Goal: Transaction & Acquisition: Register for event/course

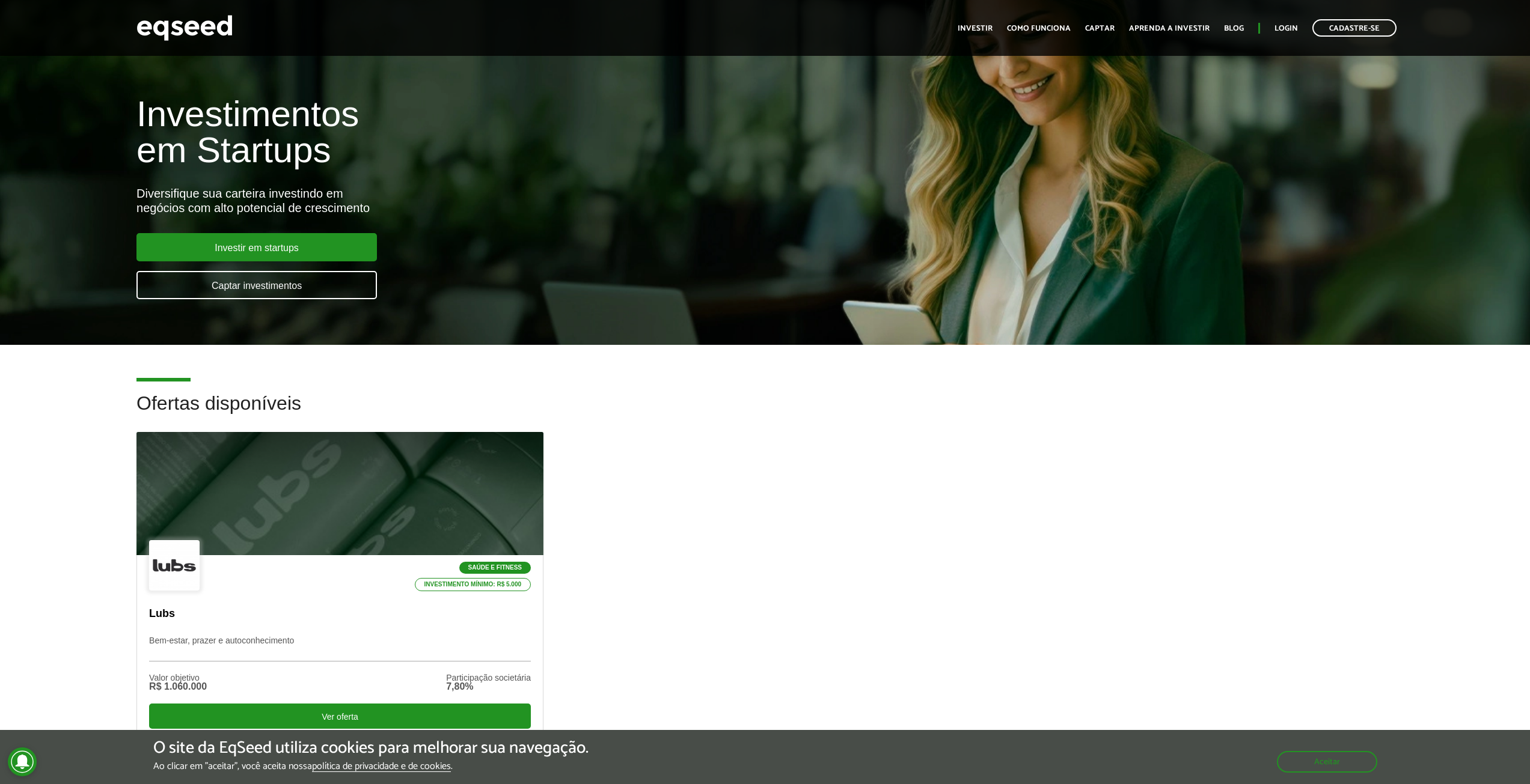
scroll to position [360, 0]
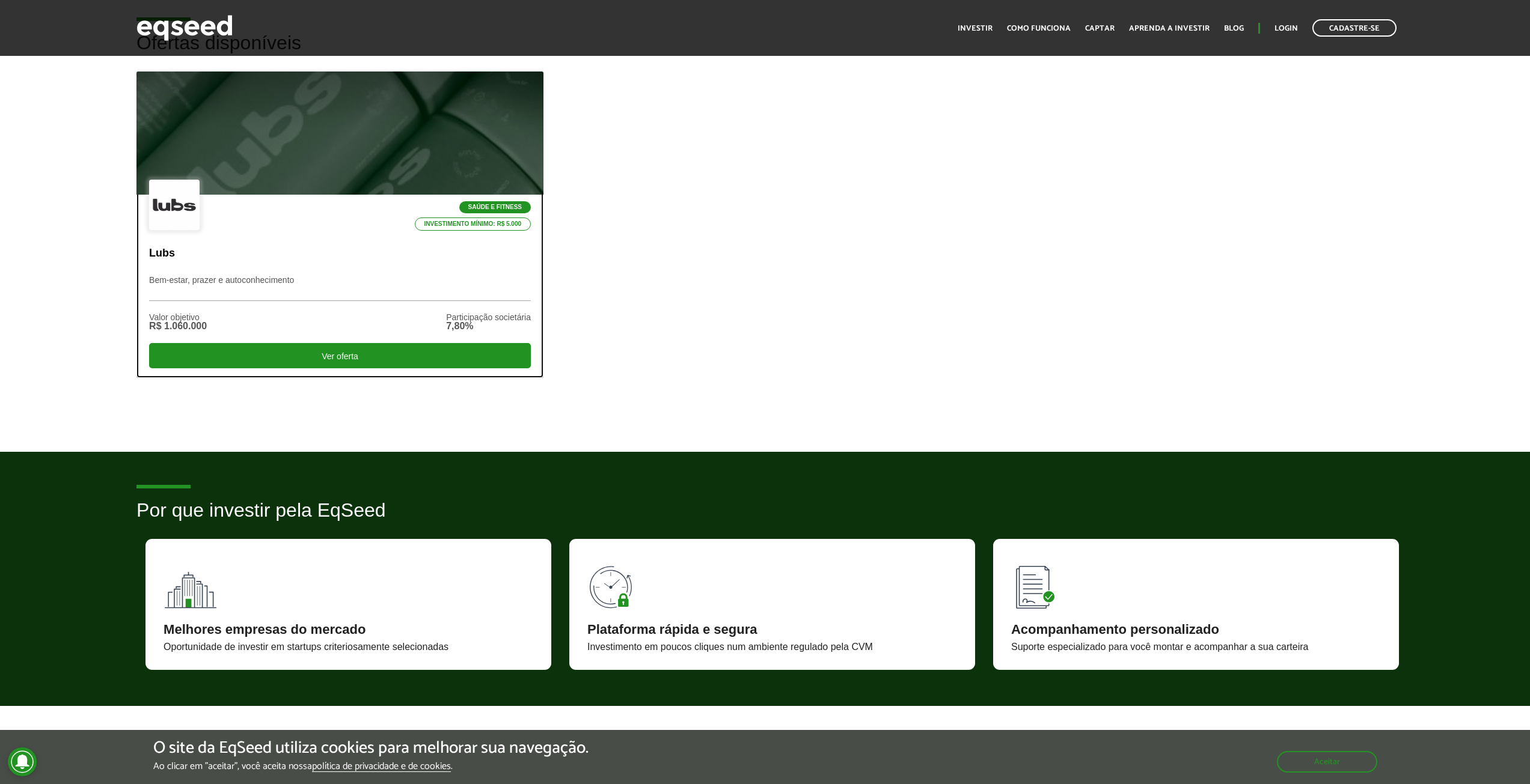
click at [329, 293] on p "Bem-estar, prazer e autoconhecimento" at bounding box center [340, 288] width 382 height 26
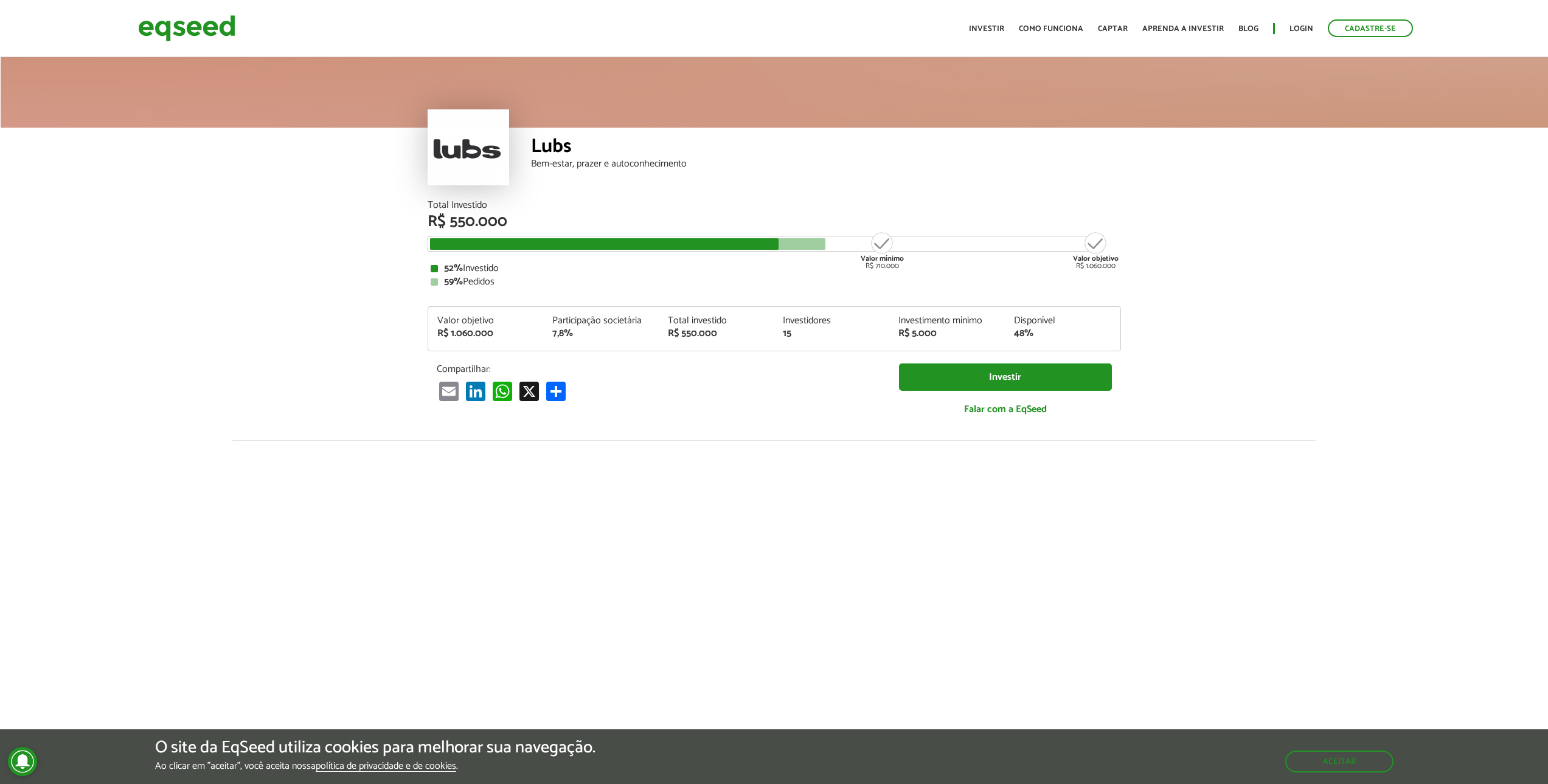
click at [568, 318] on div "Participação societária" at bounding box center [600, 321] width 97 height 9
click at [567, 318] on div "Participação societária" at bounding box center [600, 321] width 97 height 9
click at [567, 319] on div "Participação societária" at bounding box center [600, 321] width 97 height 9
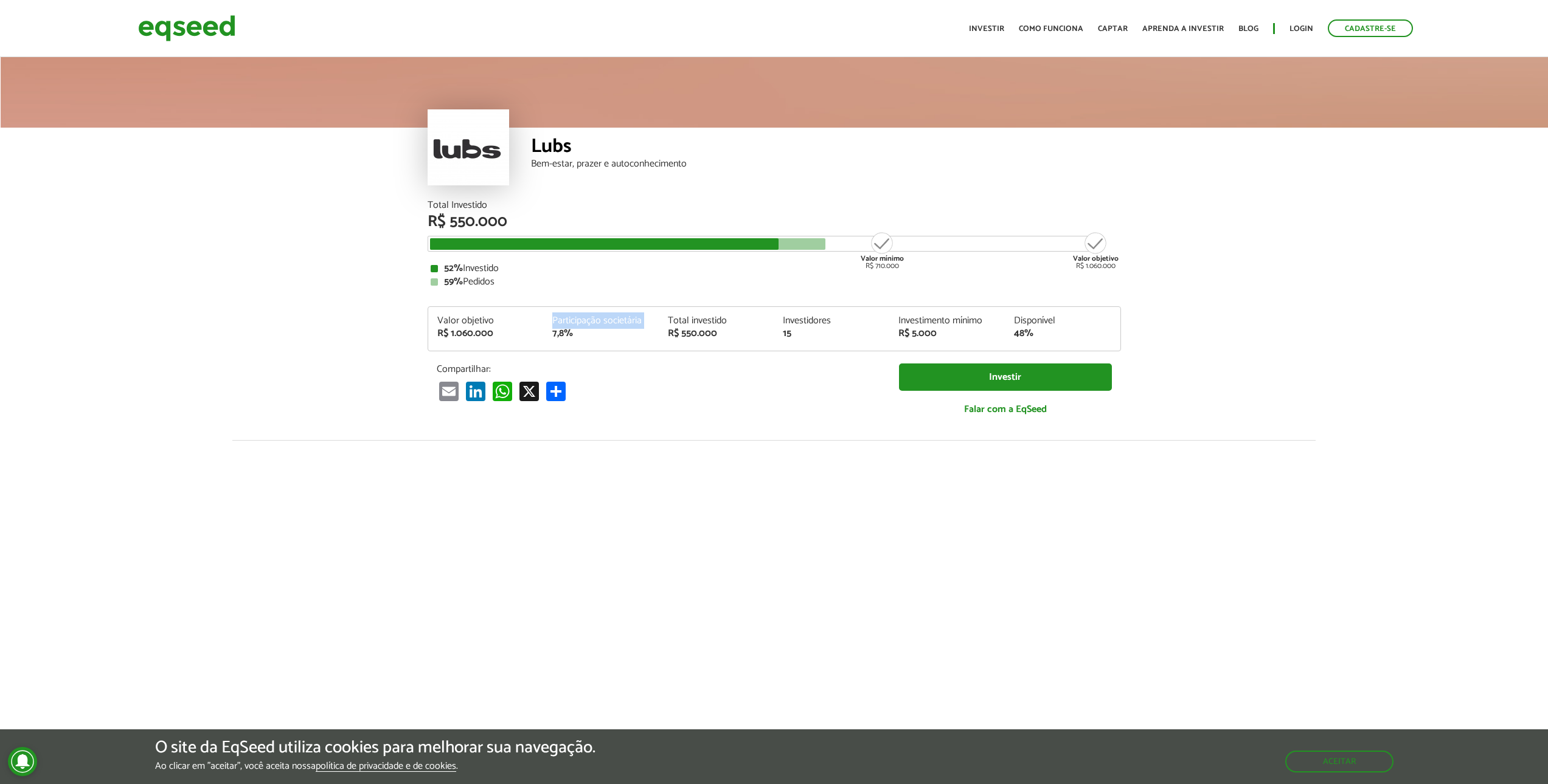
click at [567, 318] on div "Participação societária" at bounding box center [600, 321] width 97 height 9
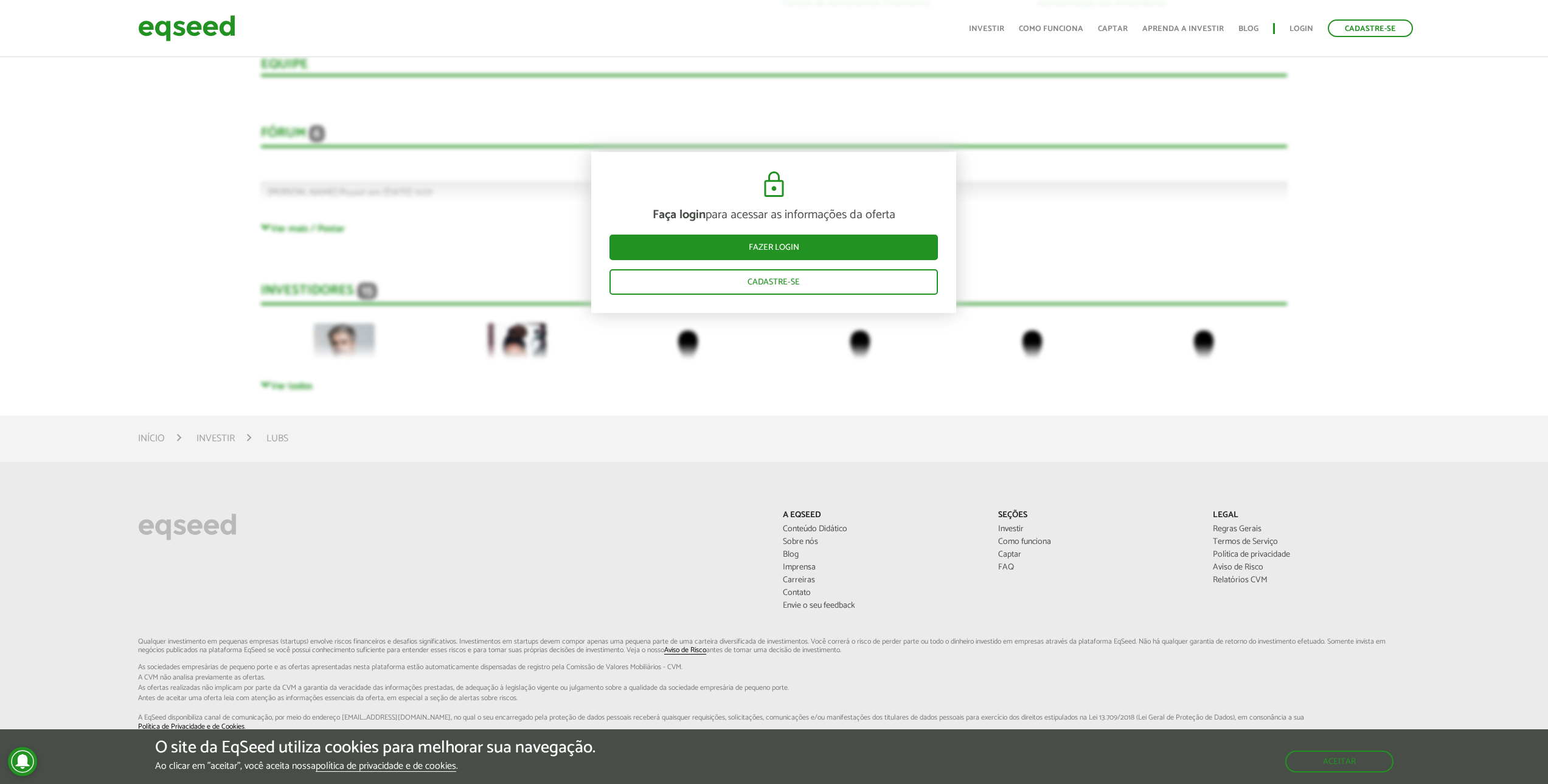
scroll to position [2533, 0]
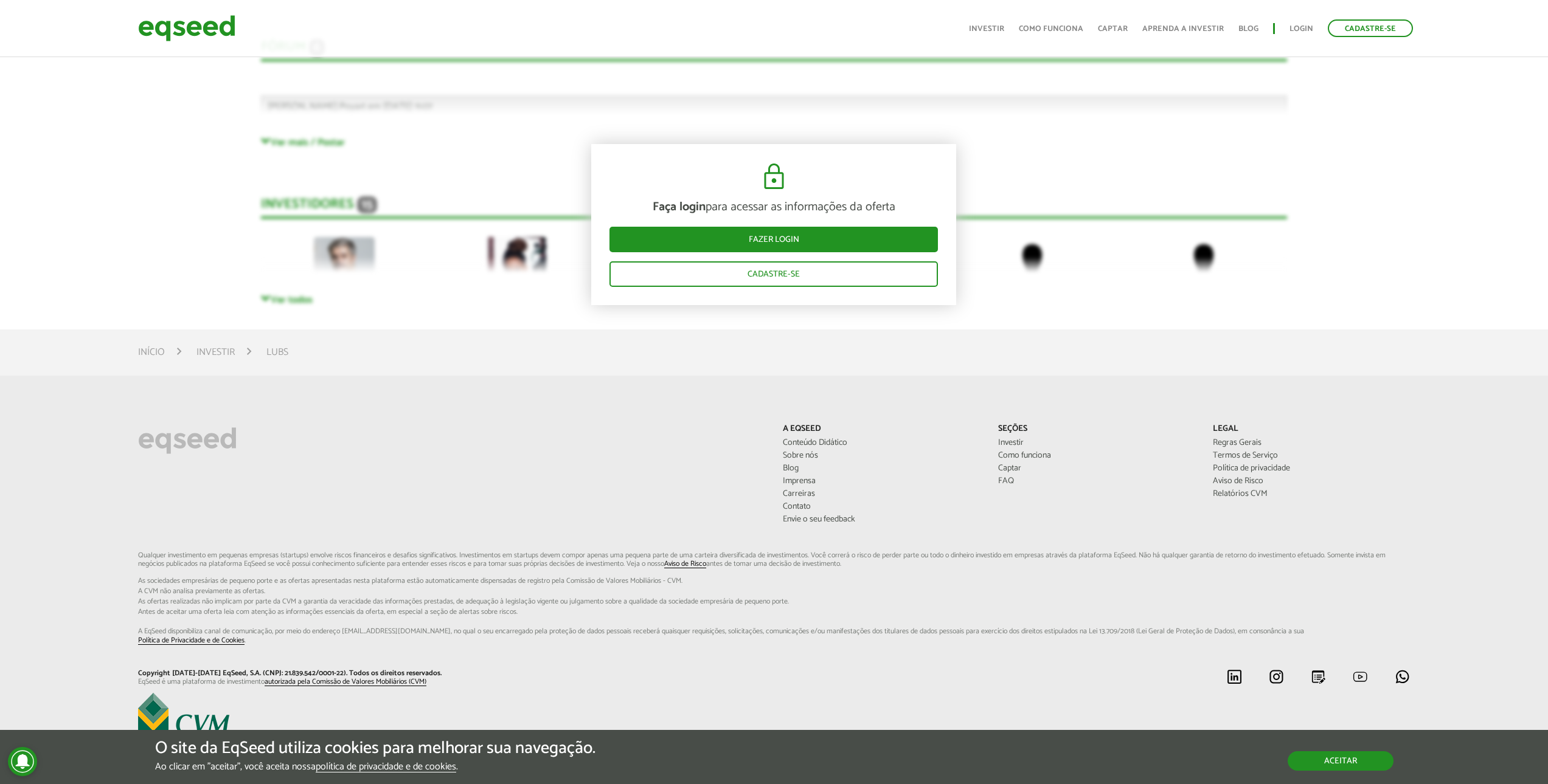
click at [1310, 768] on button "Aceitar" at bounding box center [1340, 761] width 106 height 19
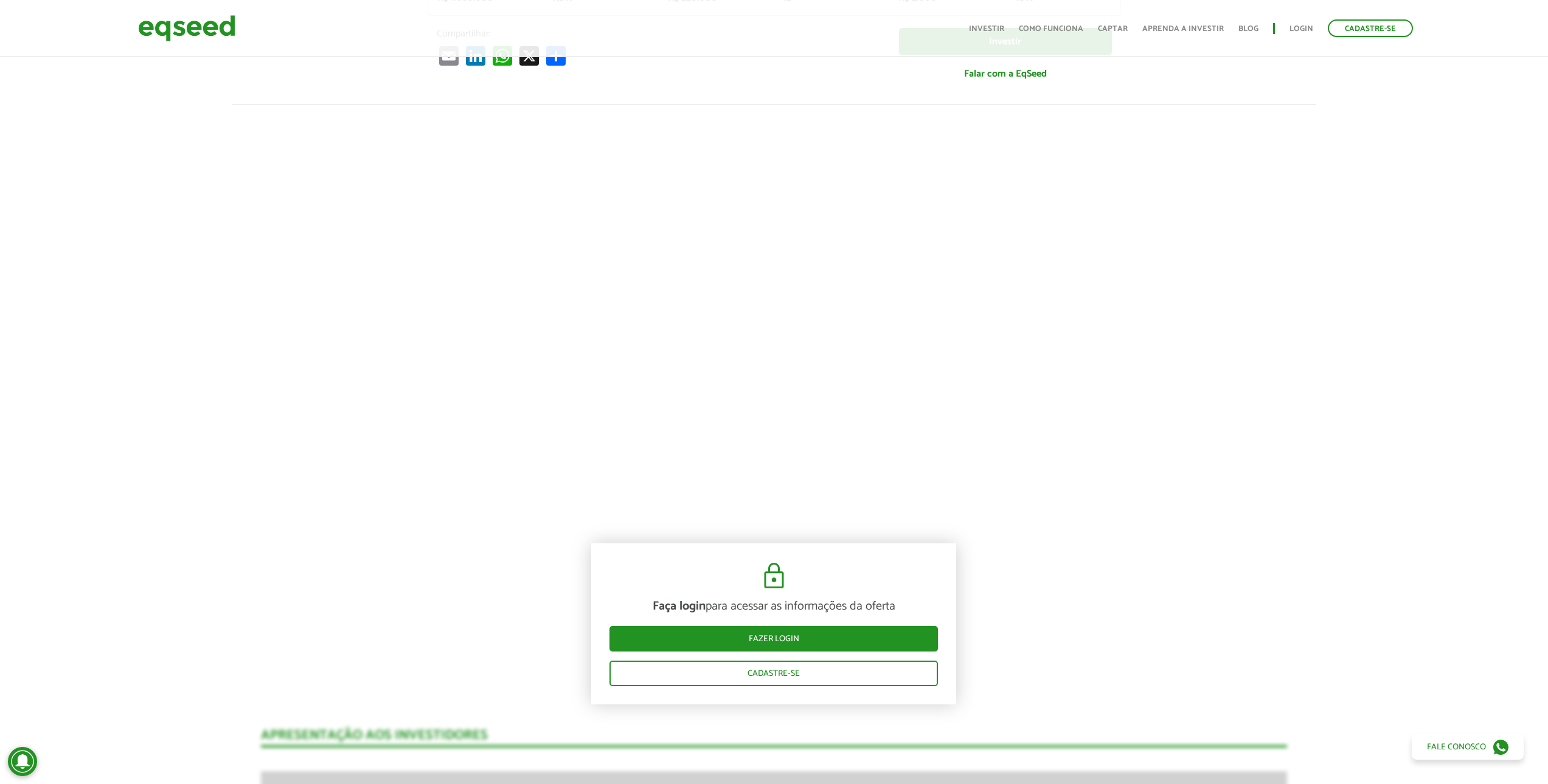
scroll to position [0, 0]
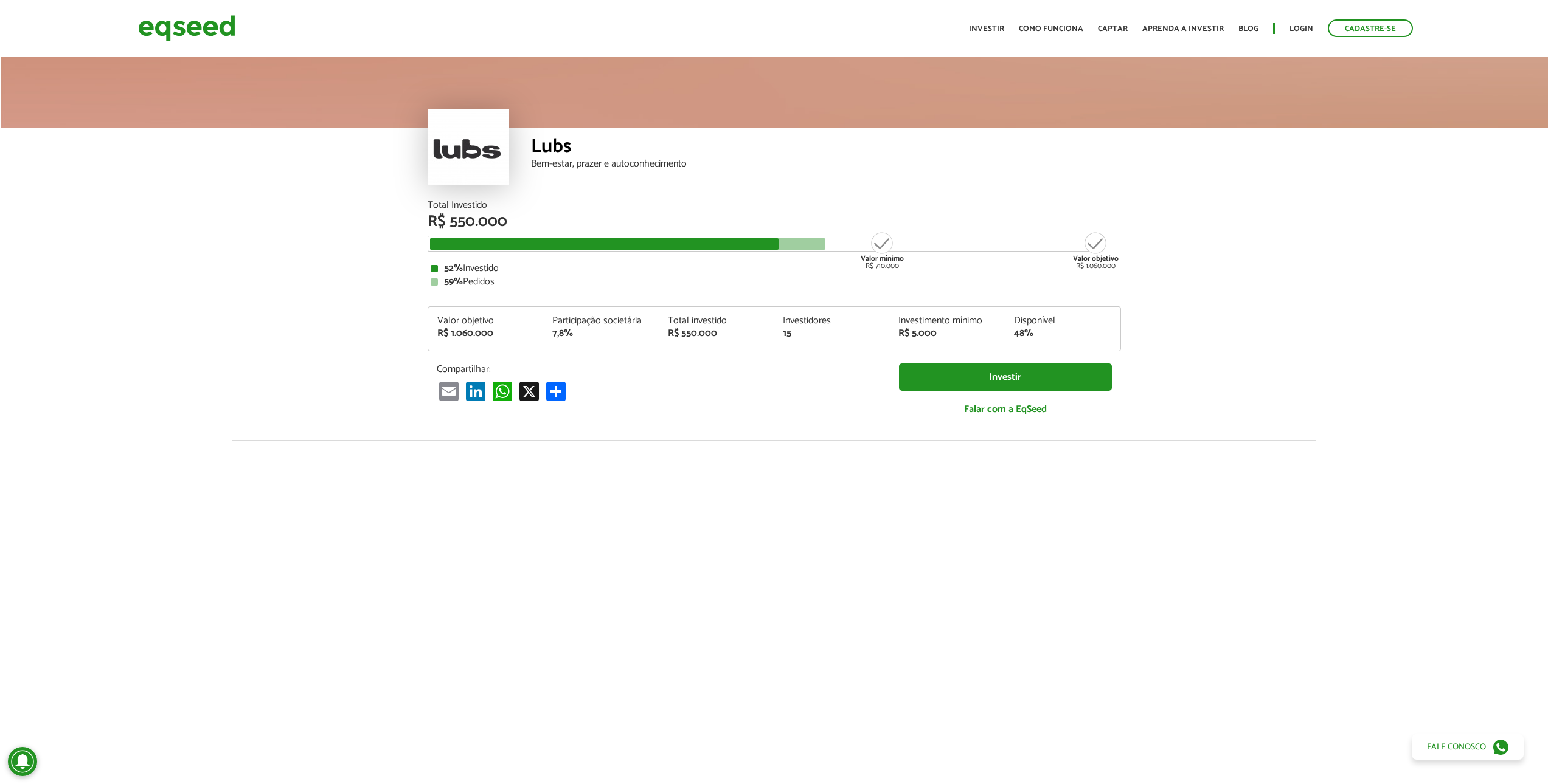
click at [719, 375] on p "Compartilhar:" at bounding box center [659, 369] width 444 height 11
click at [474, 335] on div "R$ 1.060.000" at bounding box center [485, 334] width 97 height 9
click at [569, 338] on div "7,8%" at bounding box center [600, 334] width 97 height 9
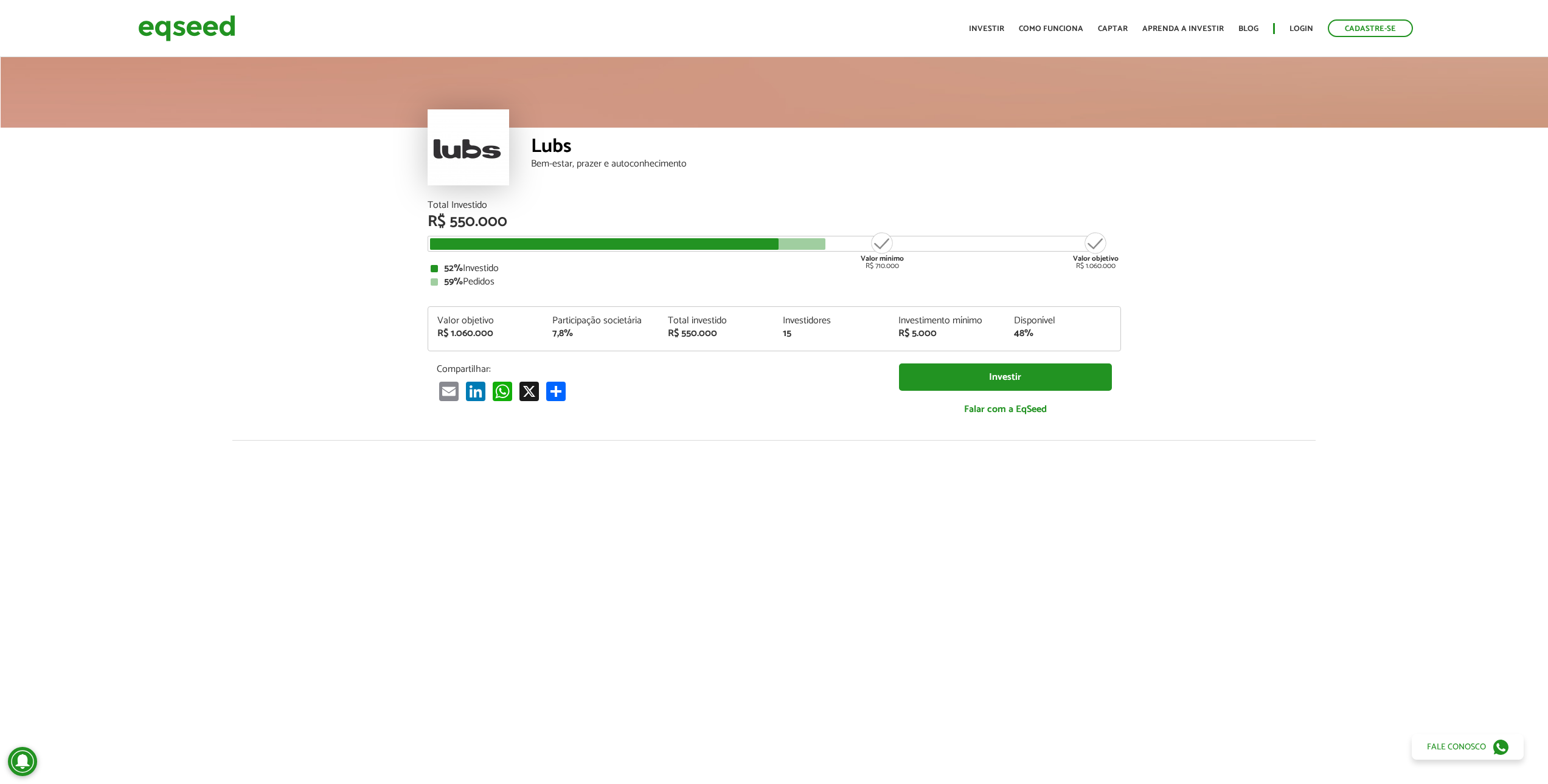
click at [569, 338] on div "7,8%" at bounding box center [600, 334] width 97 height 9
click at [792, 337] on div "15" at bounding box center [831, 334] width 97 height 9
click at [792, 338] on div "15" at bounding box center [831, 334] width 97 height 9
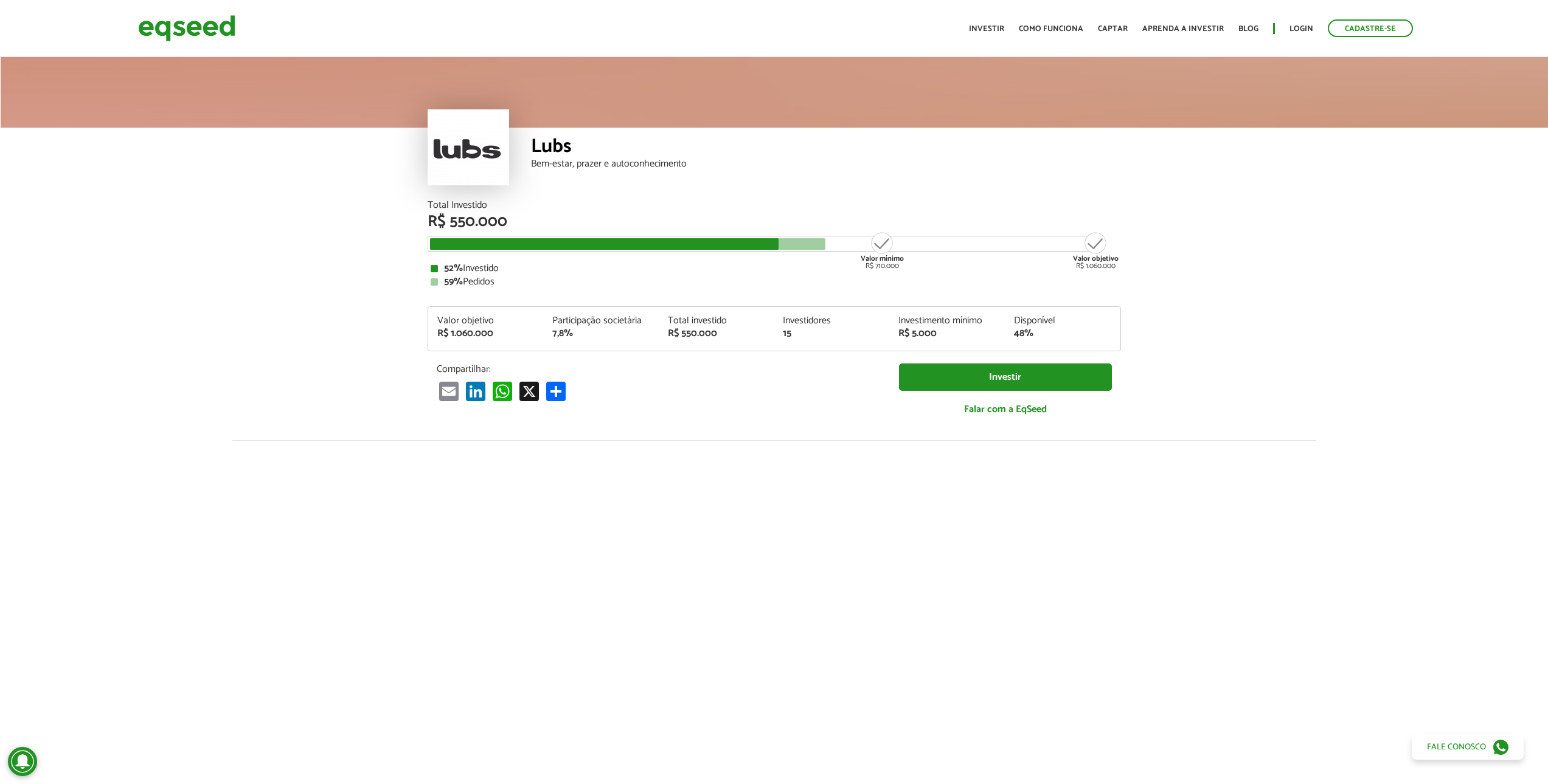
click at [283, 253] on article "Lubs Bem-estar, prazer e autoconhecimento Total Investido R$ 550.000 Valor míni…" at bounding box center [774, 455] width 1548 height 800
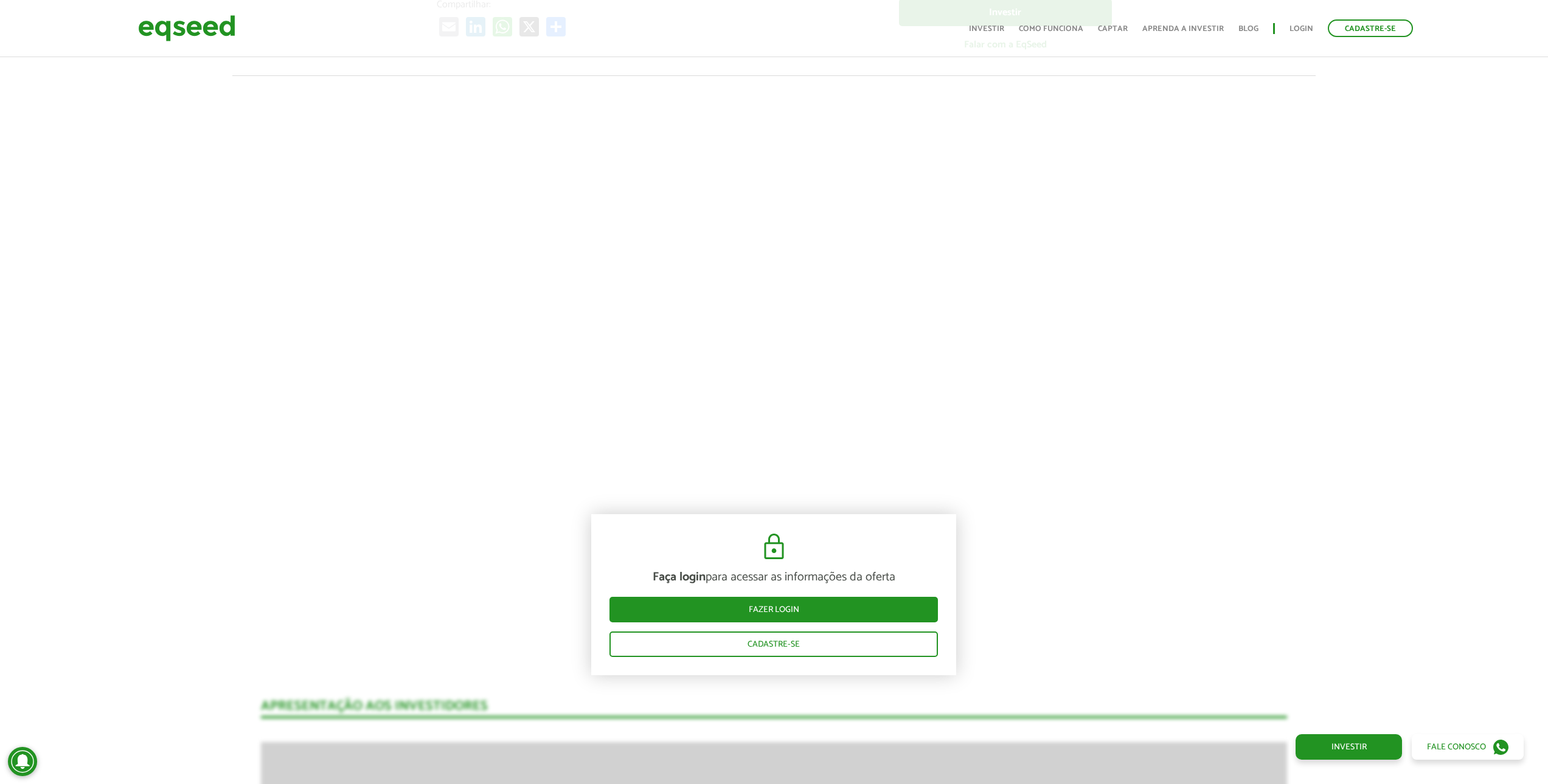
scroll to position [729, 0]
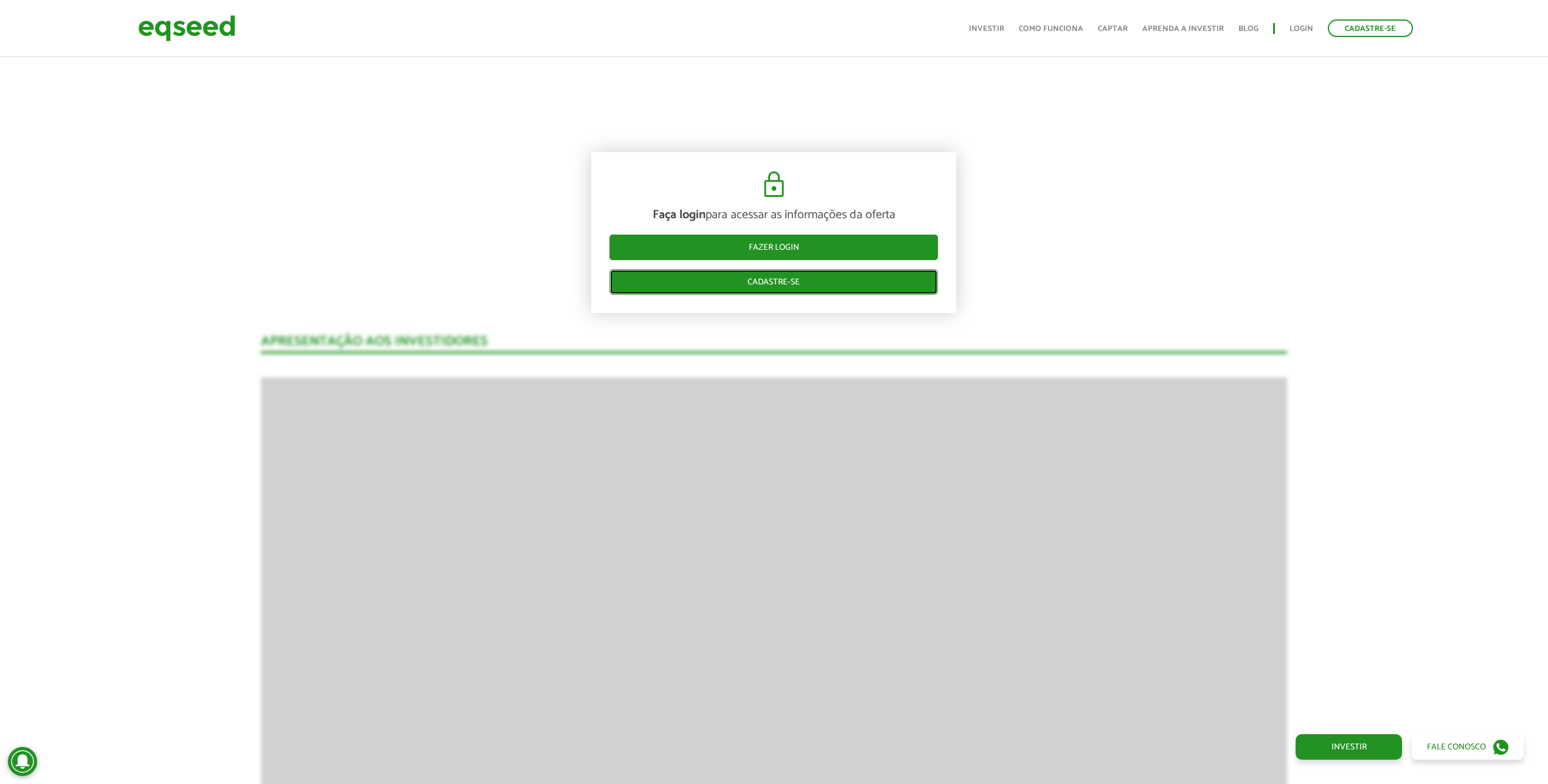
click at [786, 272] on link "Cadastre-se" at bounding box center [774, 282] width 329 height 26
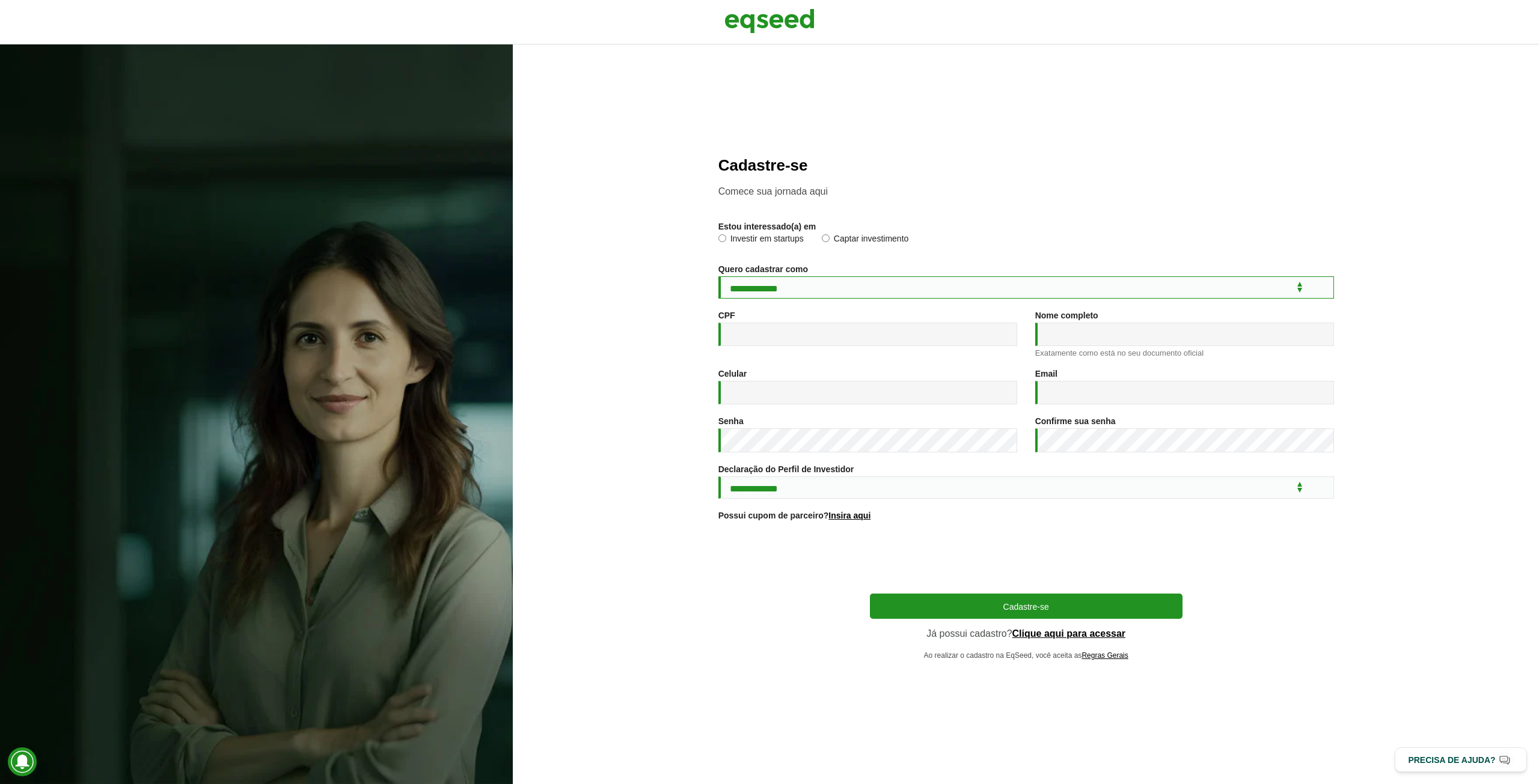
click at [858, 287] on select "**********" at bounding box center [1025, 287] width 615 height 22
select select "***"
click at [718, 276] on select "**********" at bounding box center [1025, 287] width 615 height 22
click at [779, 239] on label "Investir em startups" at bounding box center [760, 240] width 85 height 12
click at [800, 188] on p "Comece sua jornada aqui" at bounding box center [1025, 192] width 615 height 11
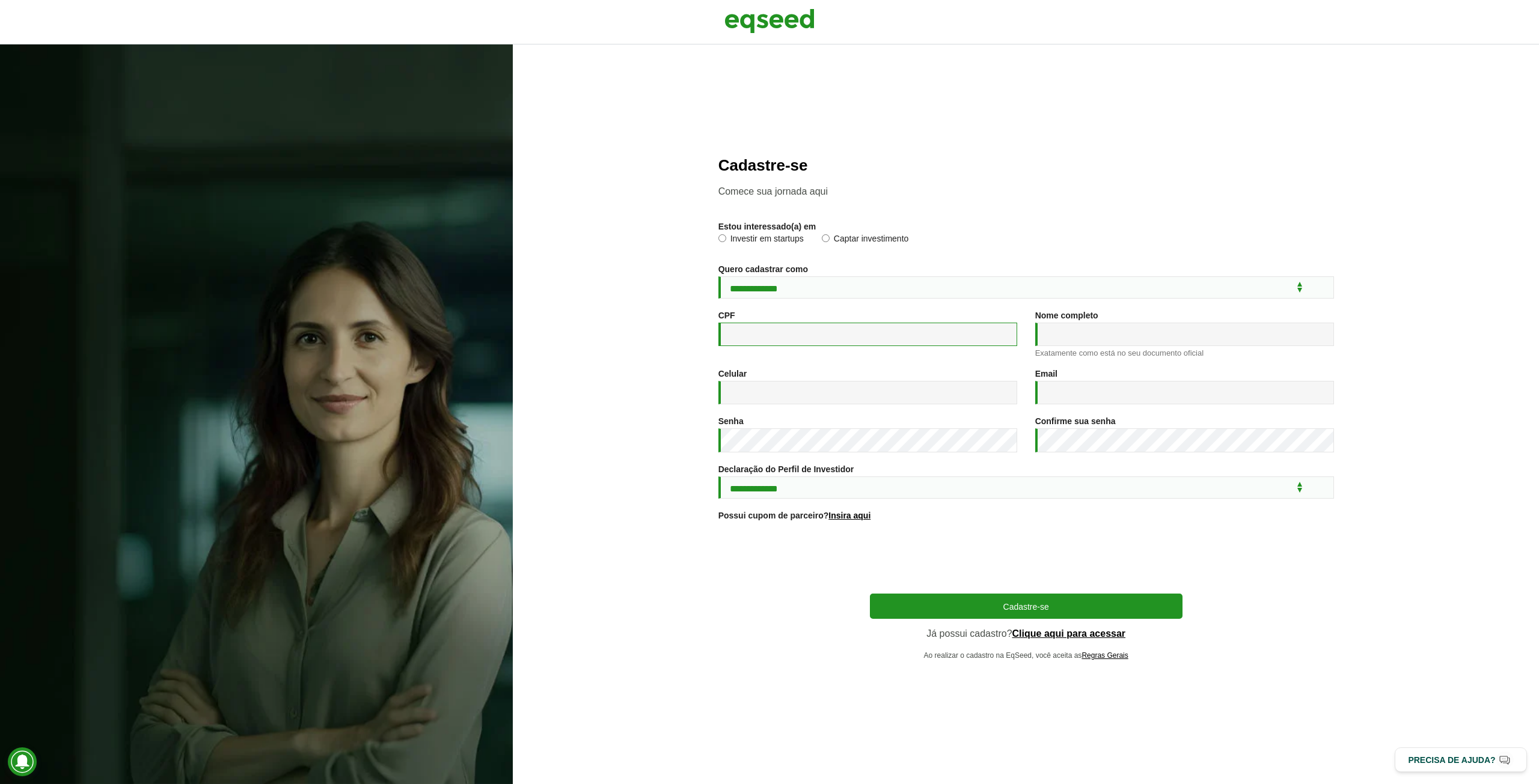
click at [773, 332] on input "CPF *" at bounding box center [868, 335] width 299 height 24
type input "**********"
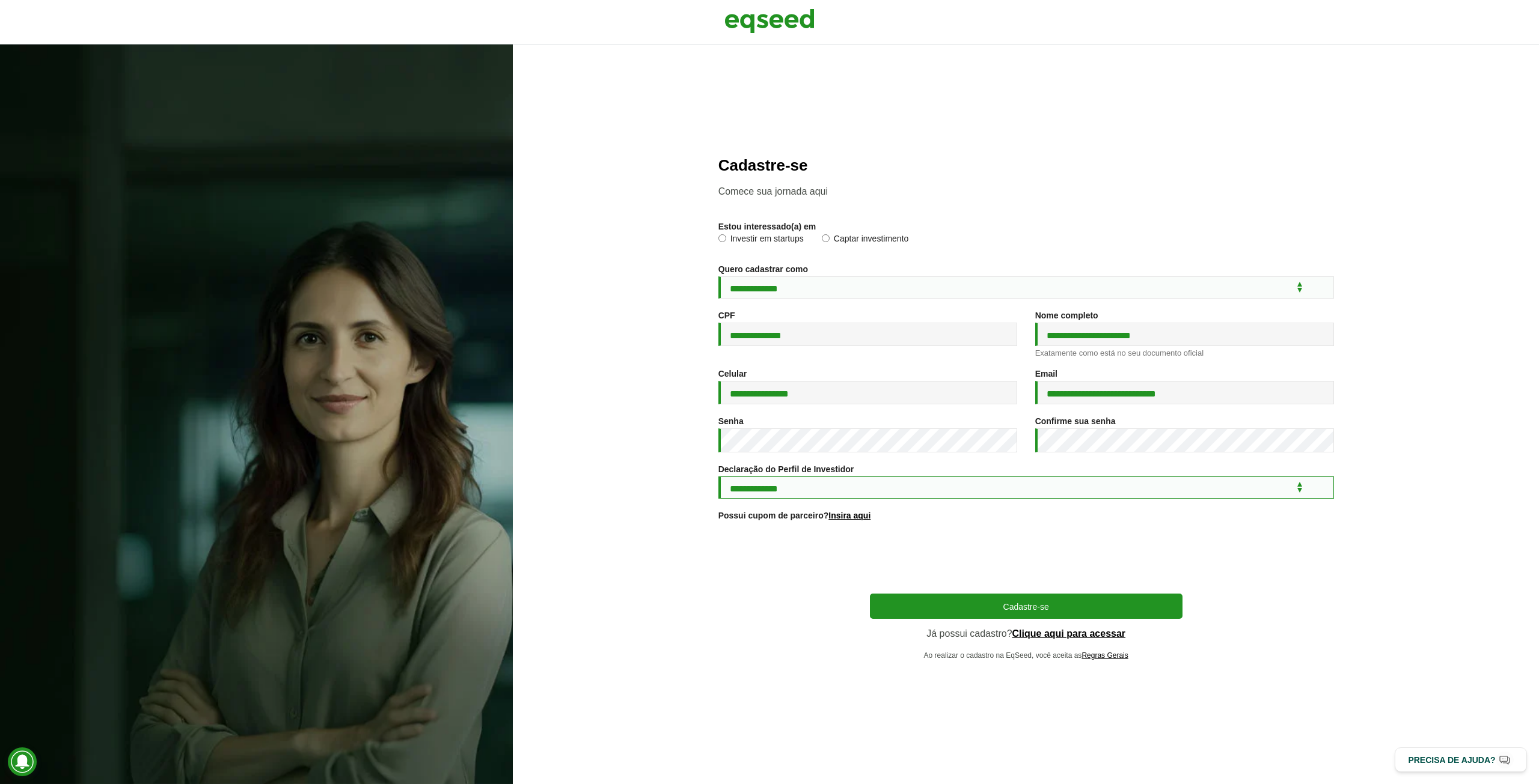
click at [944, 498] on select "**********" at bounding box center [1025, 488] width 615 height 22
select select "***"
click at [718, 477] on select "**********" at bounding box center [1025, 488] width 615 height 22
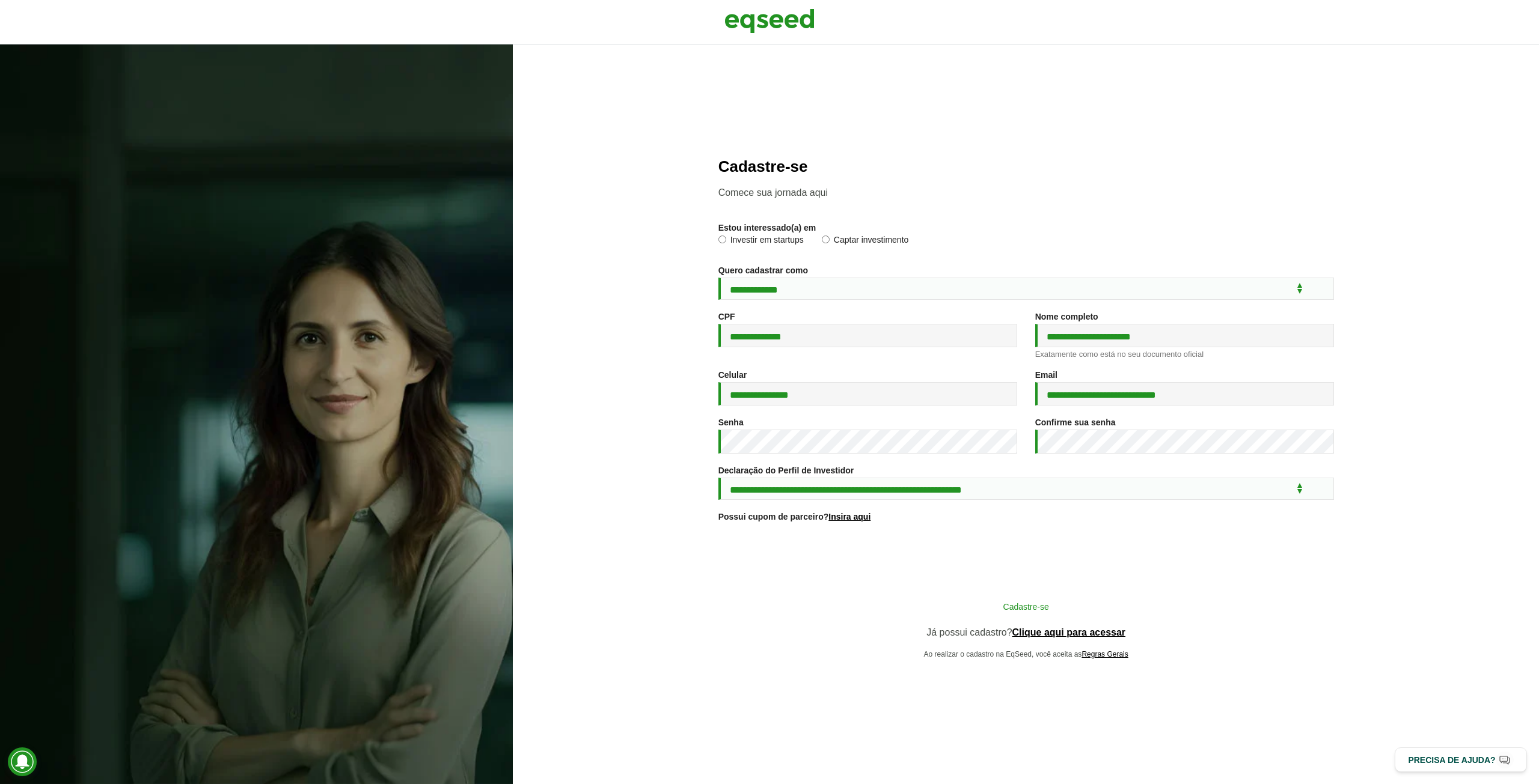
click at [1030, 604] on button "Cadastre-se" at bounding box center [1025, 606] width 313 height 23
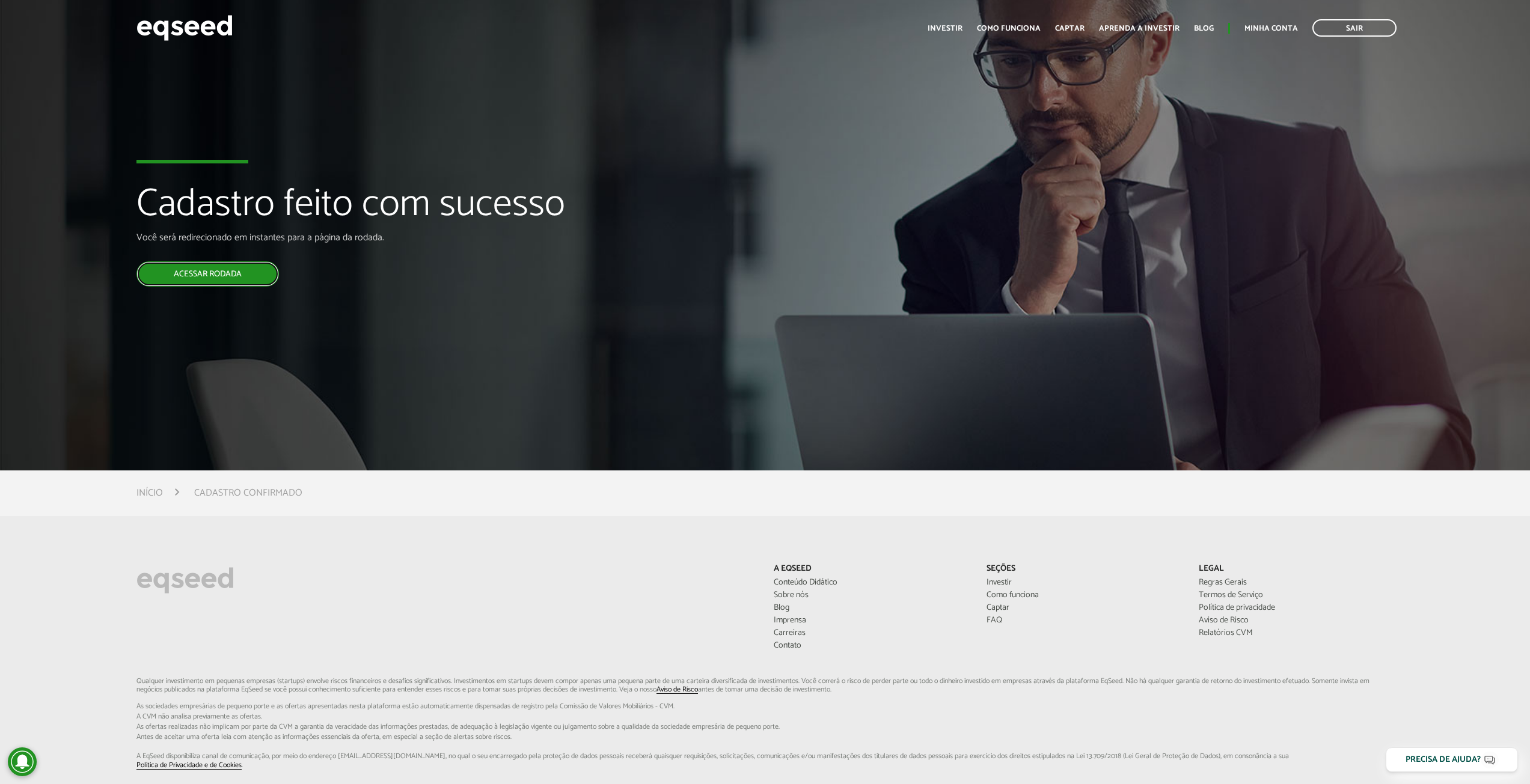
click at [207, 271] on link "Acessar rodada" at bounding box center [207, 274] width 142 height 26
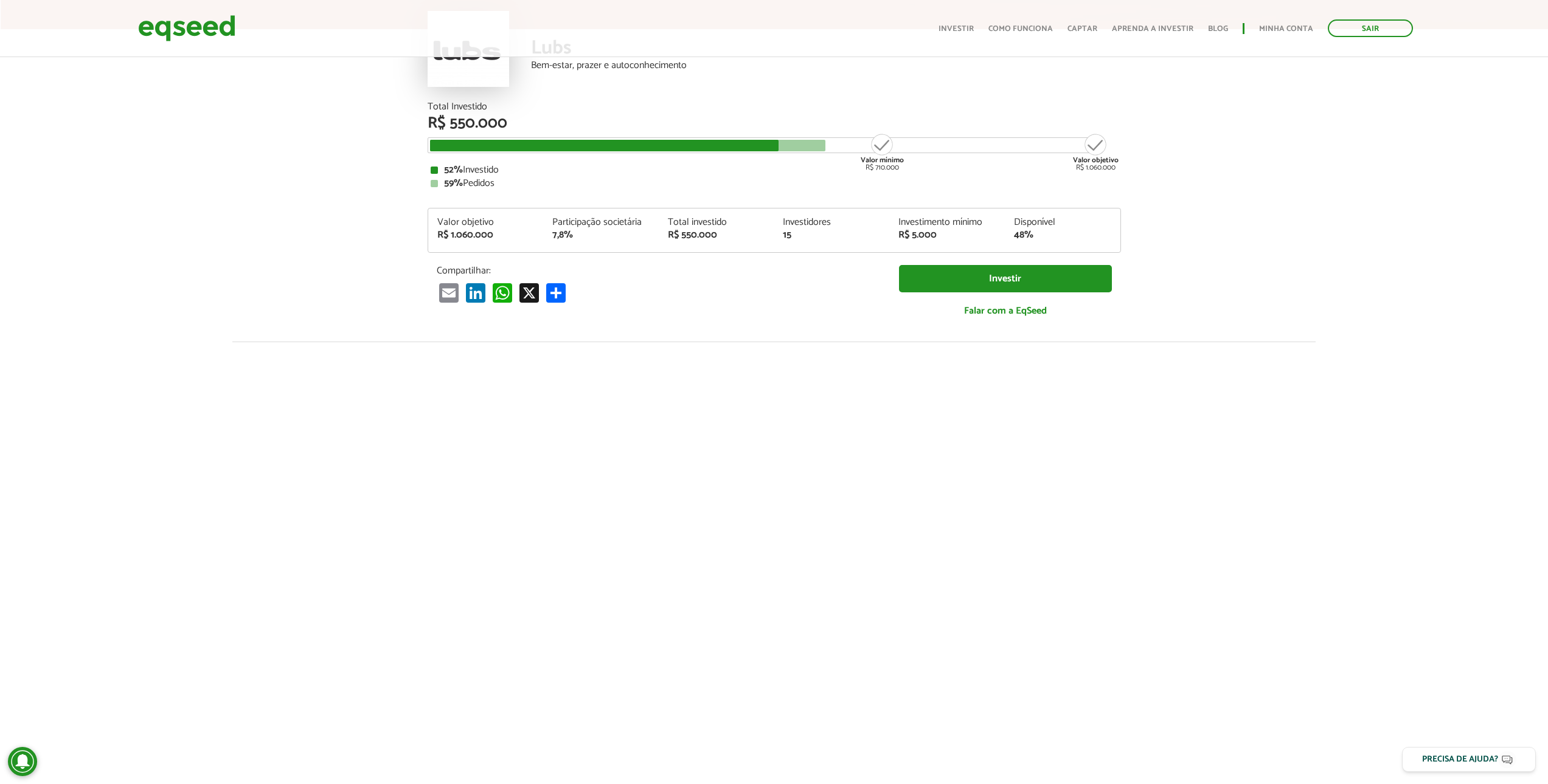
scroll to position [257, 0]
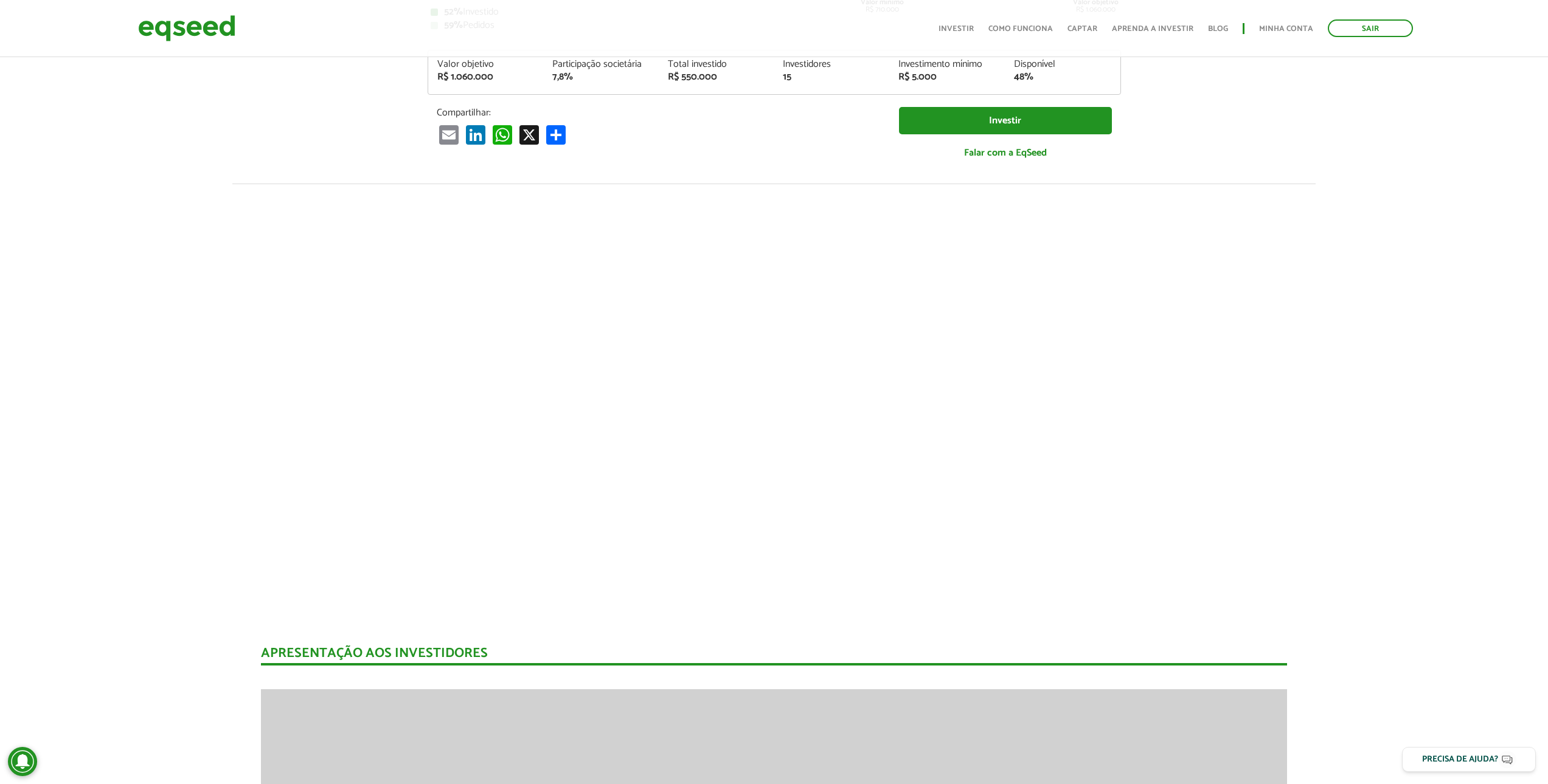
click at [228, 499] on div at bounding box center [774, 391] width 1548 height 415
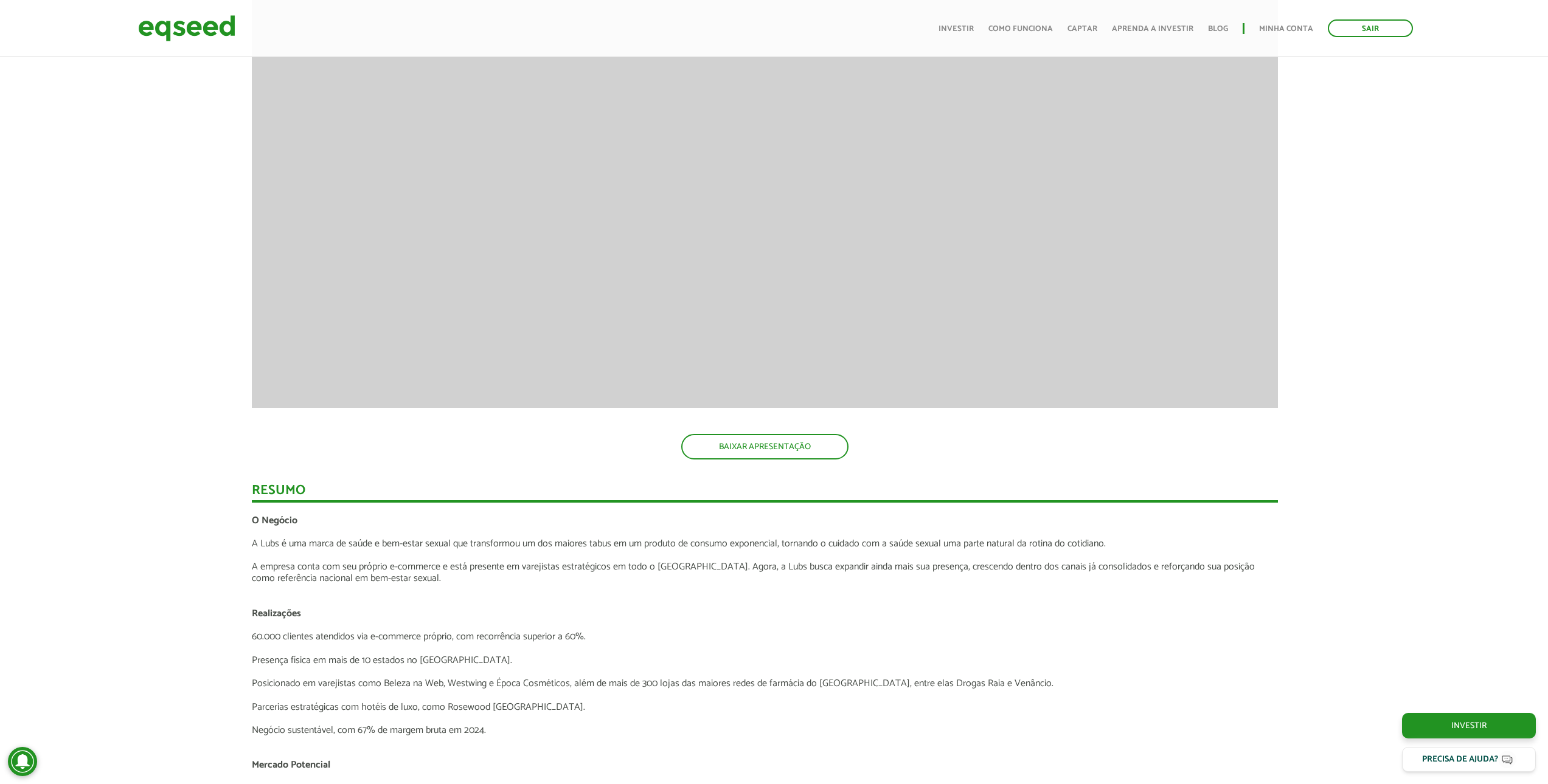
scroll to position [962, 9]
click at [731, 456] on link "BAIXAR APRESENTAÇÃO" at bounding box center [765, 449] width 167 height 26
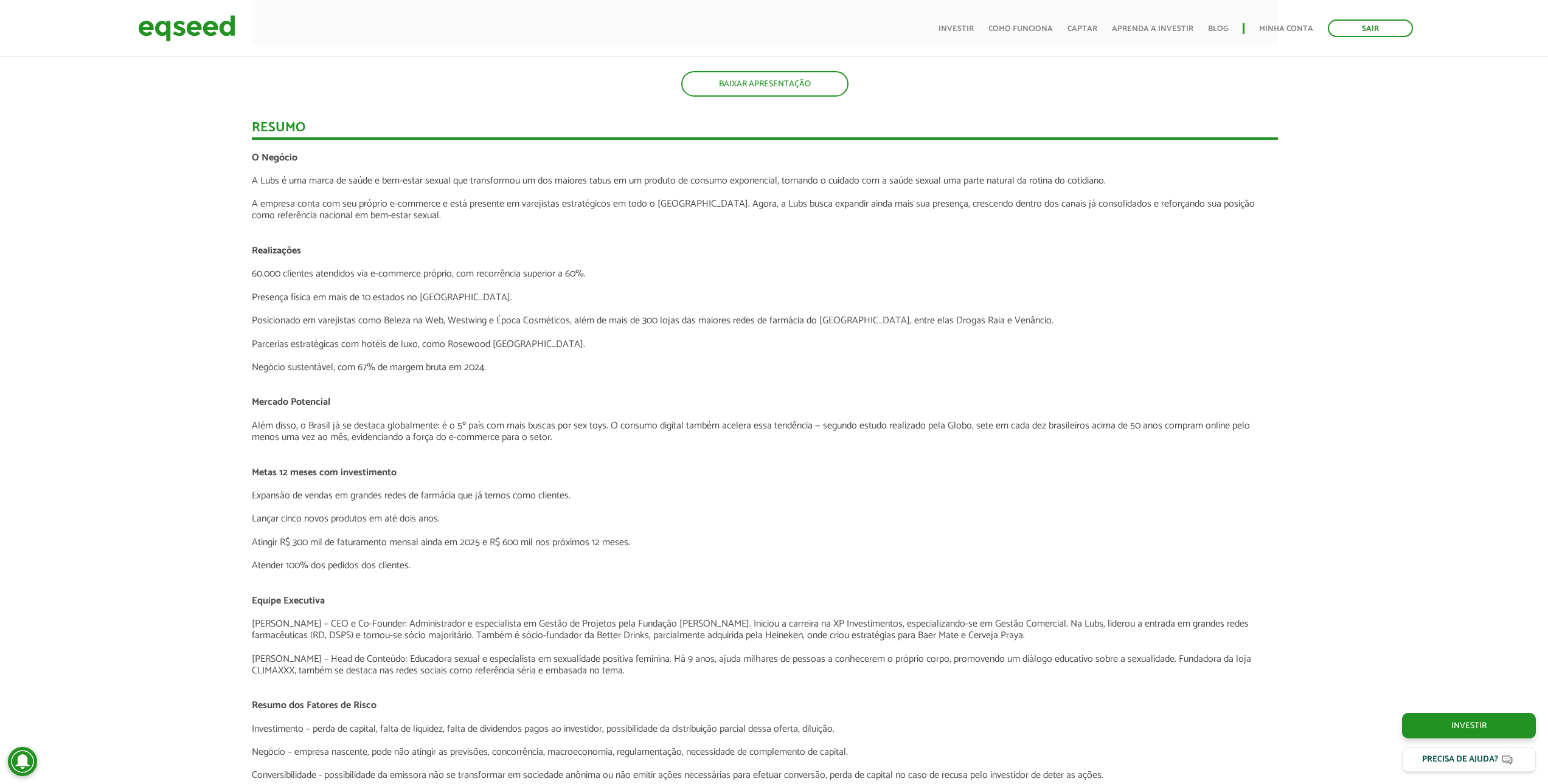
click at [679, 181] on p "A Lubs é uma marca de saúde e bem-estar sexual que transformou um dos maiores t…" at bounding box center [765, 181] width 1026 height 11
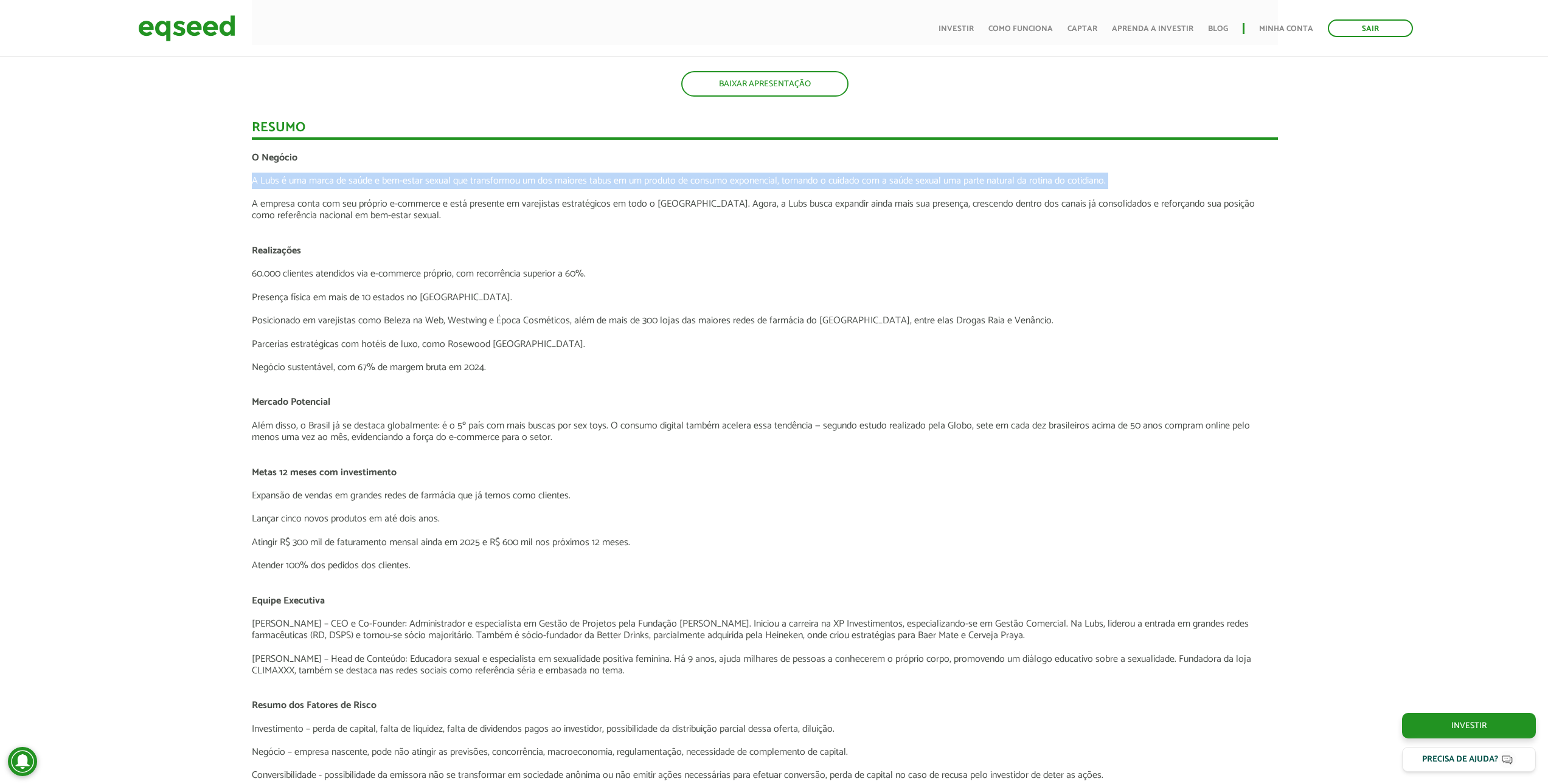
click at [679, 181] on p "A Lubs é uma marca de saúde e bem-estar sexual que transformou um dos maiores t…" at bounding box center [765, 181] width 1026 height 11
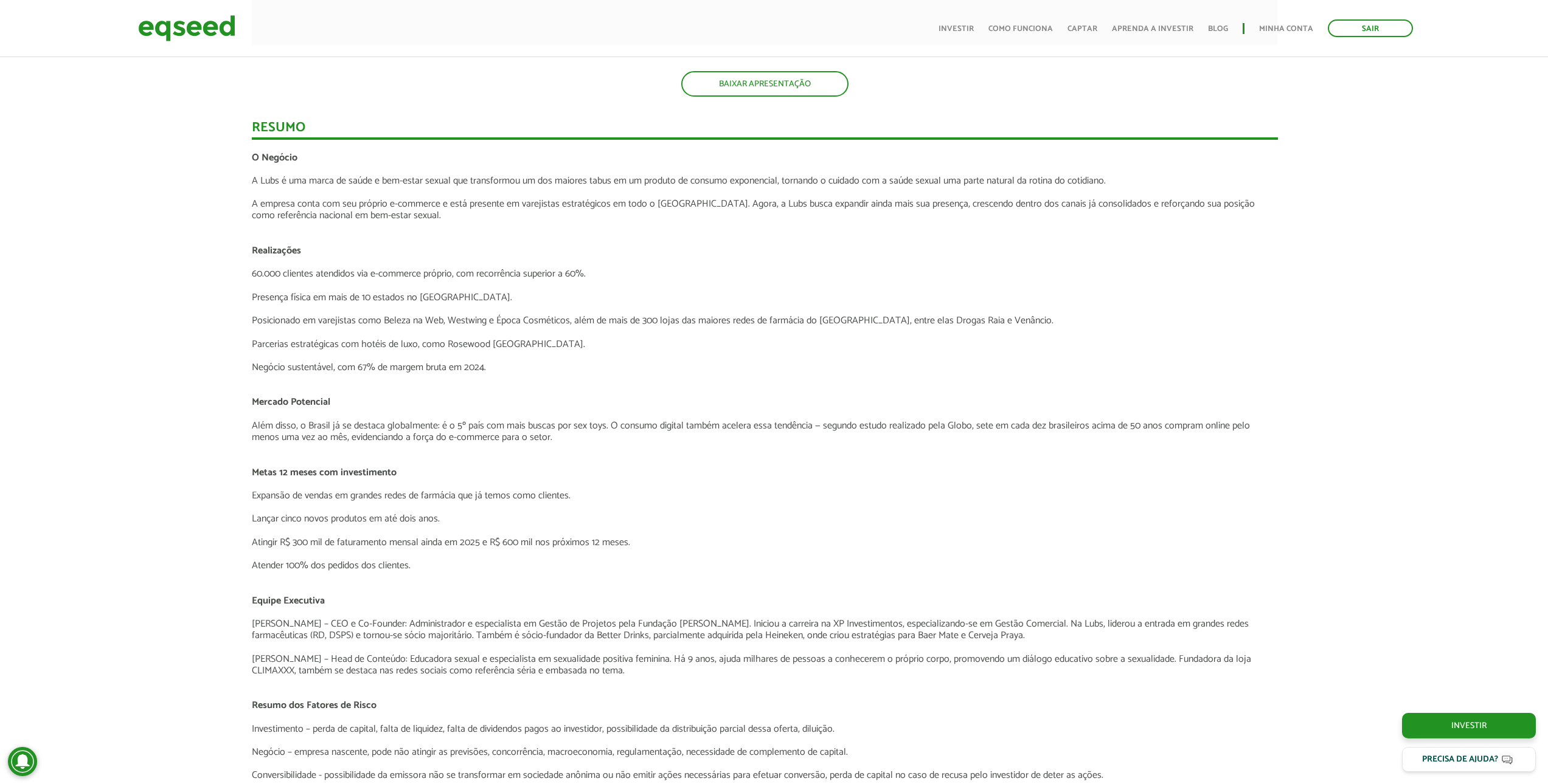
click at [594, 211] on p "A empresa conta com seu próprio e-commerce e está presente em varejistas estrat…" at bounding box center [765, 210] width 1026 height 23
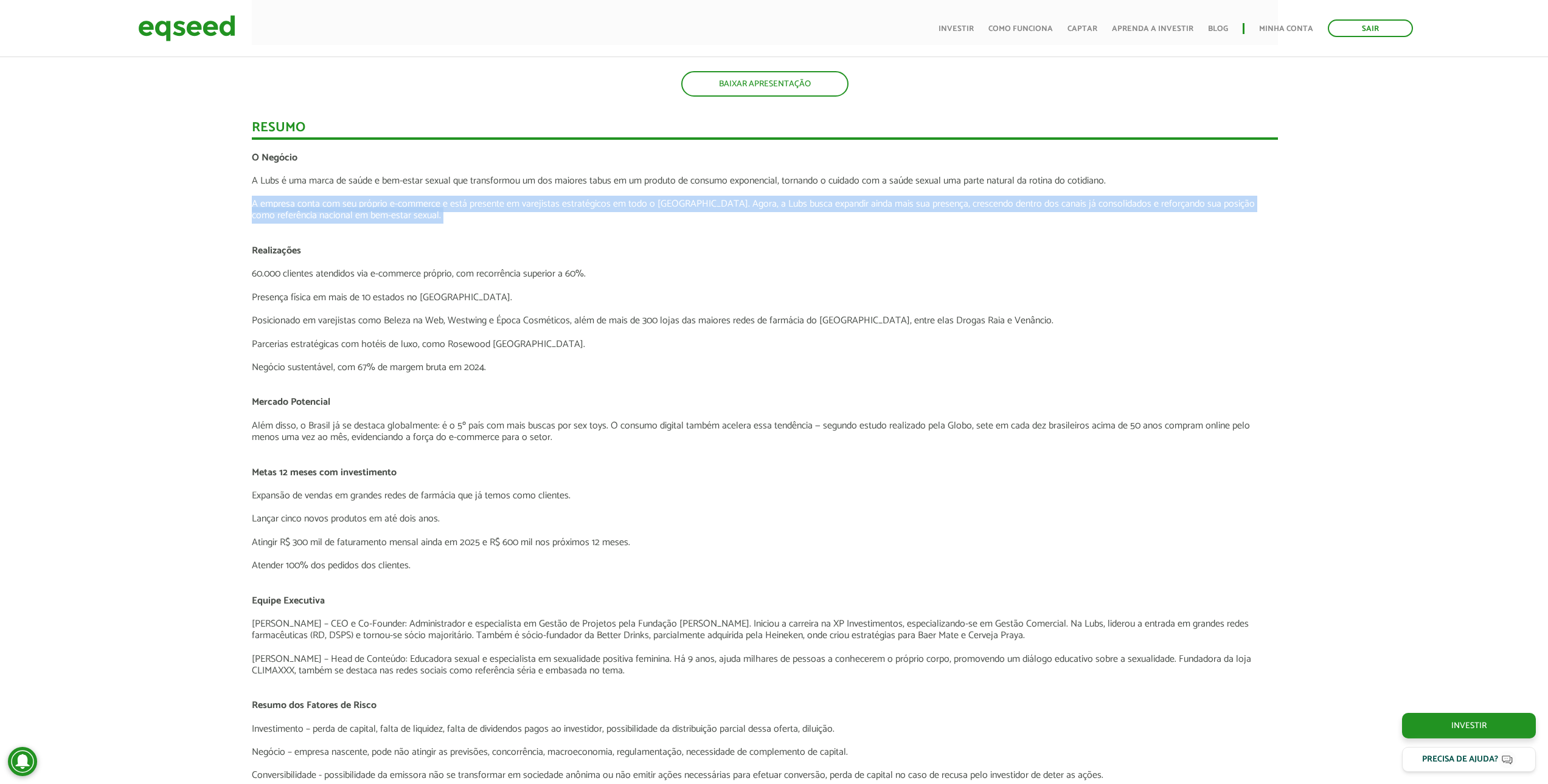
click at [594, 211] on p "A empresa conta com seu próprio e-commerce e está presente em varejistas estrat…" at bounding box center [765, 210] width 1026 height 23
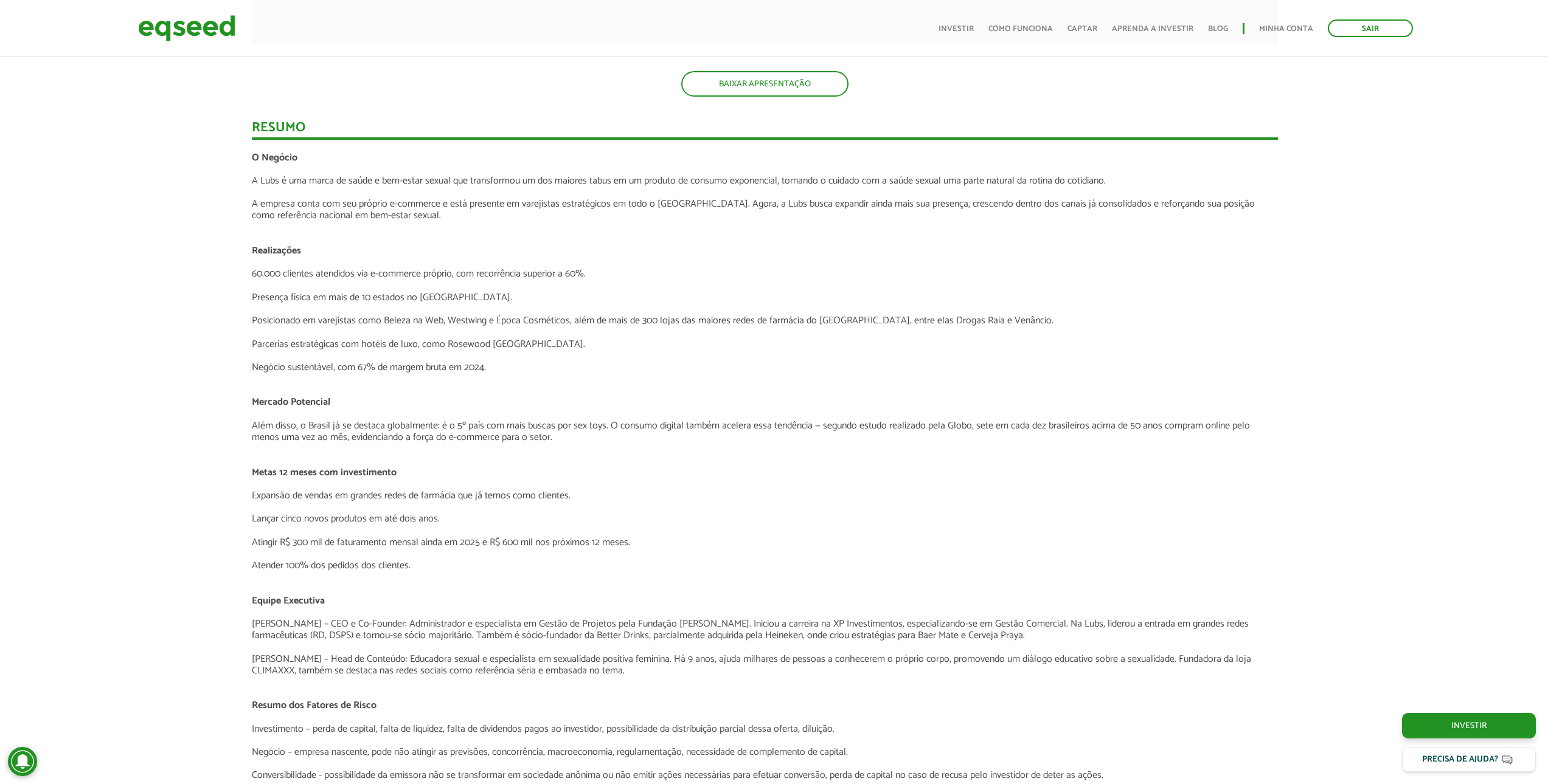
click at [283, 279] on p "60.000 clientes atendidos via e-commerce próprio, com recorrência superior a 60…" at bounding box center [765, 274] width 1026 height 11
click at [326, 292] on p "Presença física em mais de 10 estados no [GEOGRAPHIC_DATA]." at bounding box center [765, 298] width 1026 height 11
click at [326, 296] on p "Presença física em mais de 10 estados no [GEOGRAPHIC_DATA]." at bounding box center [765, 298] width 1026 height 11
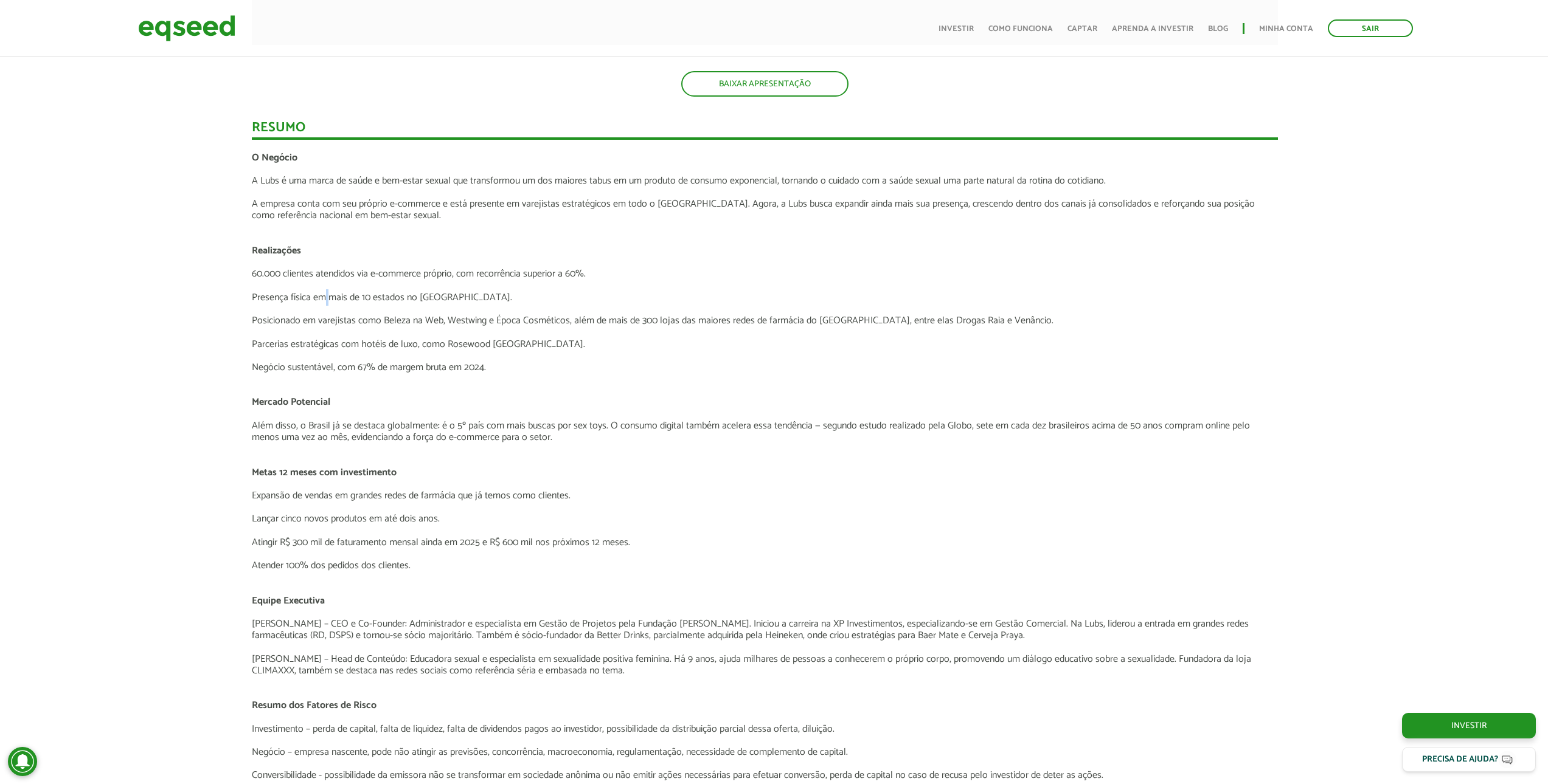
click at [326, 296] on p "Presença física em mais de 10 estados no [GEOGRAPHIC_DATA]." at bounding box center [765, 298] width 1026 height 11
click at [326, 295] on p "Presença física em mais de 10 estados no [GEOGRAPHIC_DATA]." at bounding box center [765, 298] width 1026 height 11
click at [441, 335] on p at bounding box center [765, 332] width 1026 height 11
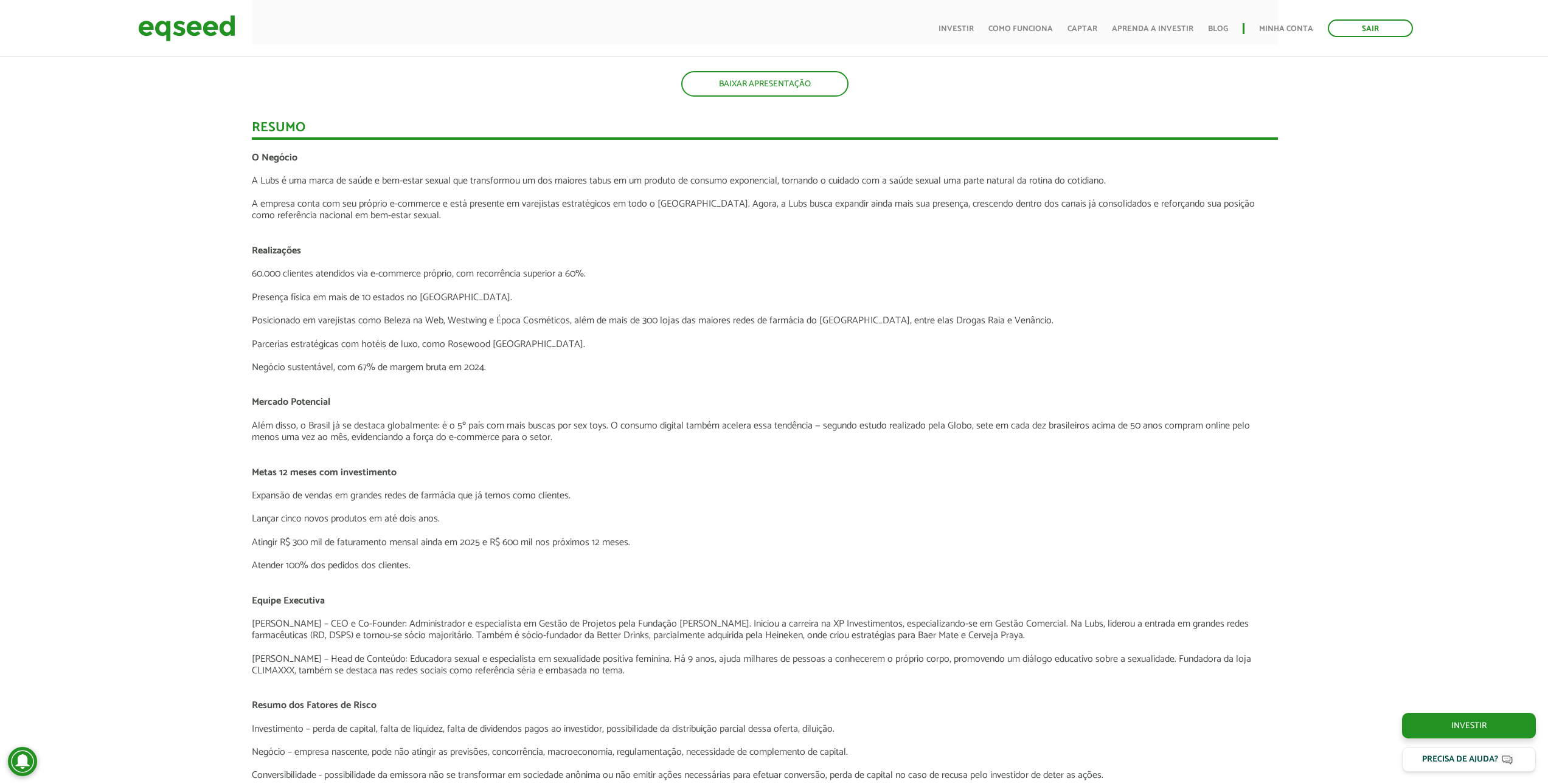
click at [441, 335] on p at bounding box center [765, 332] width 1026 height 11
click at [441, 334] on p at bounding box center [765, 332] width 1026 height 11
click at [463, 318] on p "Posicionado em varejistas como Beleza na Web, Westwing e Época Cosméticos, além…" at bounding box center [765, 320] width 1026 height 11
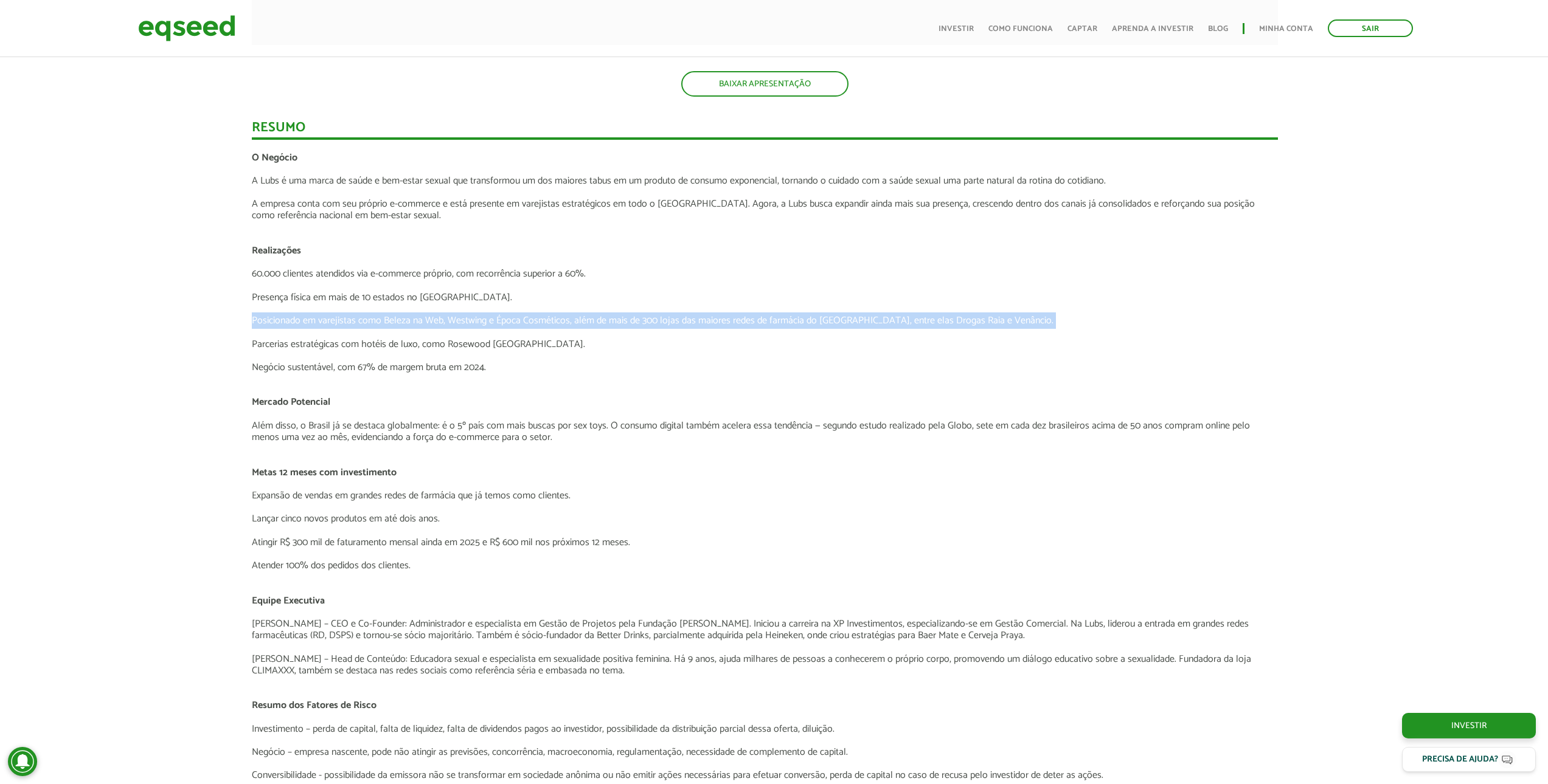
click at [463, 318] on p "Posicionado em varejistas como Beleza na Web, Westwing e Época Cosméticos, além…" at bounding box center [765, 320] width 1026 height 11
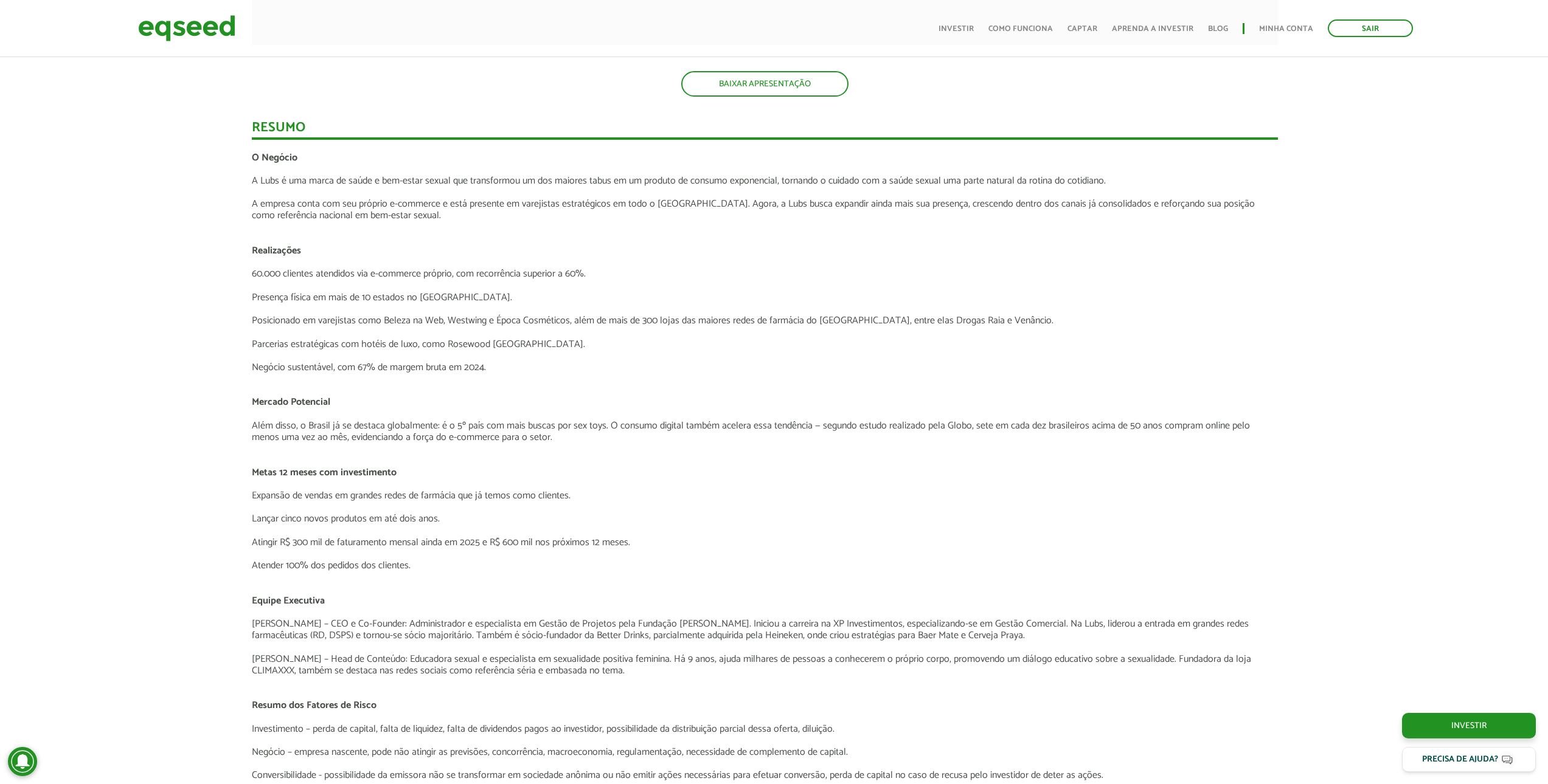
click at [435, 348] on p "Parcerias estratégicas com hotéis de luxo, como Rosewood [GEOGRAPHIC_DATA]." at bounding box center [765, 344] width 1026 height 11
click at [435, 349] on p "Parcerias estratégicas com hotéis de luxo, como Rosewood [GEOGRAPHIC_DATA]." at bounding box center [765, 344] width 1026 height 11
click at [436, 362] on p "Negócio sustentável, com 67% de margem bruta em 2024." at bounding box center [765, 367] width 1026 height 11
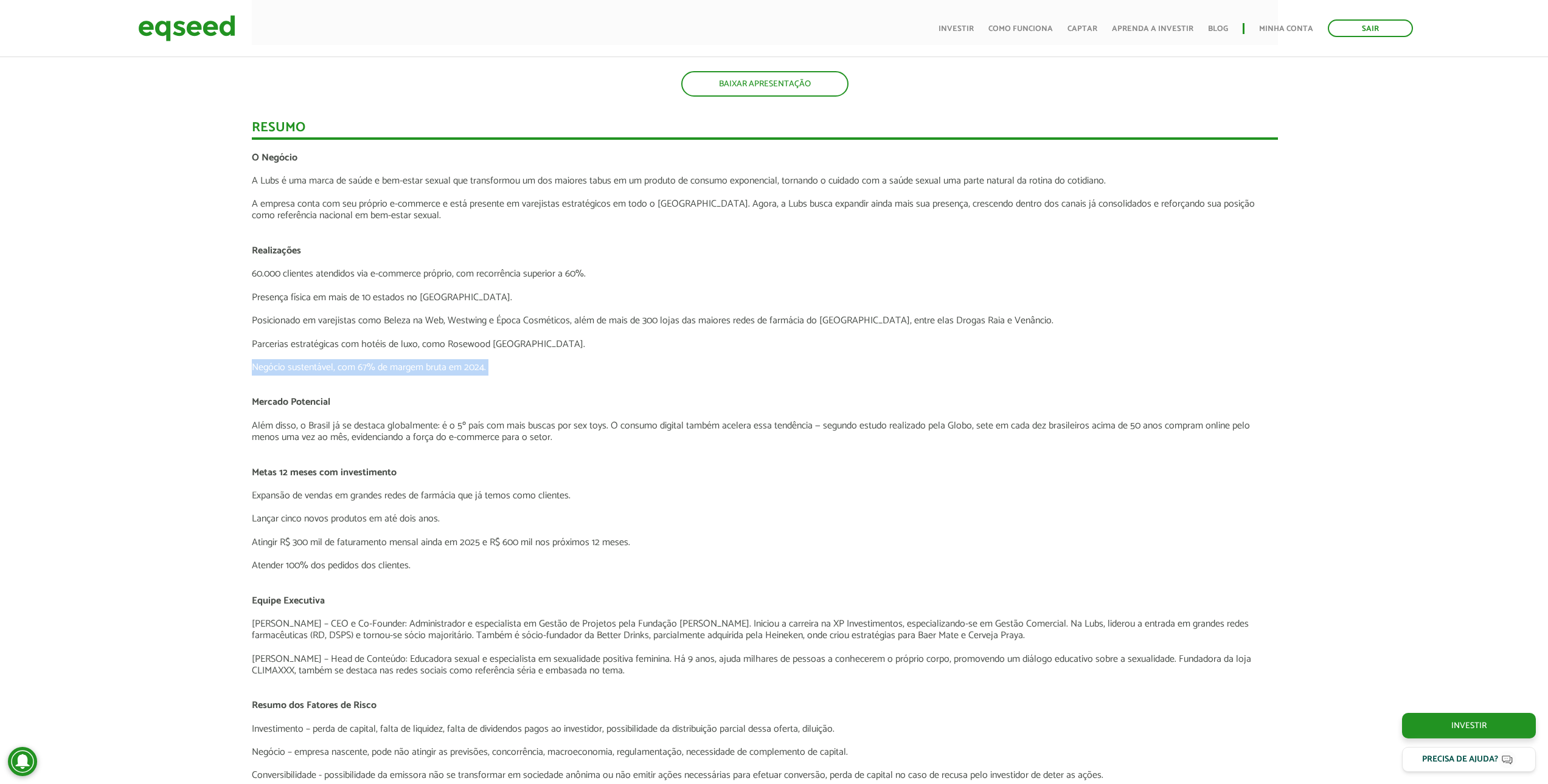
click at [436, 362] on p "Negócio sustentável, com 67% de margem bruta em 2024." at bounding box center [765, 367] width 1026 height 11
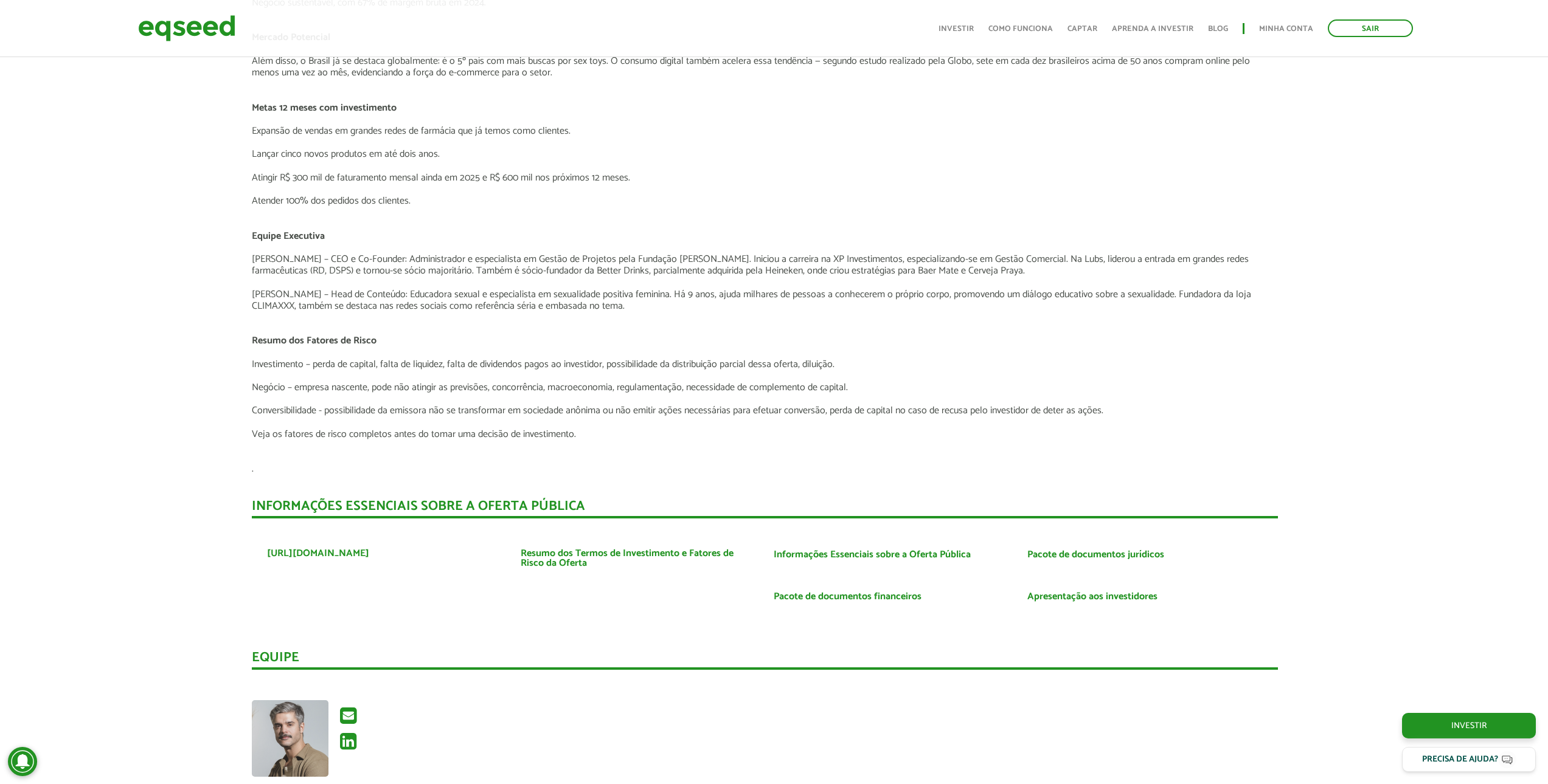
click at [413, 436] on p "Veja os fatores de risco completos antes do tomar uma decisão de investimento." at bounding box center [765, 434] width 1026 height 11
click at [414, 436] on p "Veja os fatores de risco completos antes do tomar uma decisão de investimento." at bounding box center [765, 434] width 1026 height 11
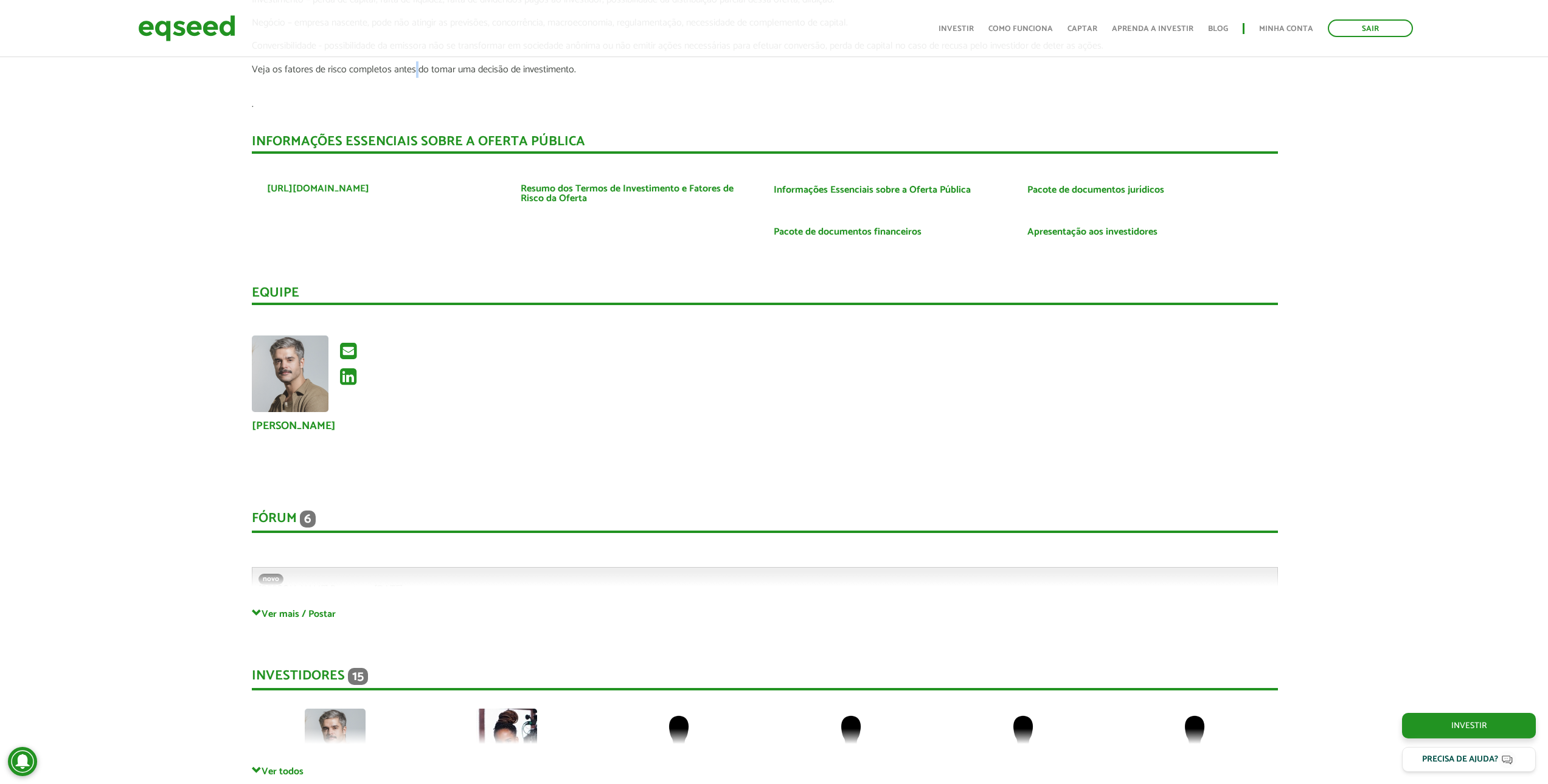
scroll to position [2422, 9]
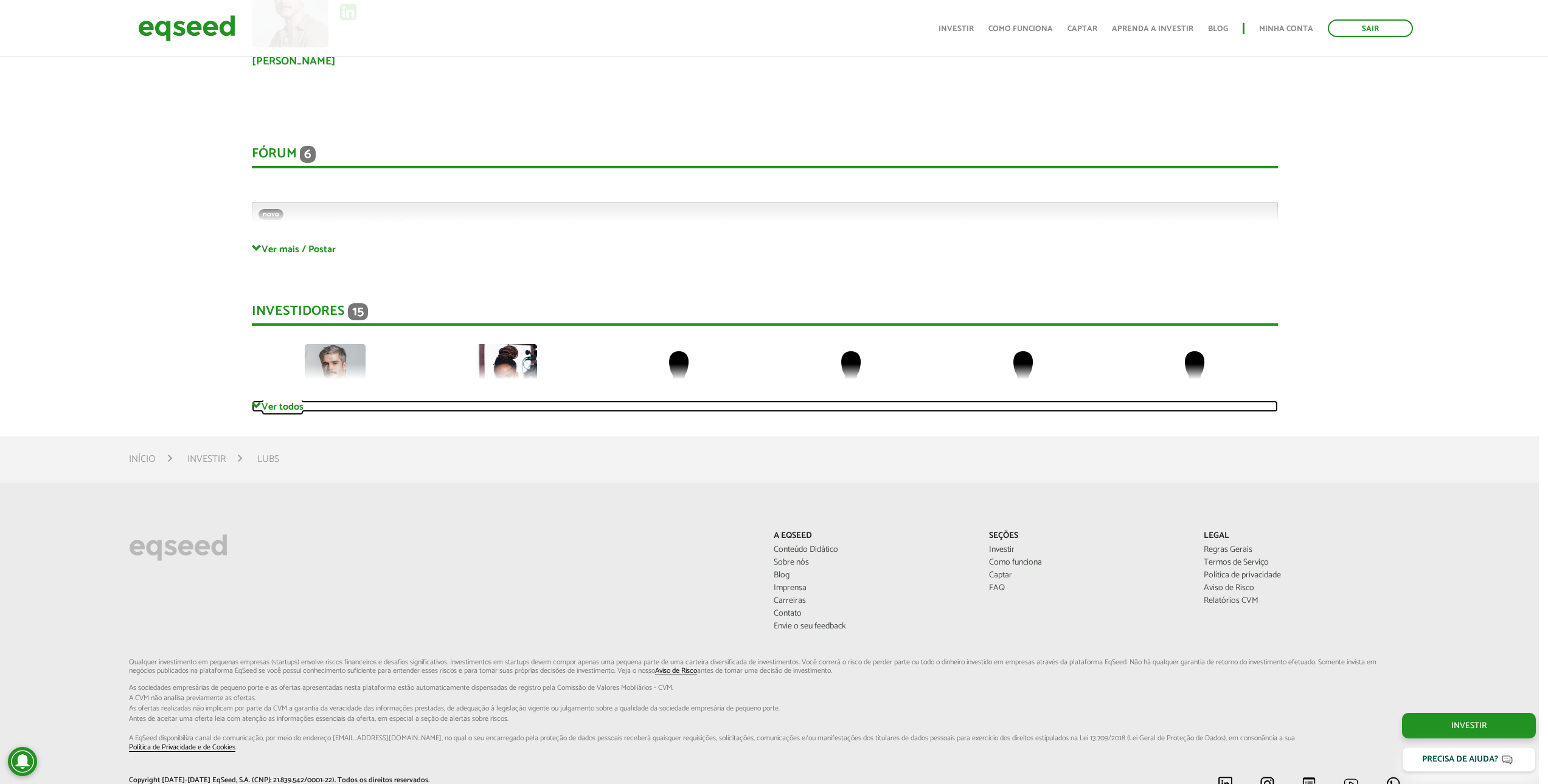
click at [287, 408] on link "Ver todos" at bounding box center [765, 406] width 1026 height 11
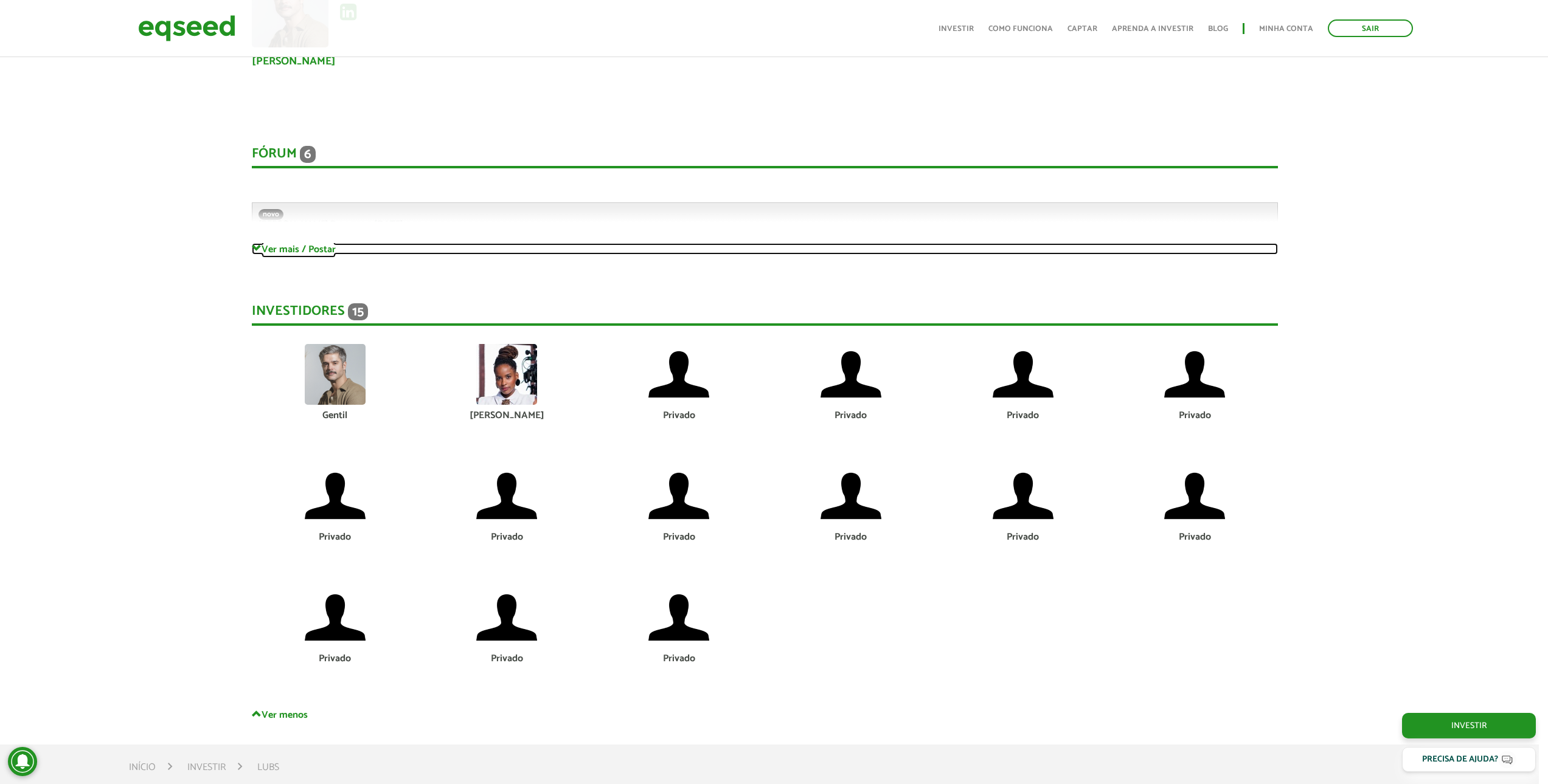
click at [273, 252] on link "Ver mais / Postar" at bounding box center [765, 249] width 1026 height 11
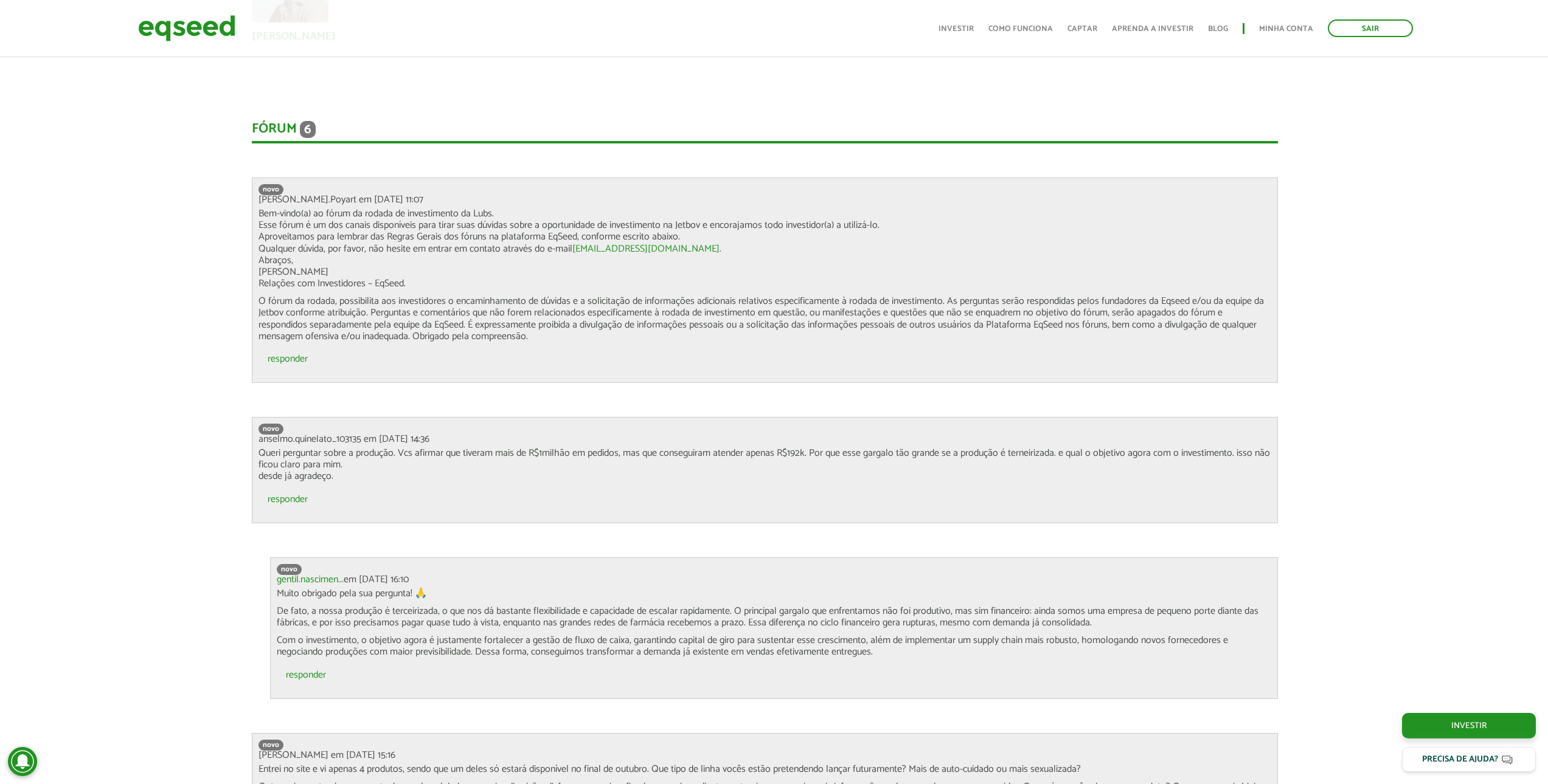
scroll to position [2786, 9]
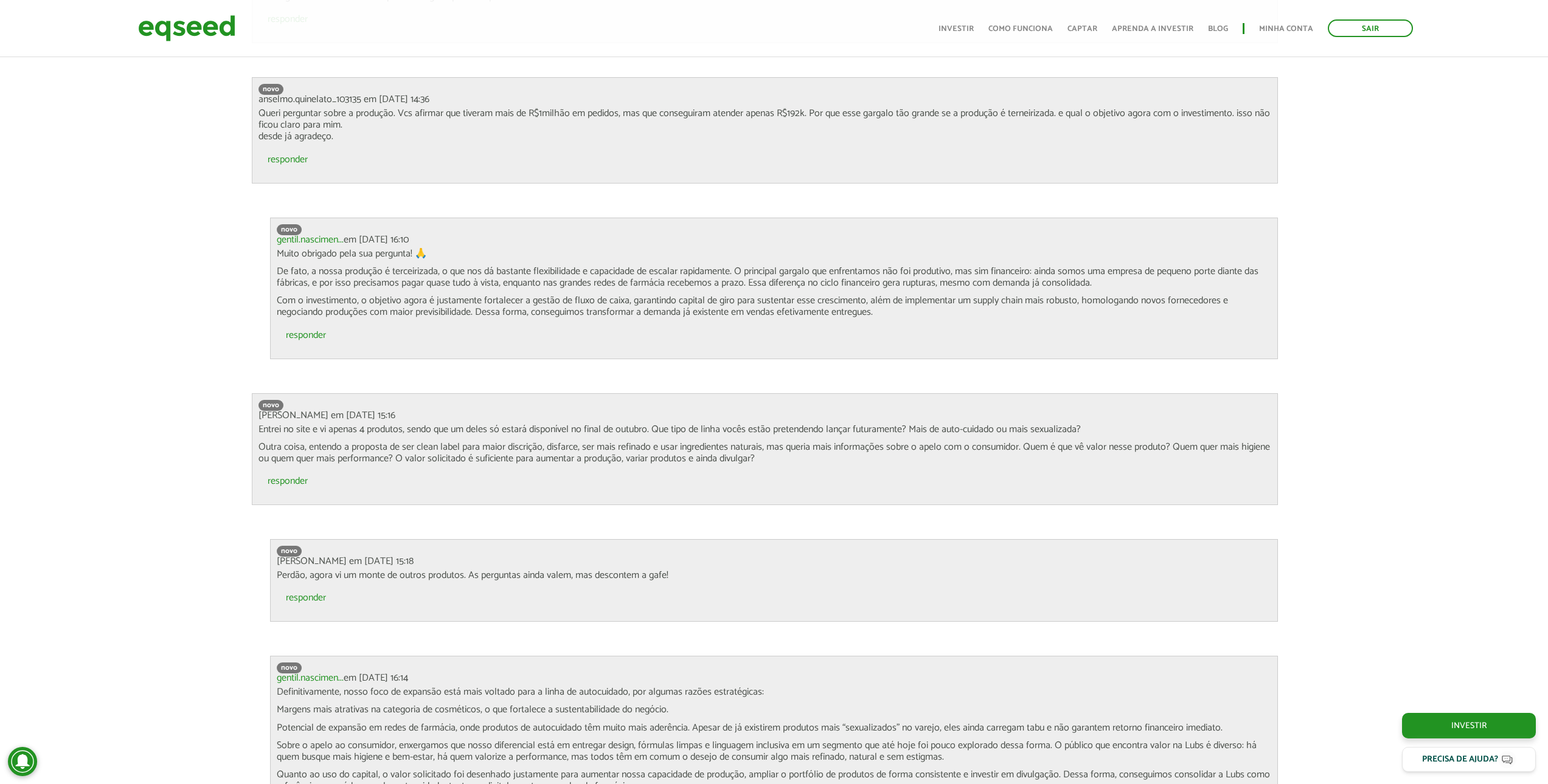
drag, startPoint x: 635, startPoint y: 216, endPoint x: 643, endPoint y: 209, distance: 10.6
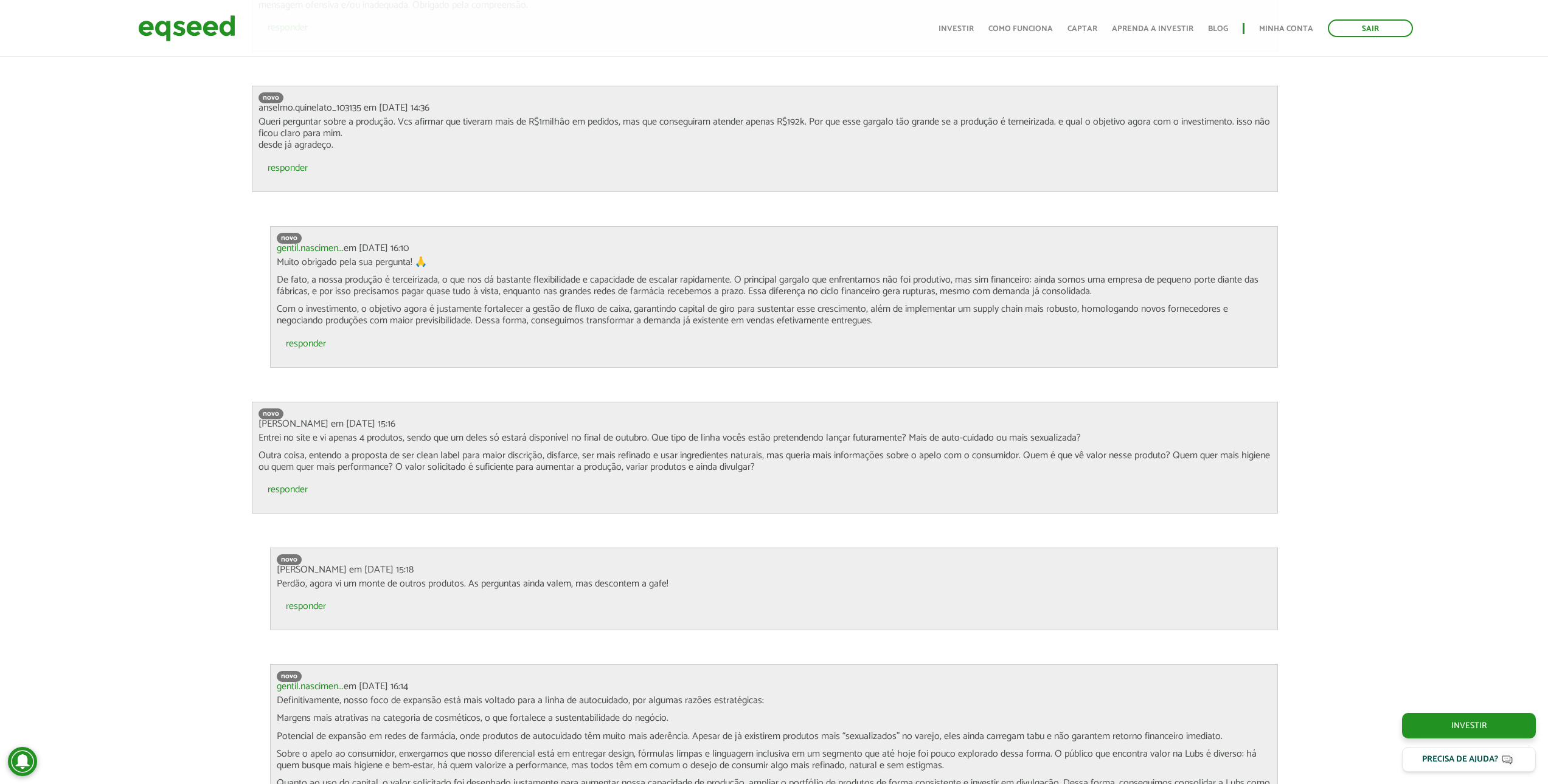
scroll to position [2773, 9]
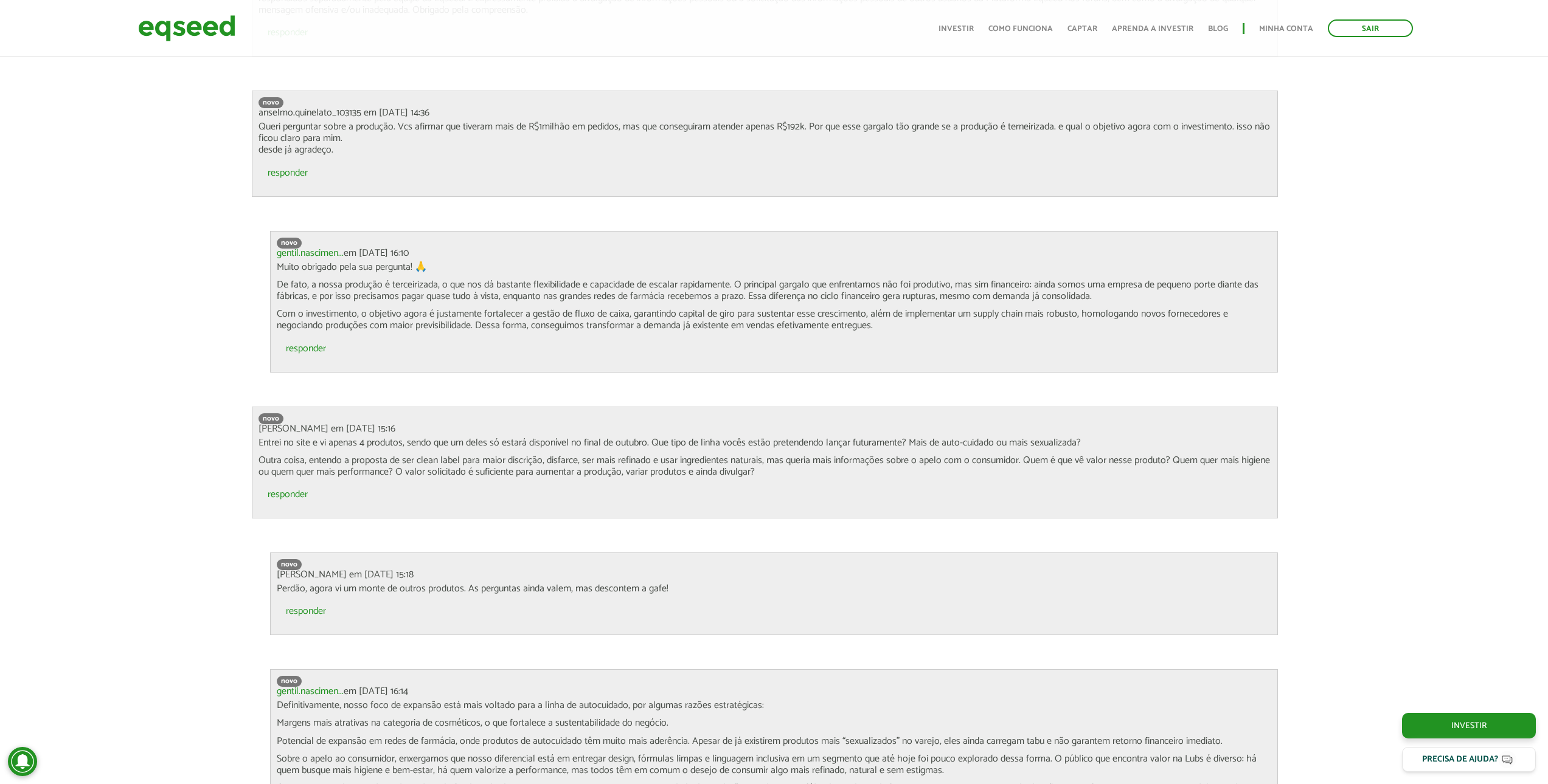
click at [610, 291] on p "De fato, a nossa produção é terceirizada, o que nos dá bastante flexibilidade e…" at bounding box center [774, 290] width 995 height 23
click at [611, 291] on p "De fato, a nossa produção é terceirizada, o que nos dá bastante flexibilidade e…" at bounding box center [774, 290] width 995 height 23
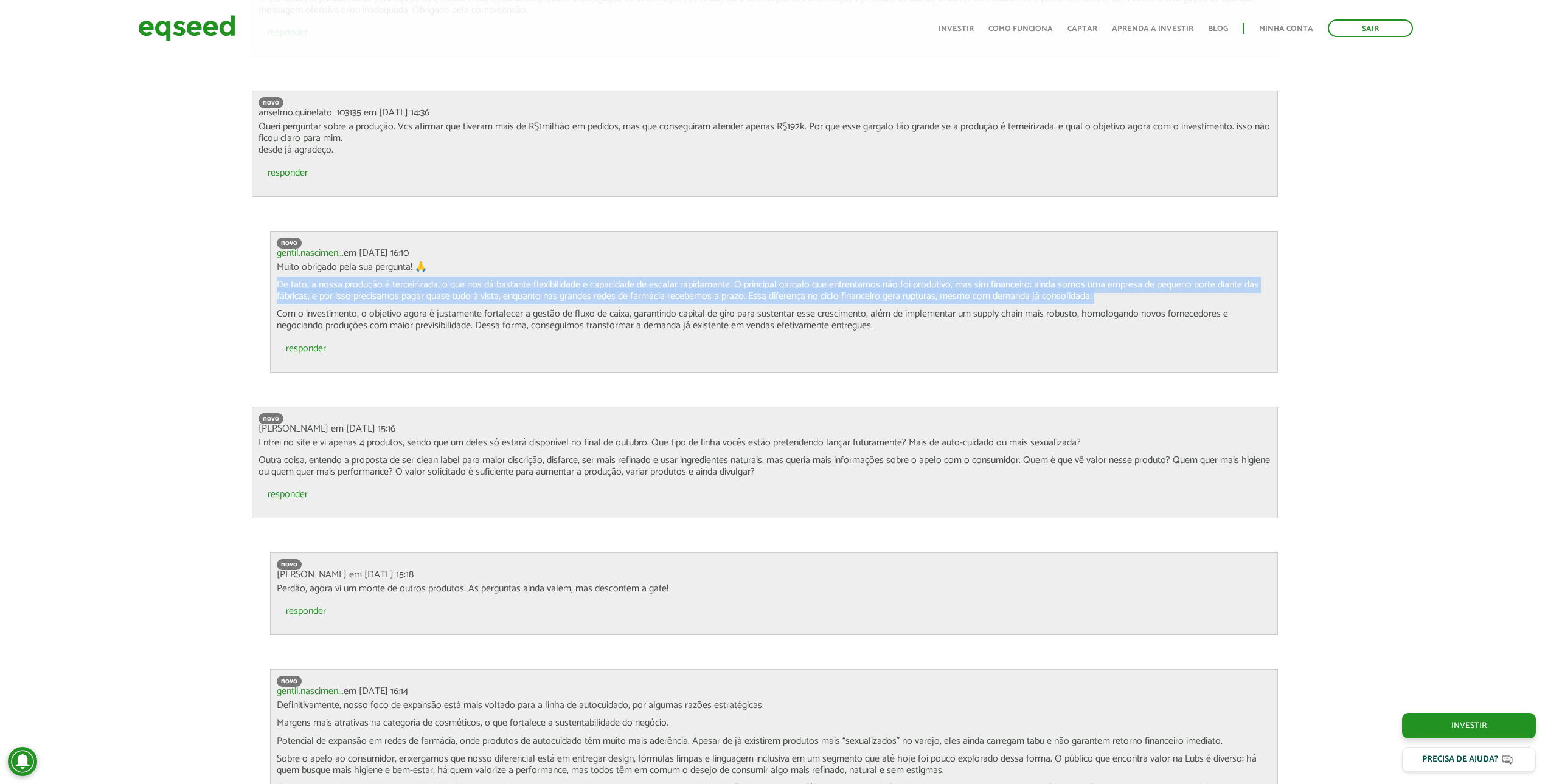
click at [611, 291] on p "De fato, a nossa produção é terceirizada, o que nos dá bastante flexibilidade e…" at bounding box center [774, 290] width 995 height 23
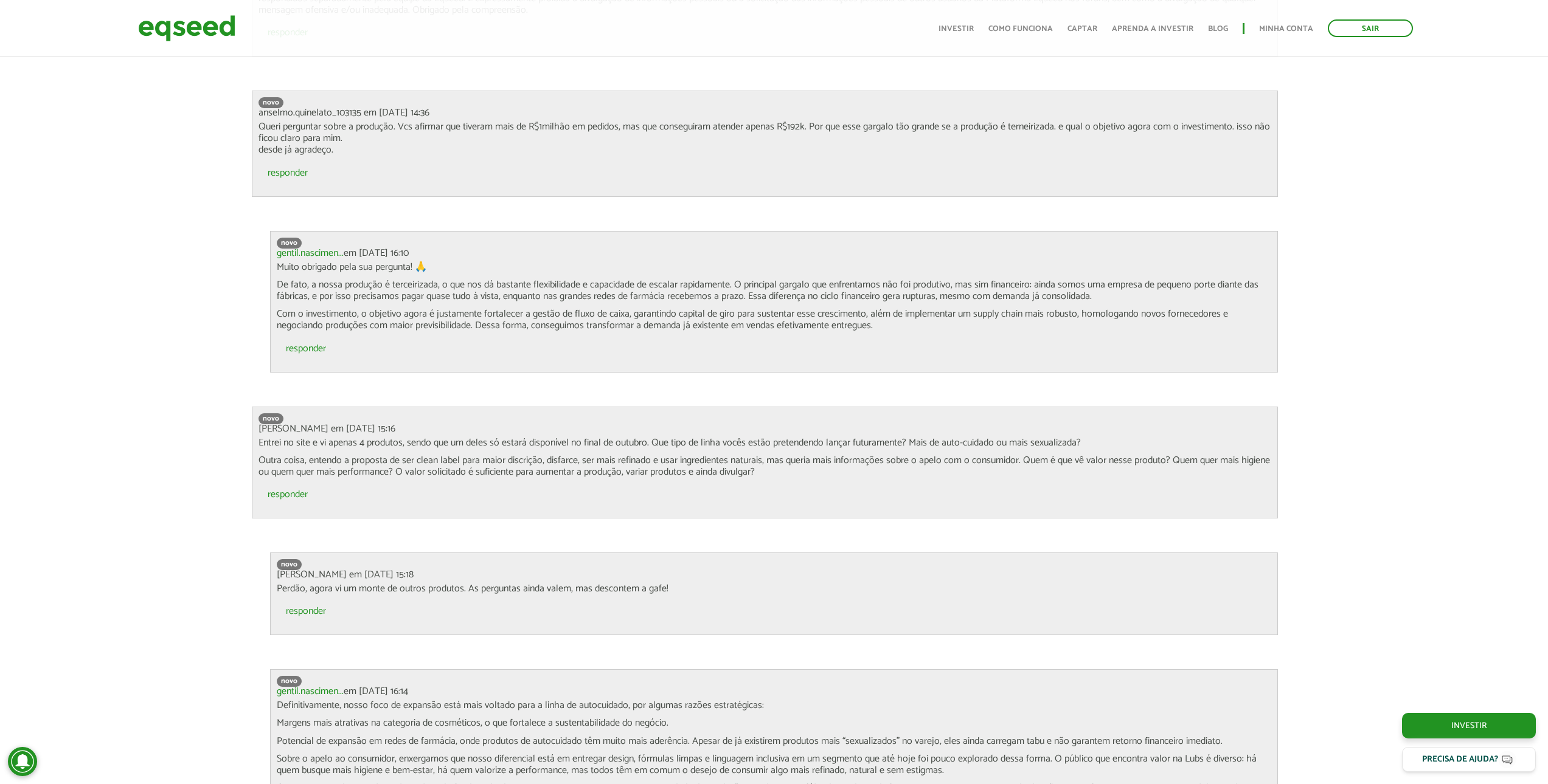
click at [562, 320] on p "Com o investimento, o objetivo agora é justamente fortalecer a gestão de fluxo …" at bounding box center [774, 319] width 995 height 23
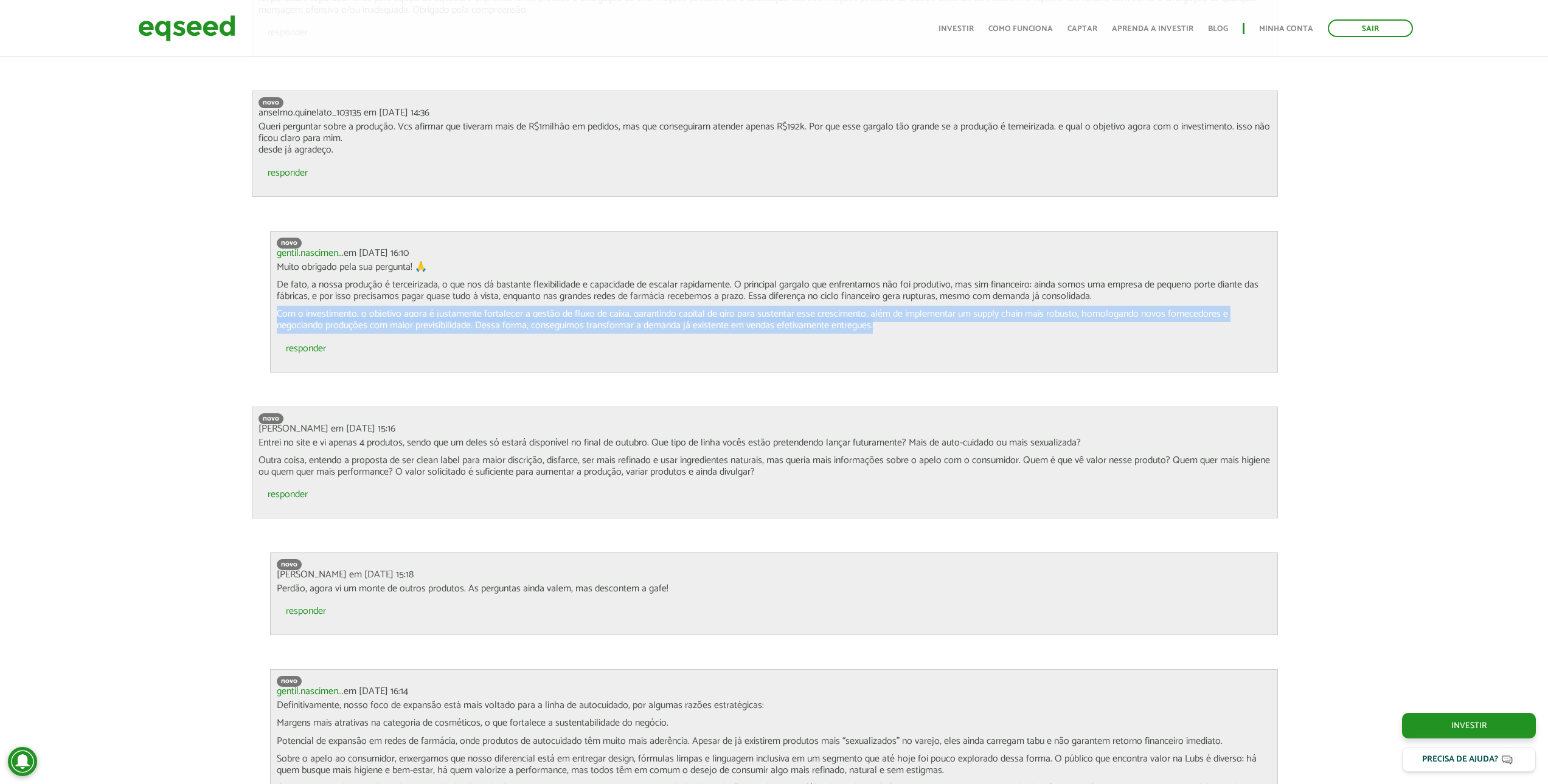
click at [562, 320] on p "Com o investimento, o objetivo agora é justamente fortalecer a gestão de fluxo …" at bounding box center [774, 319] width 995 height 23
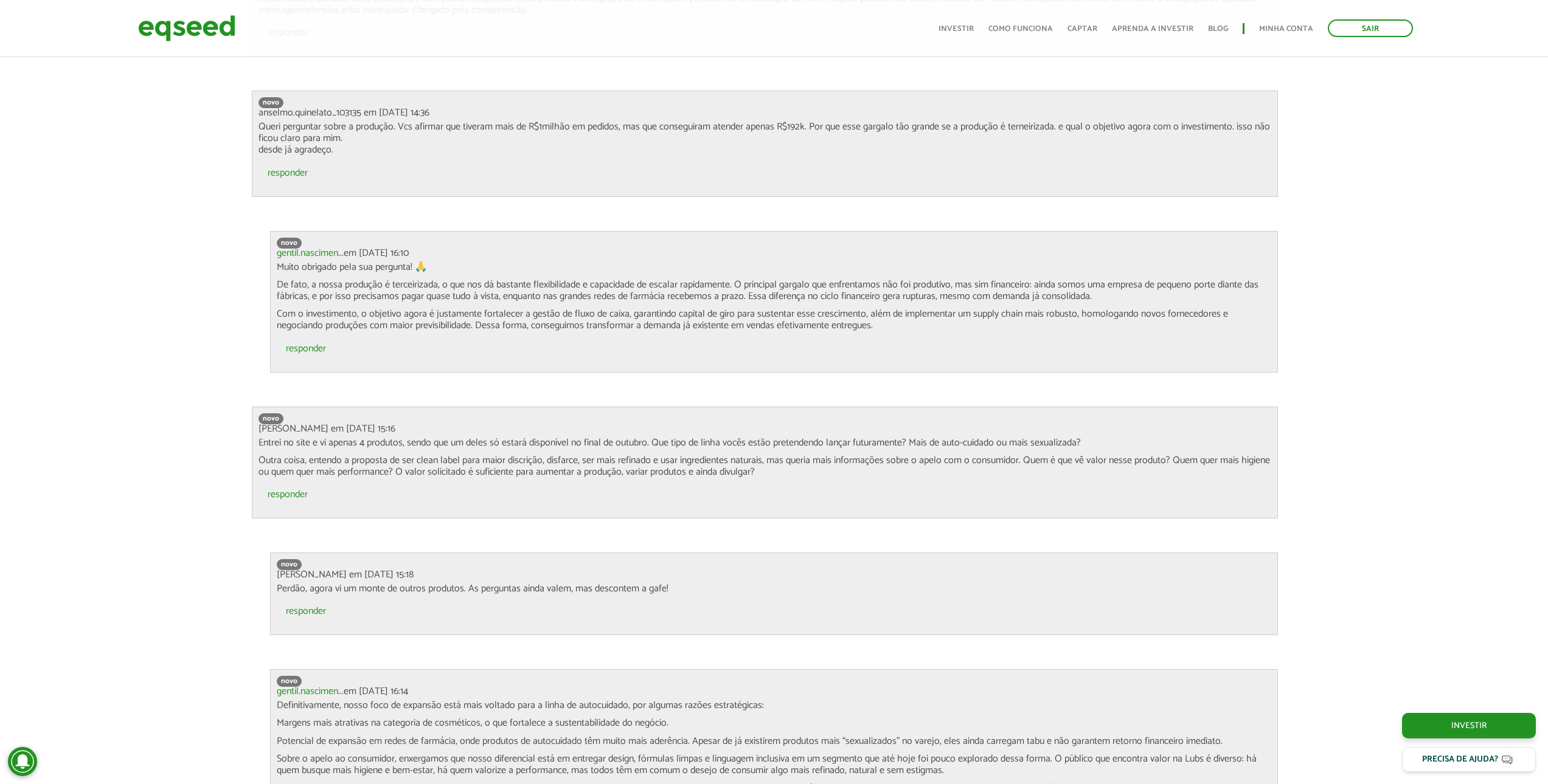
click at [490, 361] on ul "responder" at bounding box center [774, 352] width 995 height 28
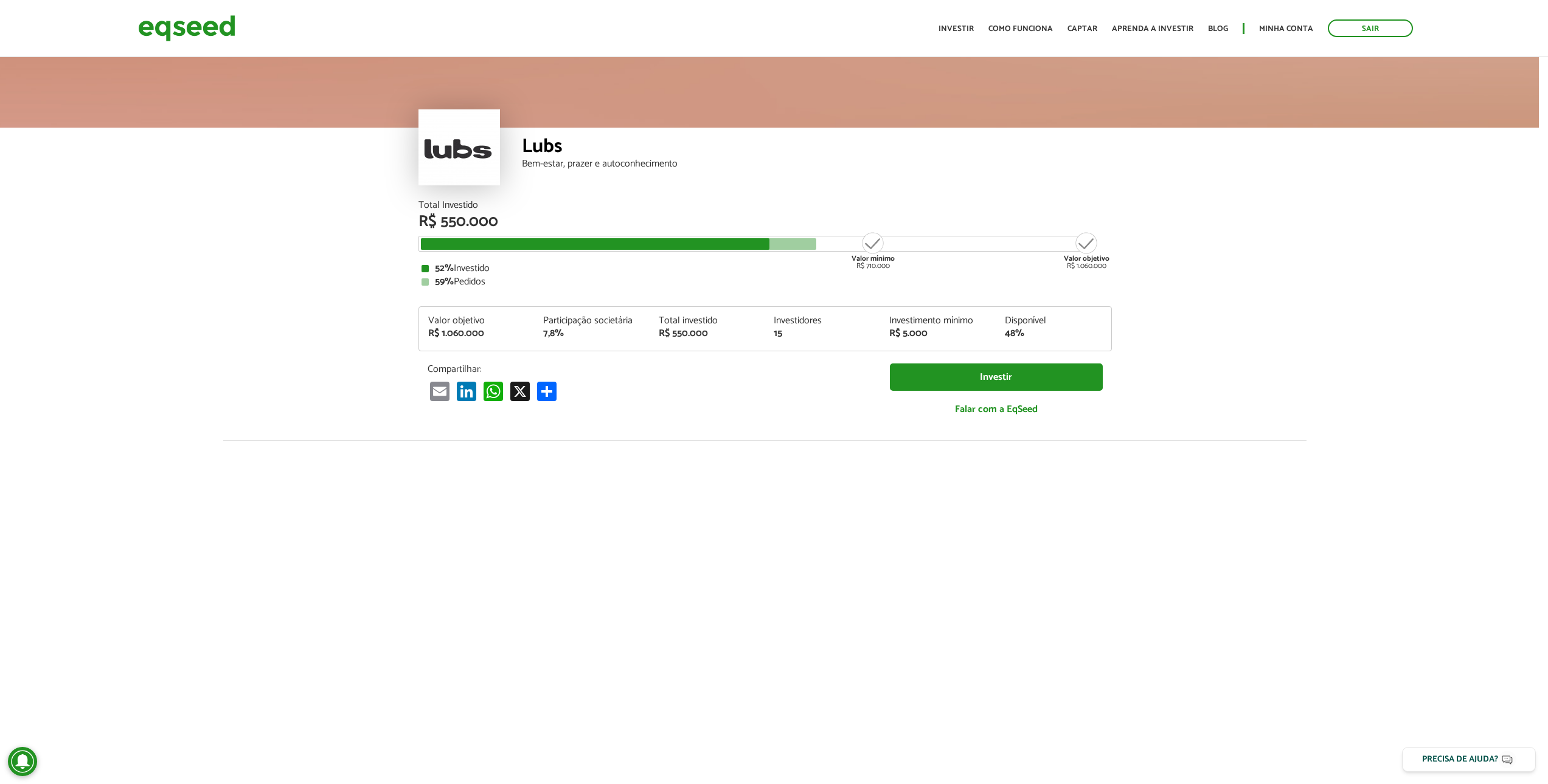
scroll to position [3380, 9]
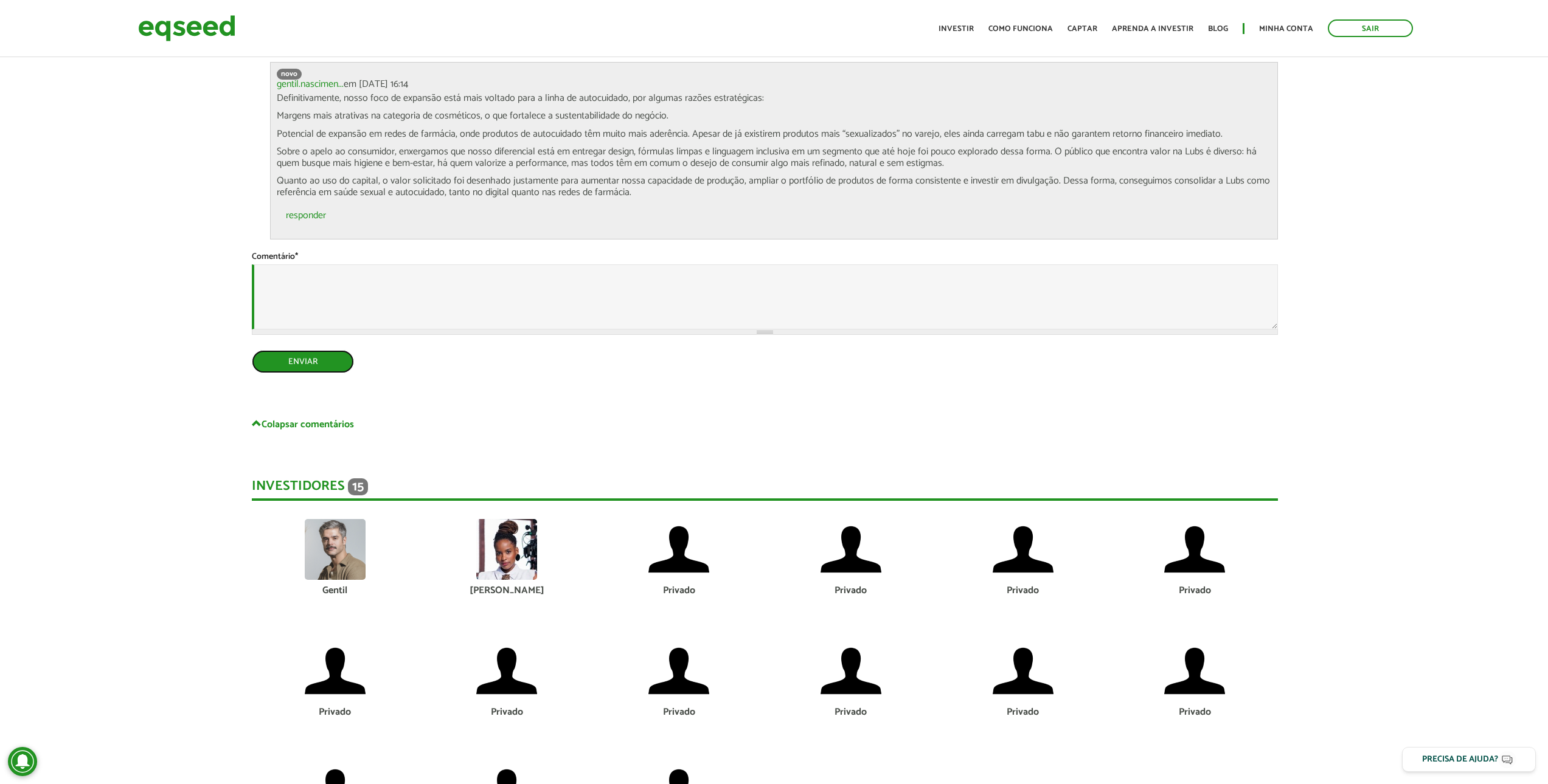
type button "Enviar"
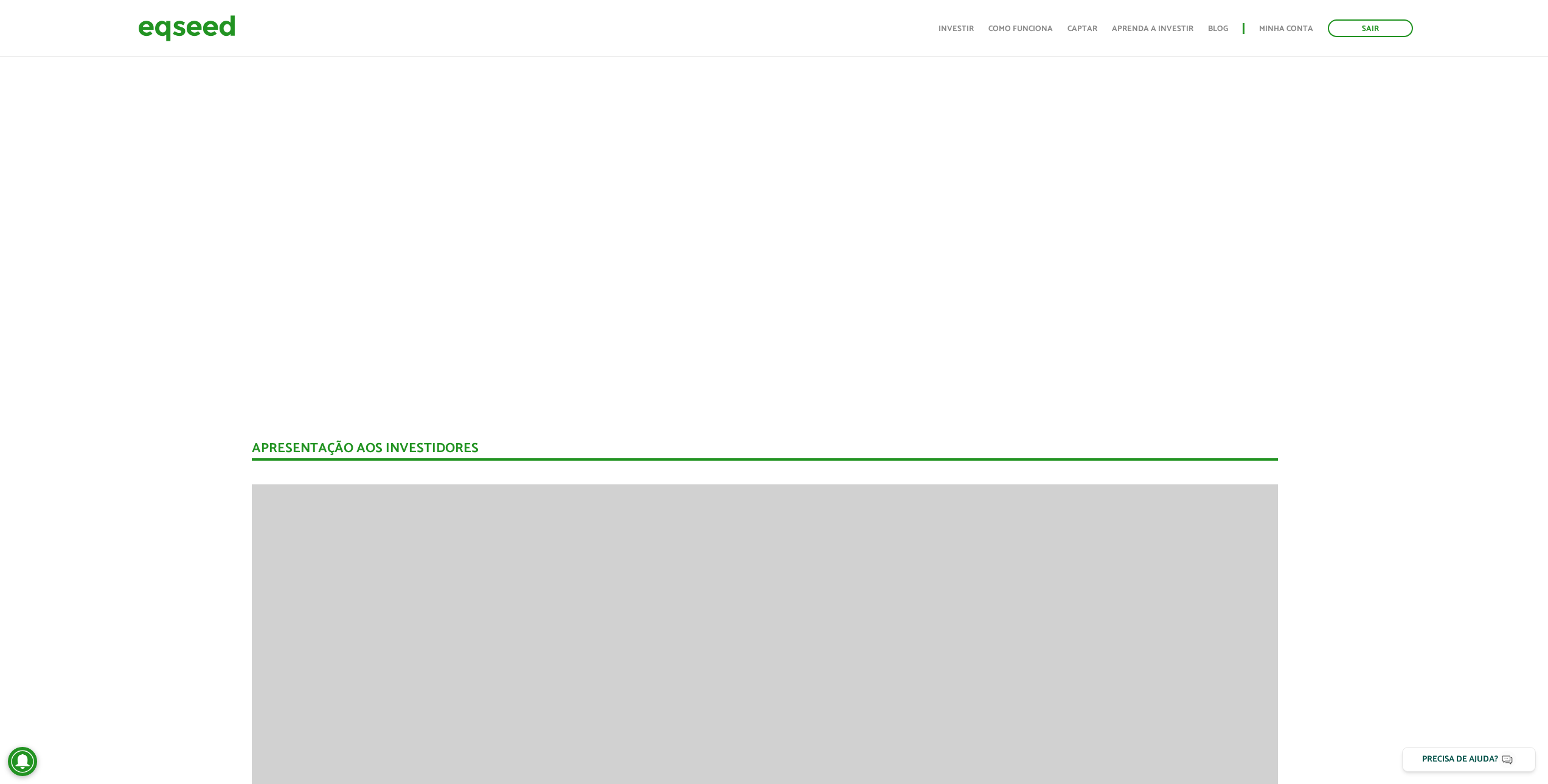
scroll to position [96, 9]
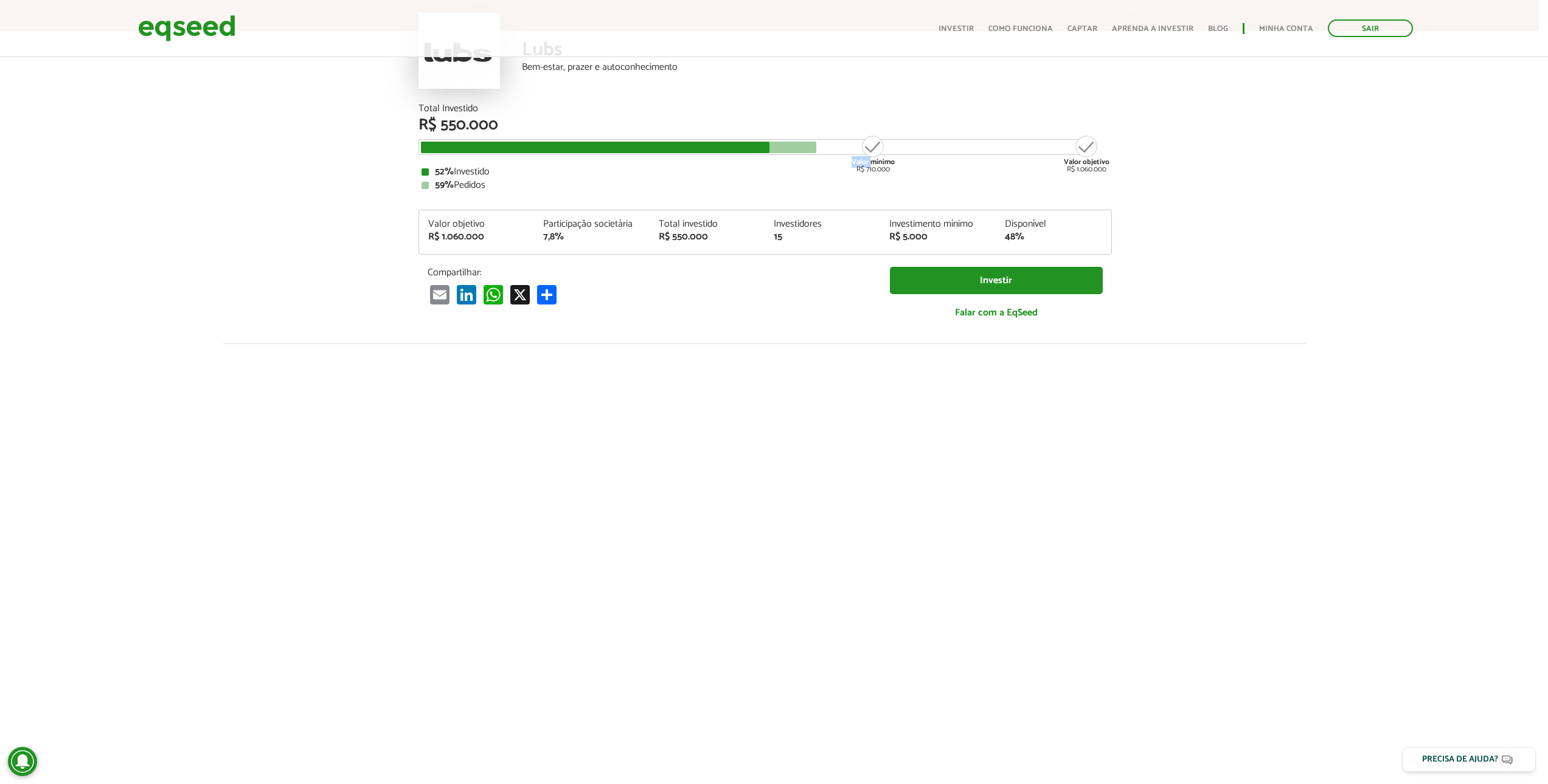
drag, startPoint x: 850, startPoint y: 156, endPoint x: 871, endPoint y: 161, distance: 21.6
click at [871, 161] on div "Valor mínimo R$ 710.000" at bounding box center [872, 154] width 45 height 39
click at [871, 161] on strong "Valor mínimo" at bounding box center [873, 161] width 44 height 11
drag, startPoint x: 795, startPoint y: 152, endPoint x: 793, endPoint y: 144, distance: 8.2
click at [793, 144] on div "Total Investido R$ 550.000 Valor mínimo R$ 710.000 Valor objetivo R$ 1.060.000 …" at bounding box center [765, 147] width 693 height 86
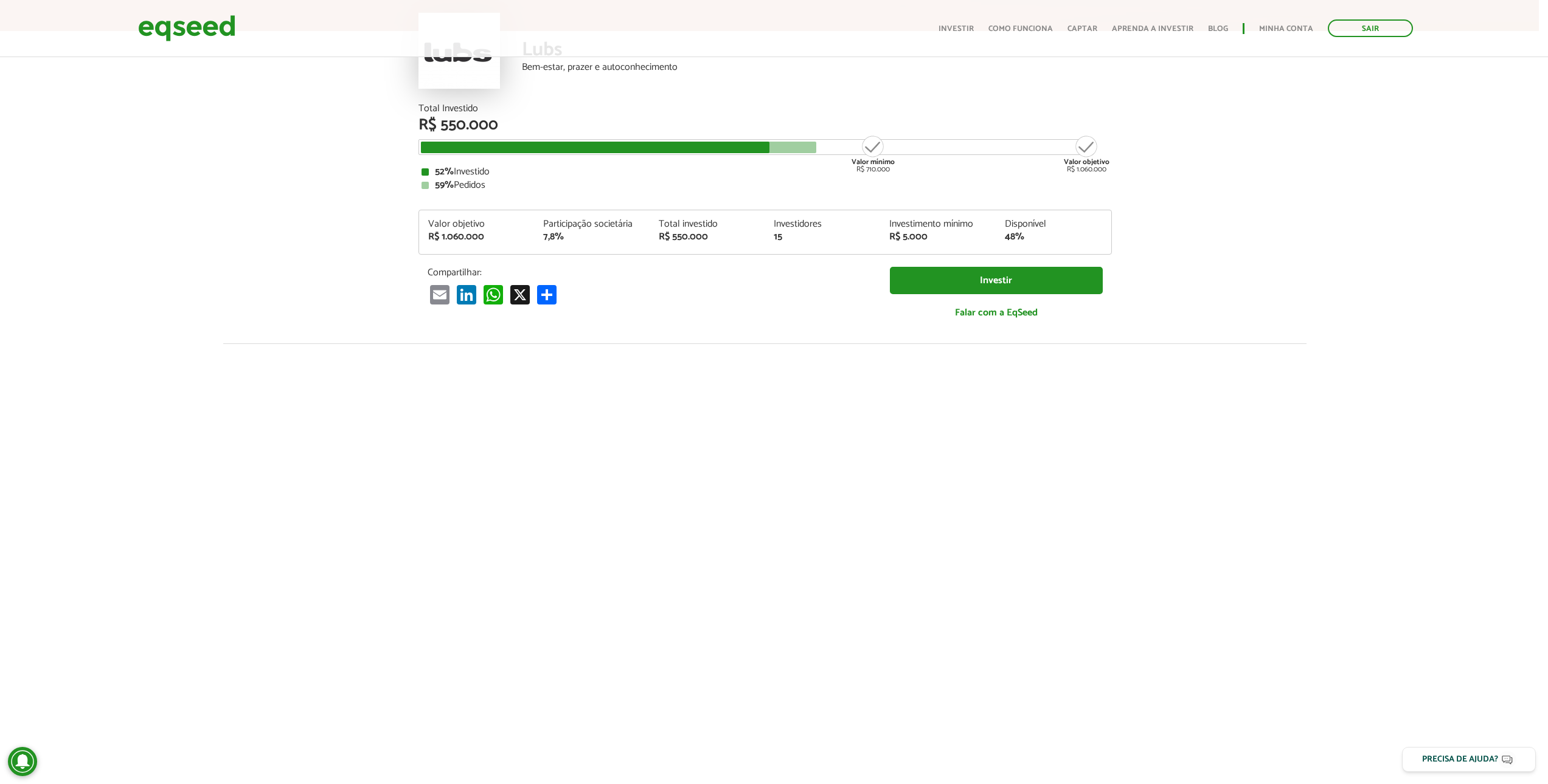
click at [792, 144] on div at bounding box center [619, 148] width 395 height 11
click at [791, 151] on div at bounding box center [619, 148] width 395 height 11
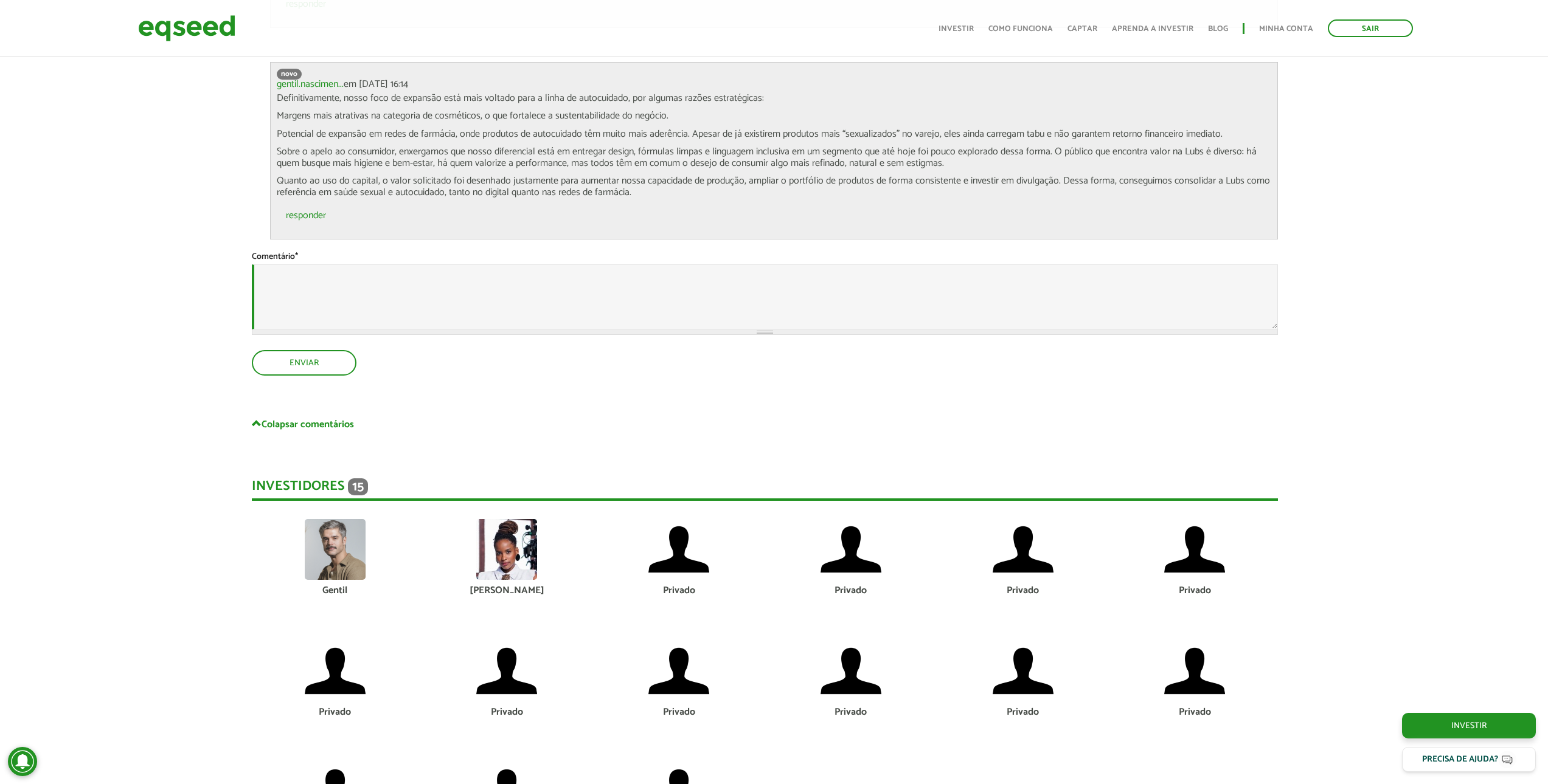
scroll to position [3746, 9]
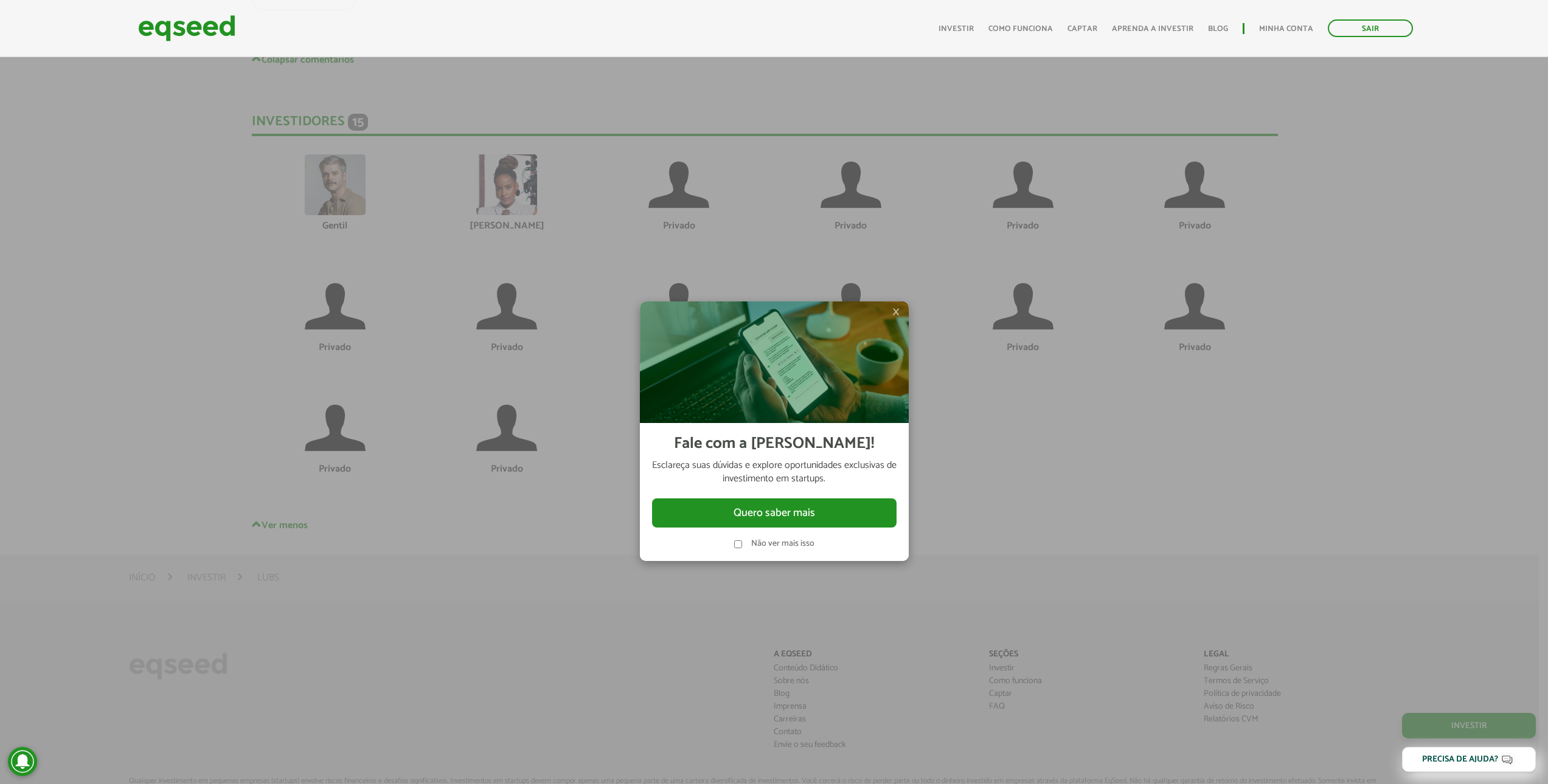
click at [893, 306] on span "×" at bounding box center [896, 312] width 7 height 15
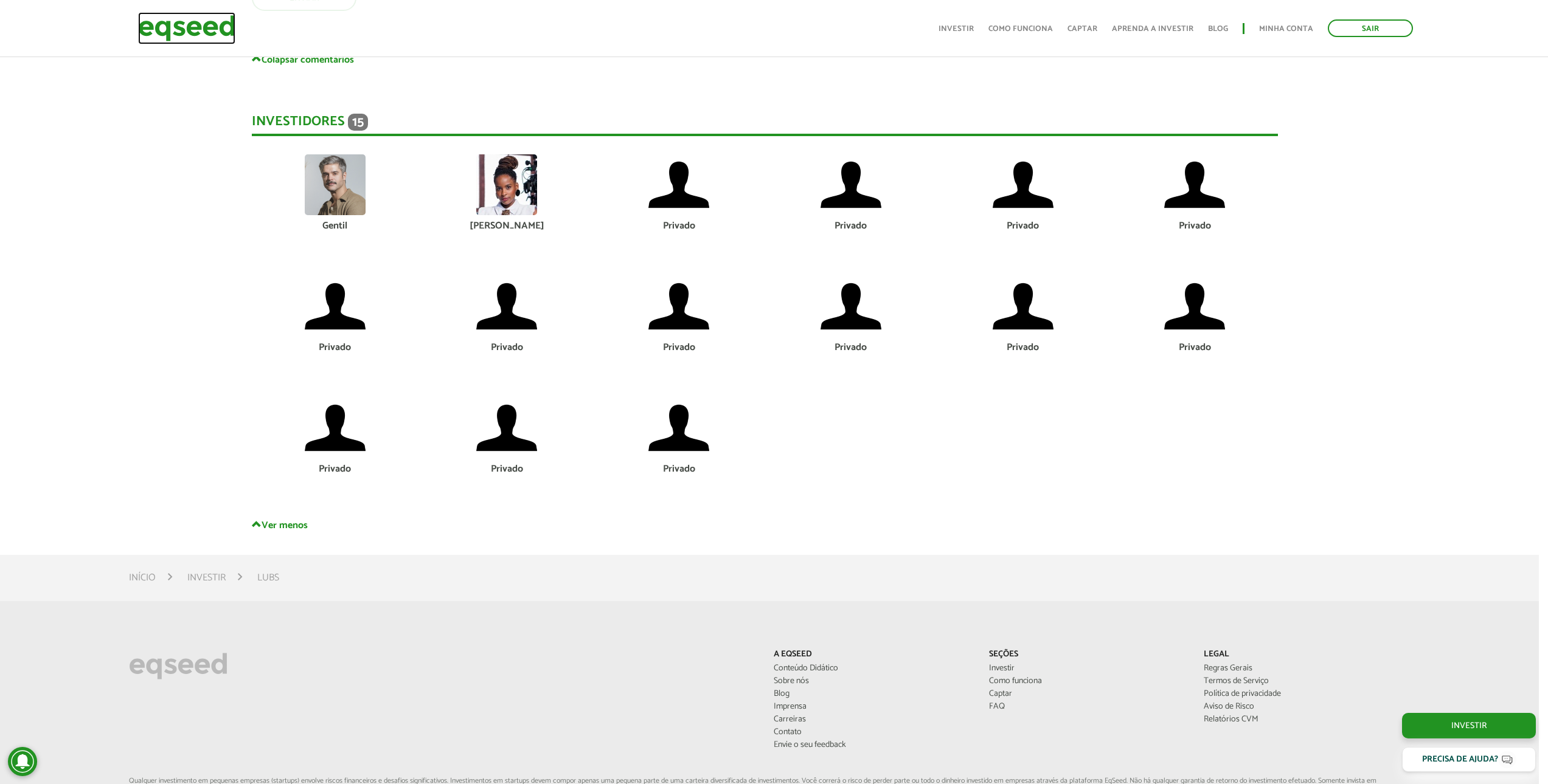
click at [156, 34] on img at bounding box center [187, 28] width 97 height 32
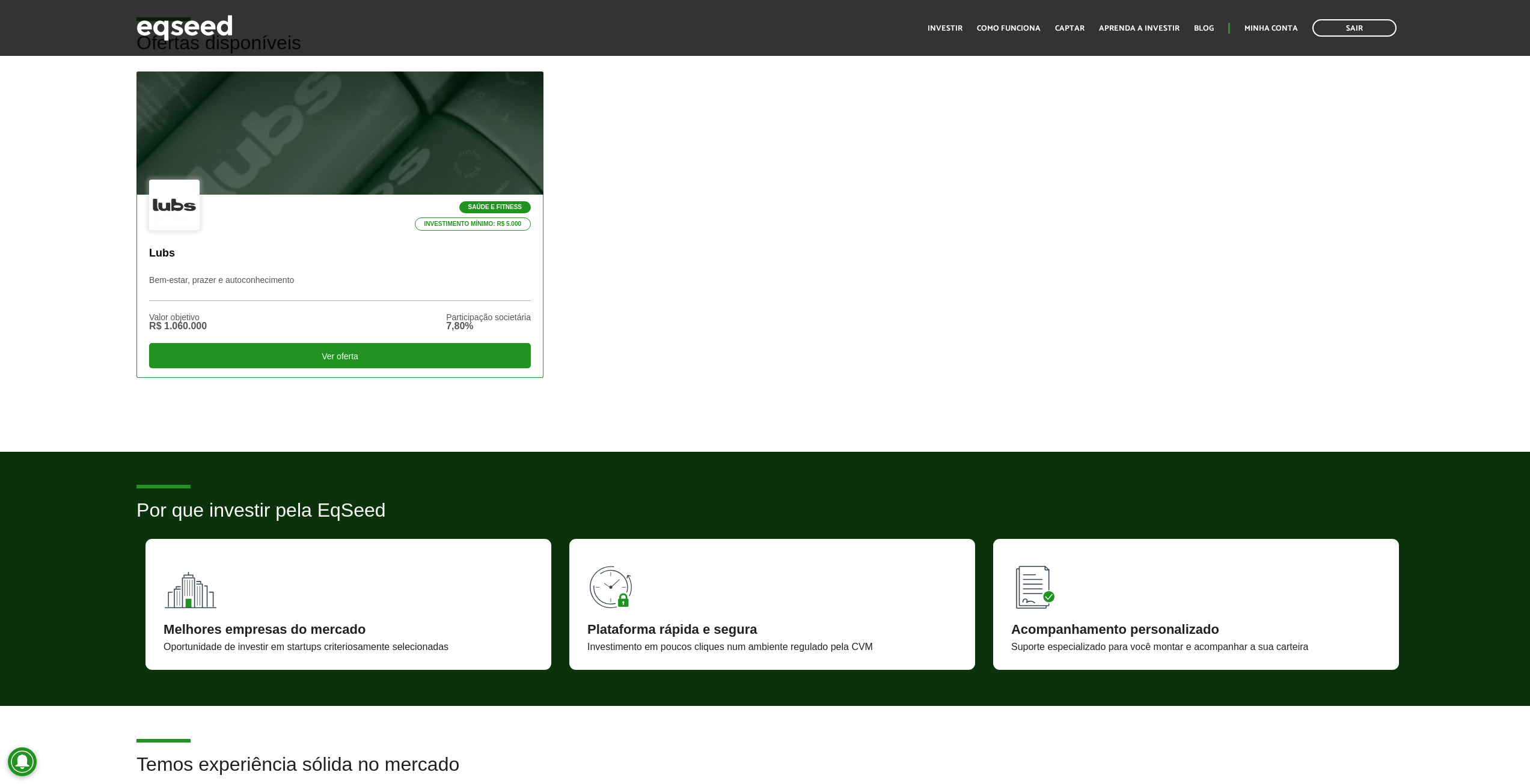
scroll to position [721, 0]
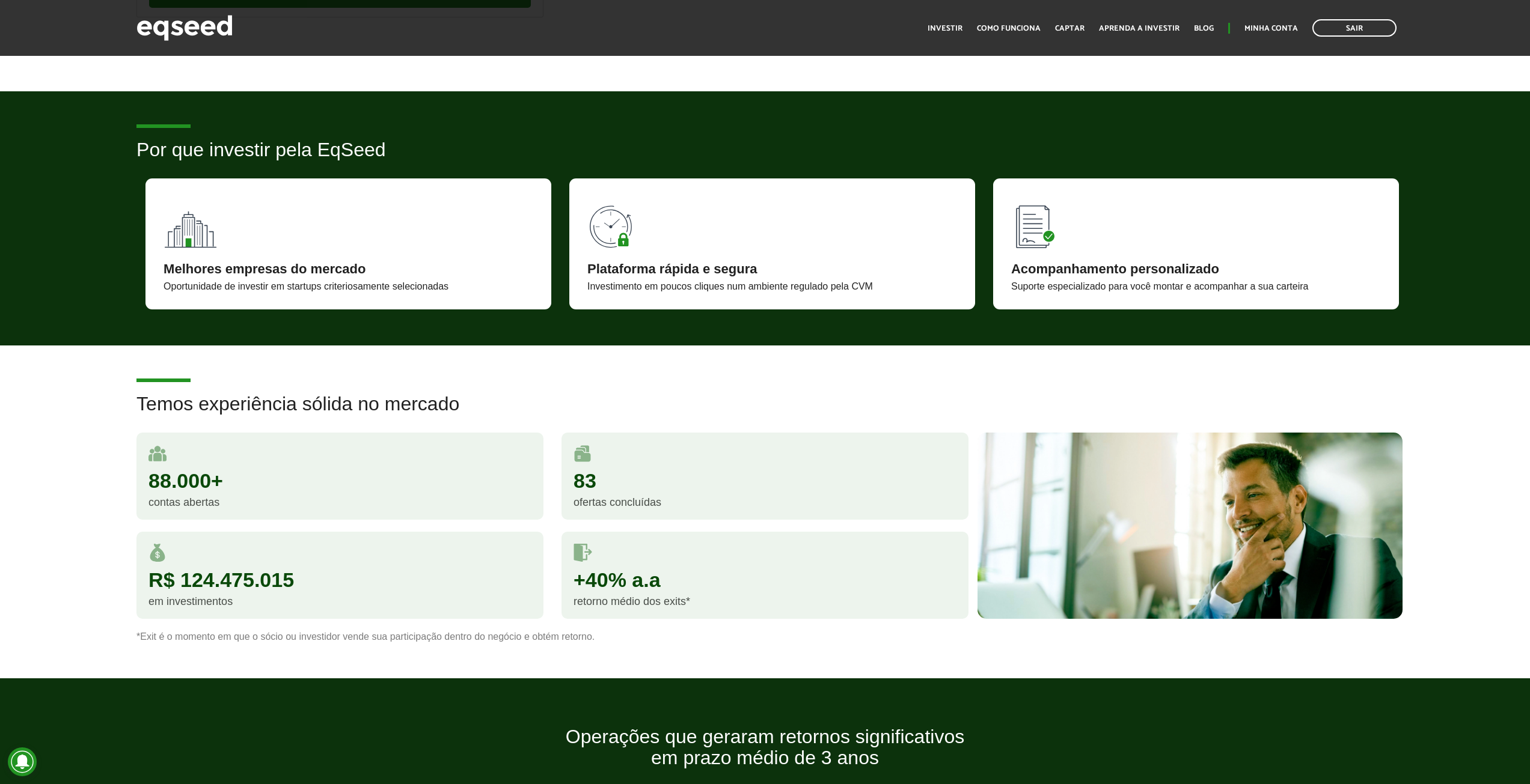
click at [639, 602] on div "retorno médio dos exits*" at bounding box center [764, 602] width 382 height 11
click at [642, 591] on div "+40% a.a" at bounding box center [764, 580] width 382 height 20
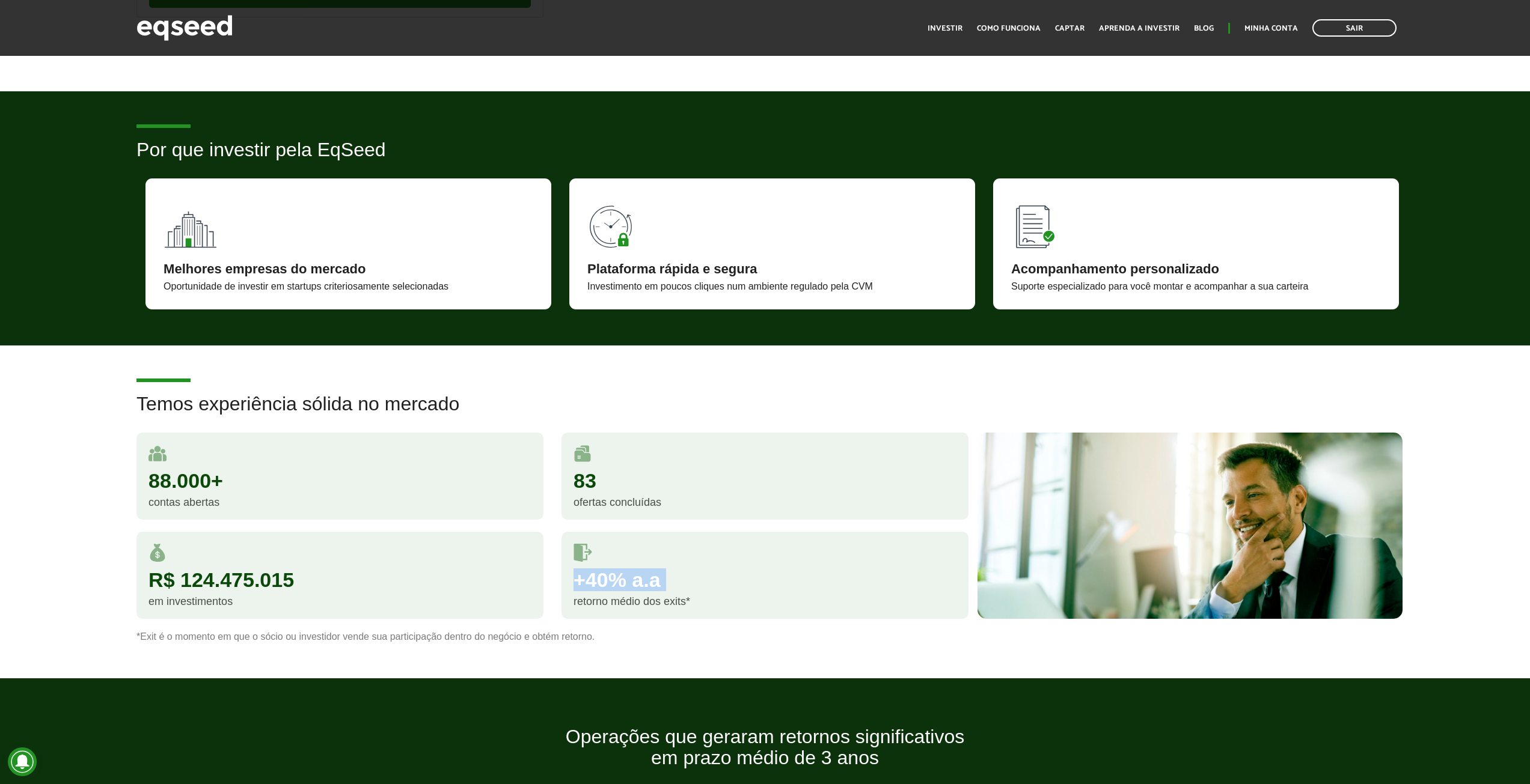
click at [642, 591] on div "+40% a.a" at bounding box center [764, 580] width 382 height 20
click at [645, 599] on div "retorno médio dos exits*" at bounding box center [764, 602] width 382 height 11
click at [177, 580] on div "R$ 124.475.015" at bounding box center [339, 580] width 382 height 20
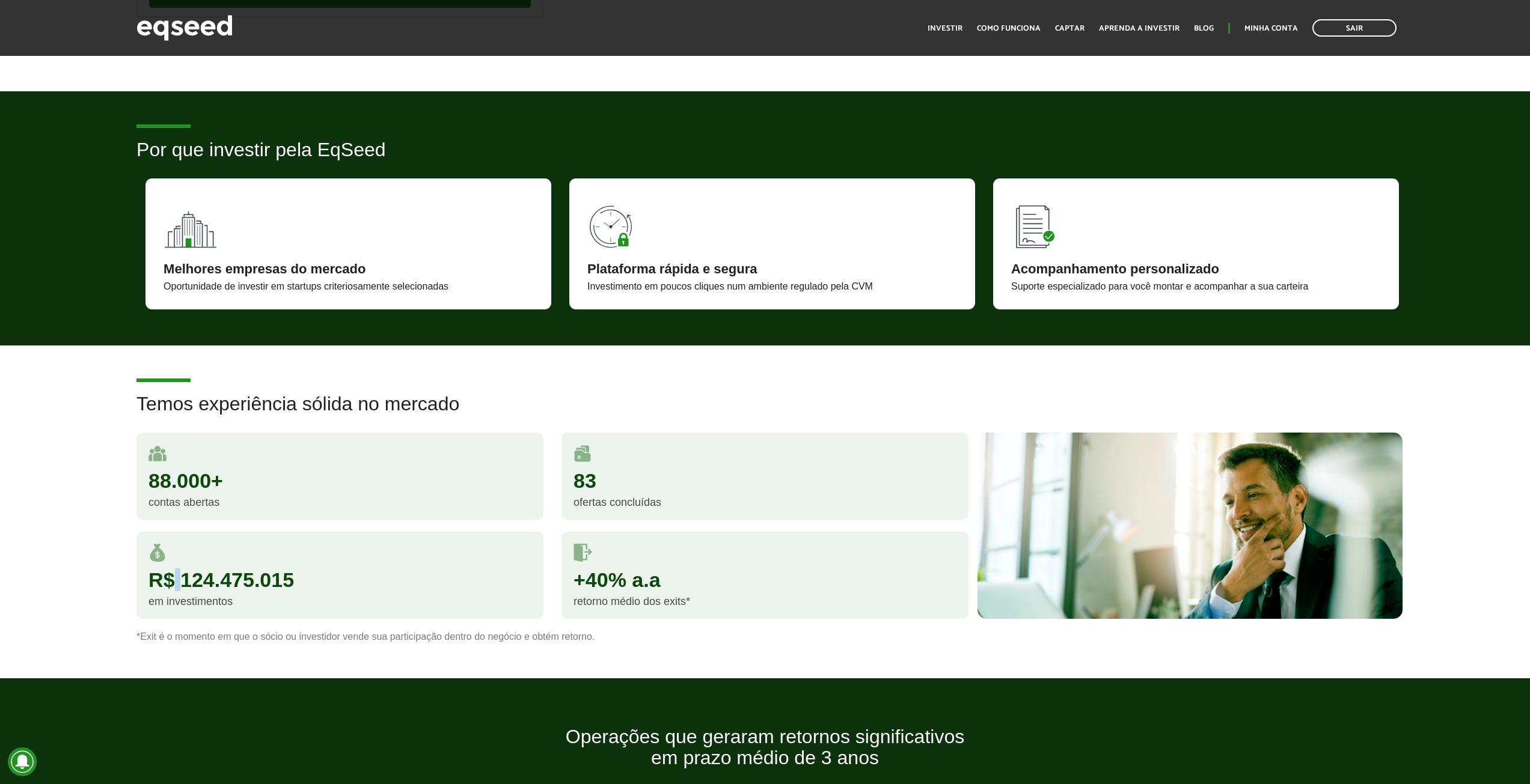
click at [177, 580] on div "R$ 124.475.015" at bounding box center [339, 580] width 382 height 20
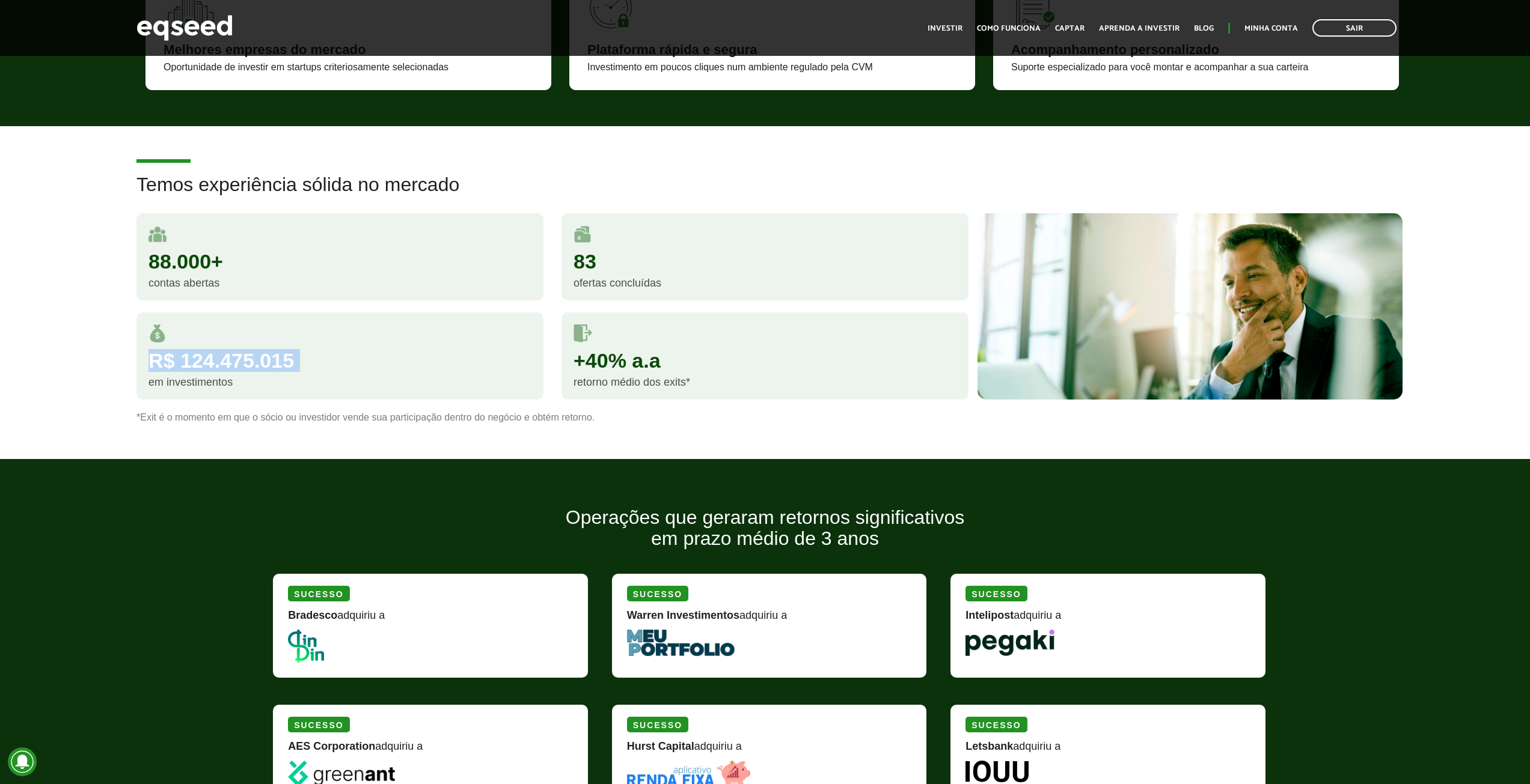
scroll to position [1082, 0]
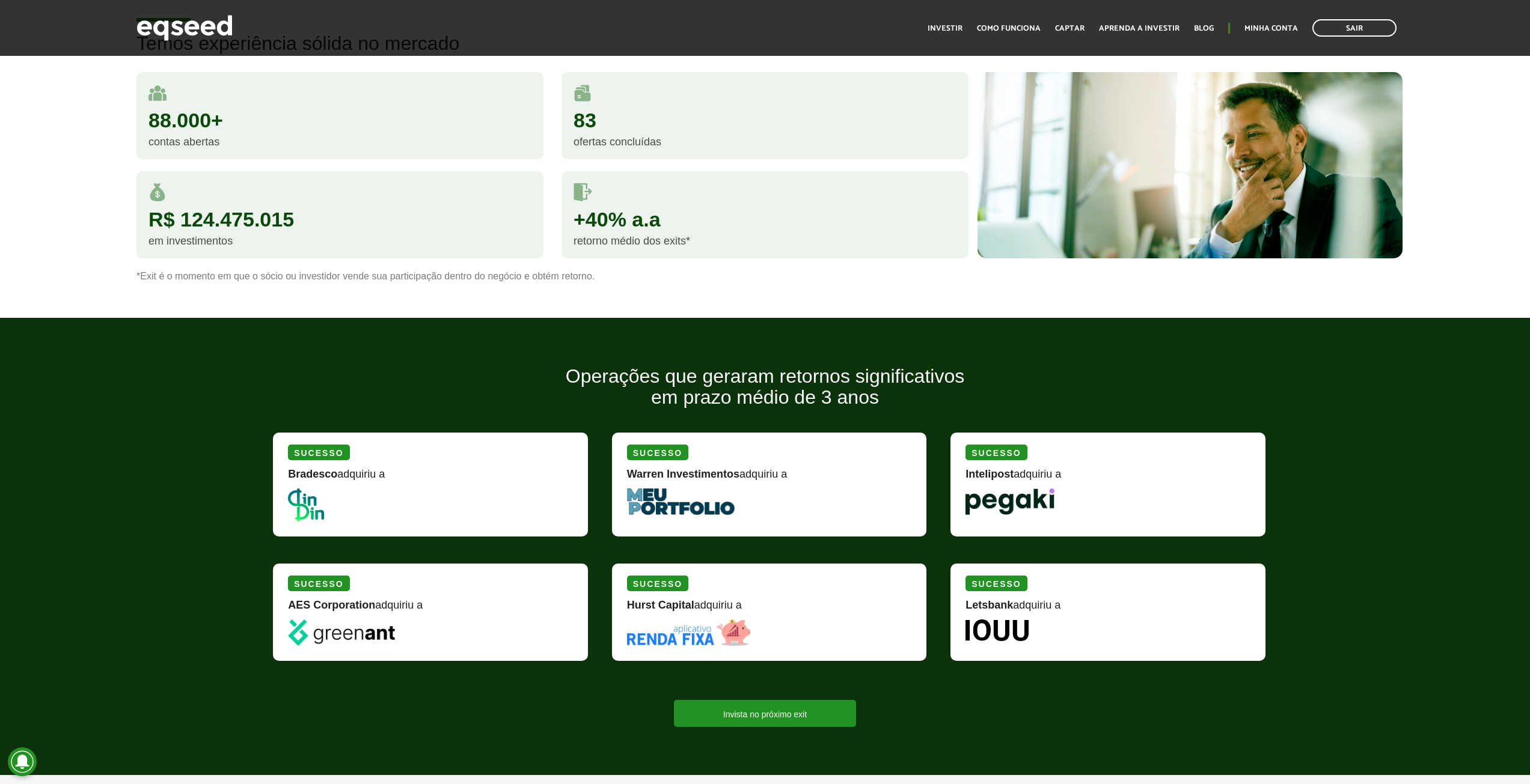
click at [210, 505] on div "Operações que geraram retornos significativos em prazo médio de 3 anos Sucesso …" at bounding box center [765, 546] width 1530 height 360
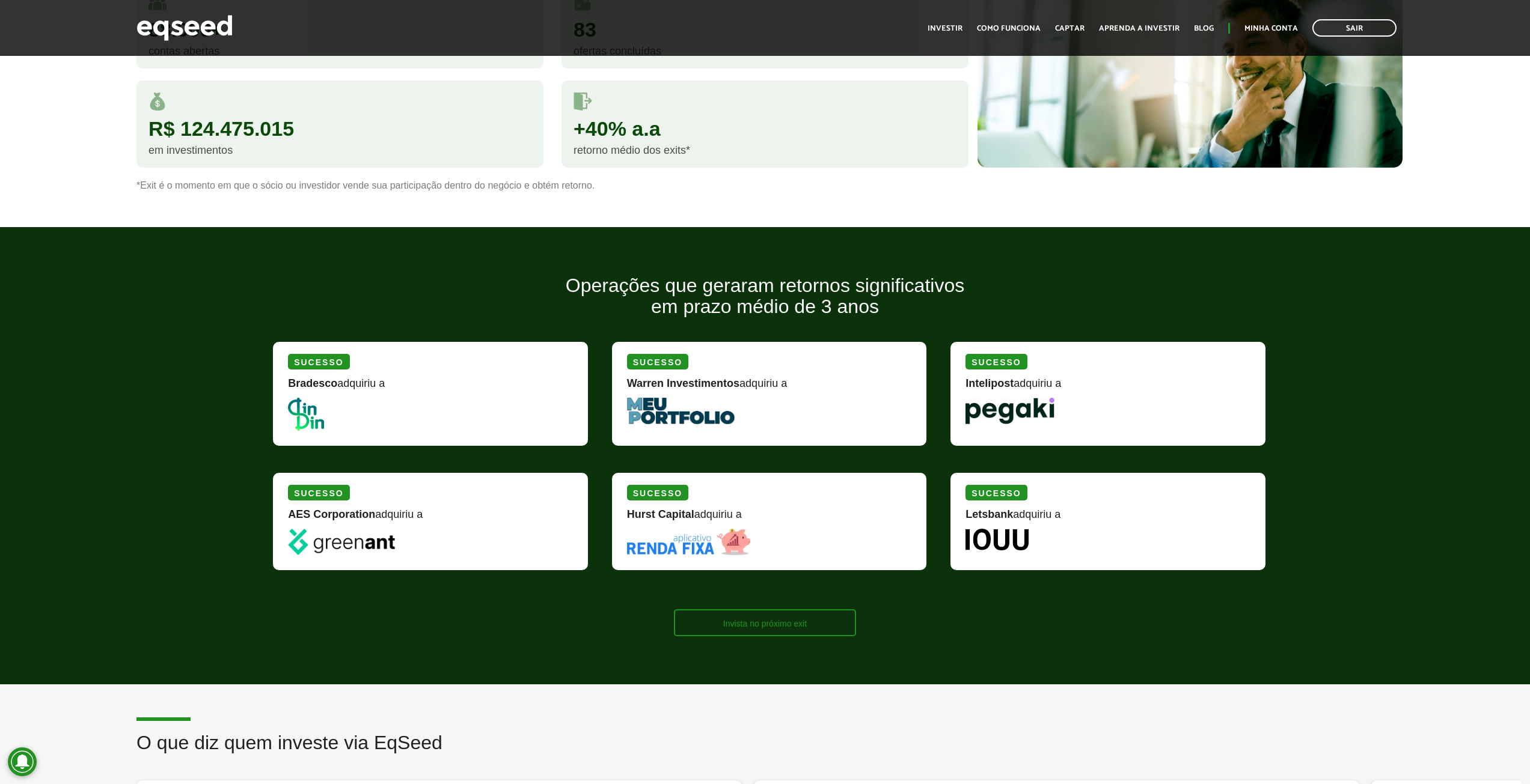
scroll to position [1533, 0]
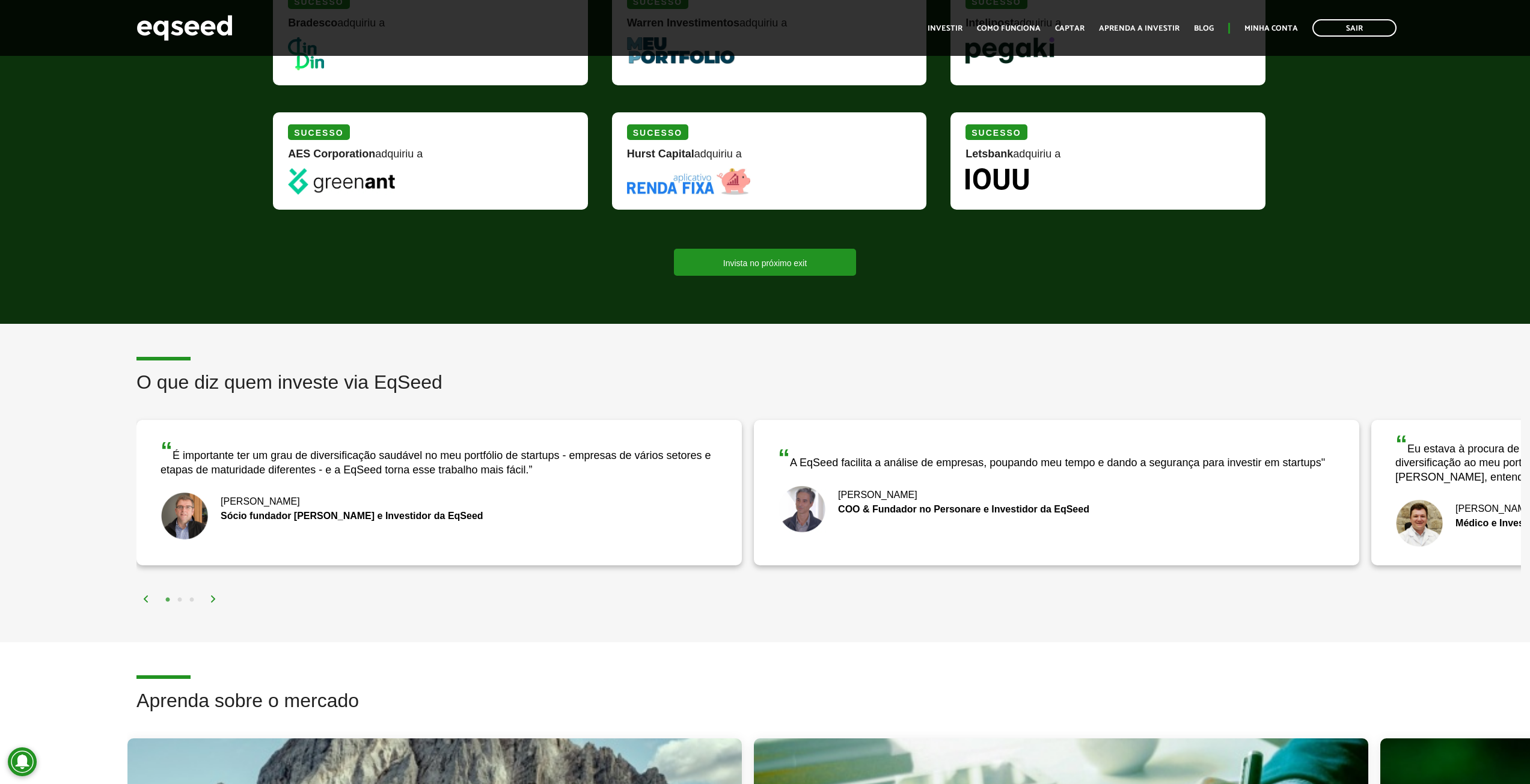
click at [214, 595] on img at bounding box center [214, 599] width 7 height 7
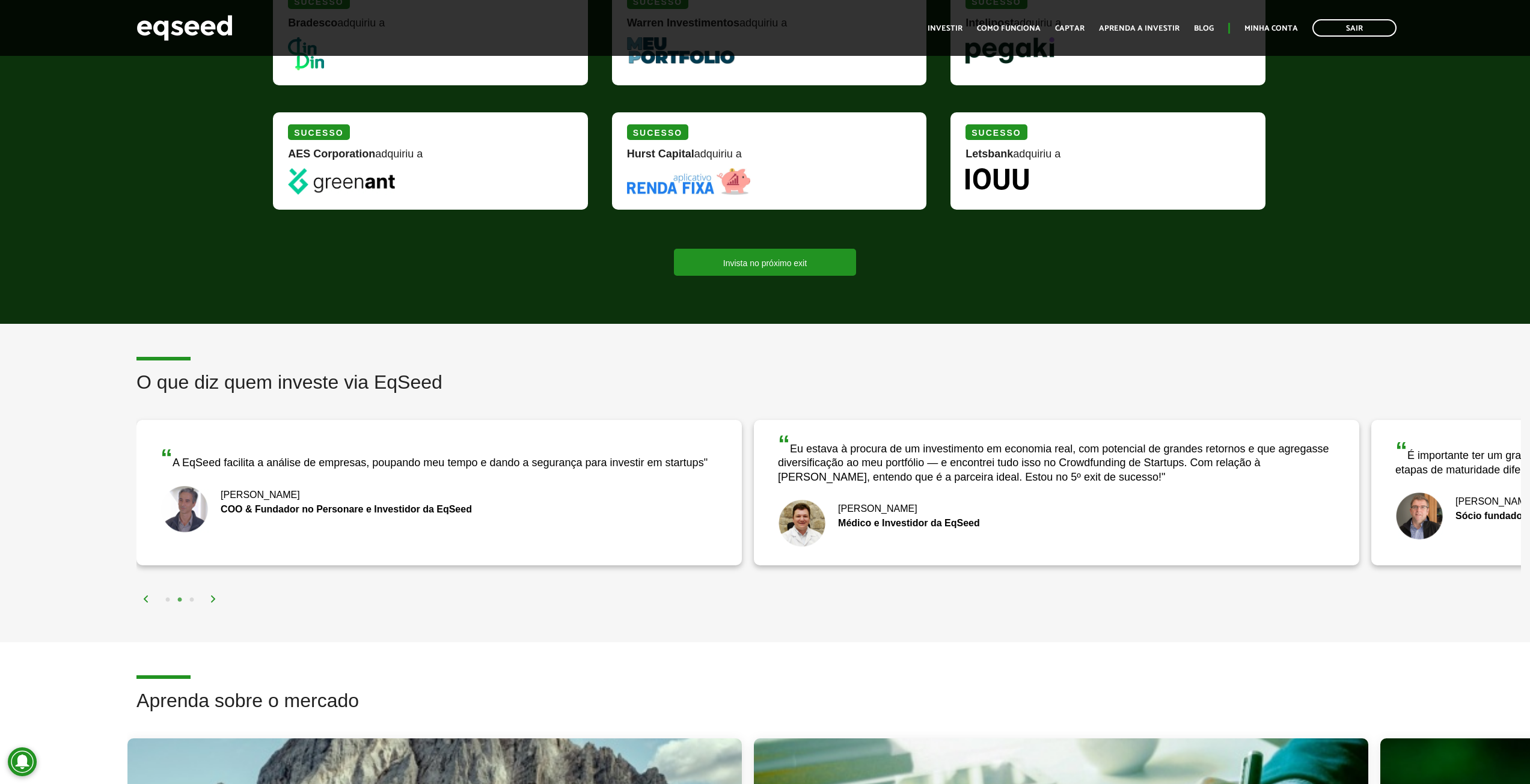
click at [217, 597] on div "1 2 3" at bounding box center [831, 599] width 1379 height 14
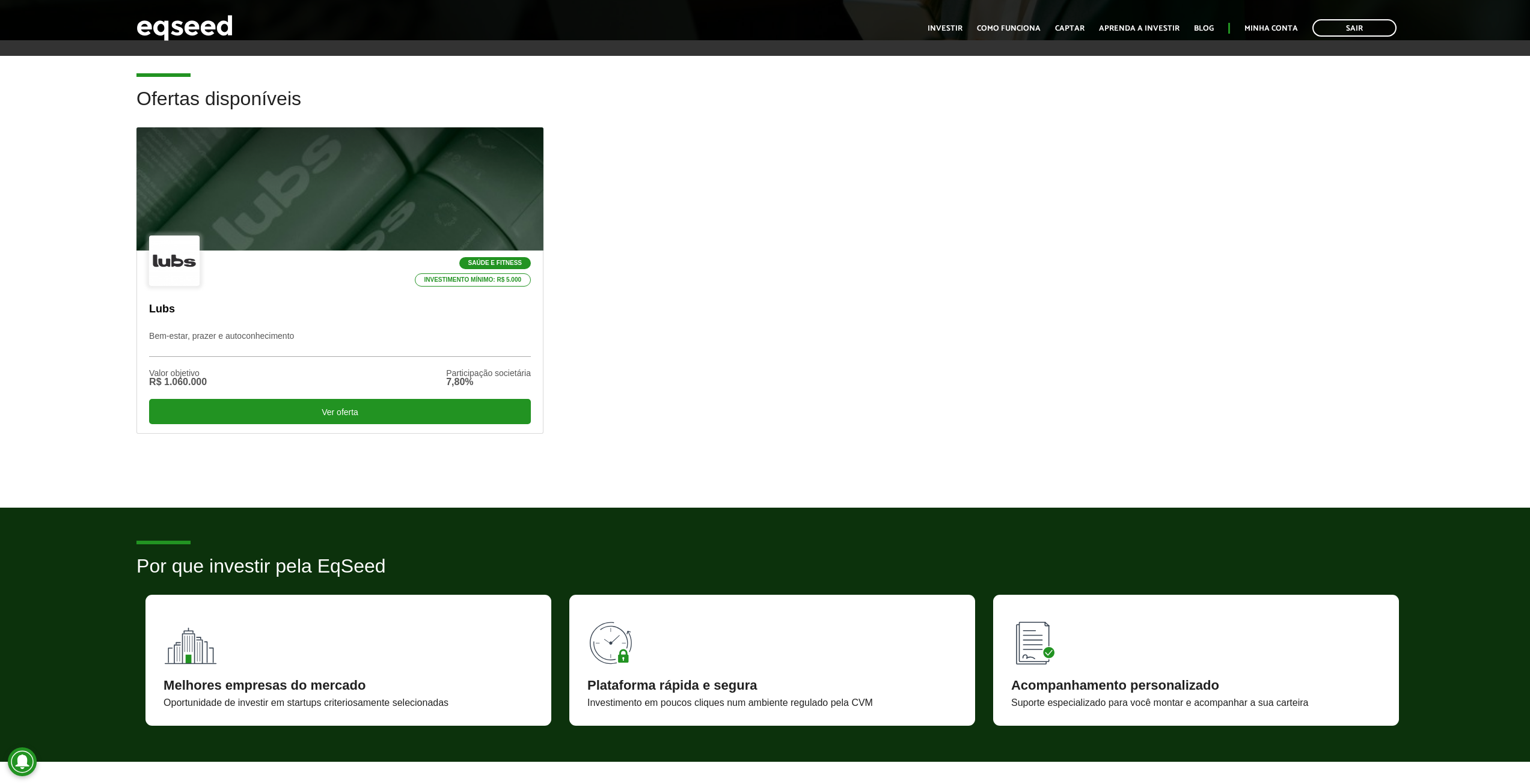
scroll to position [0, 0]
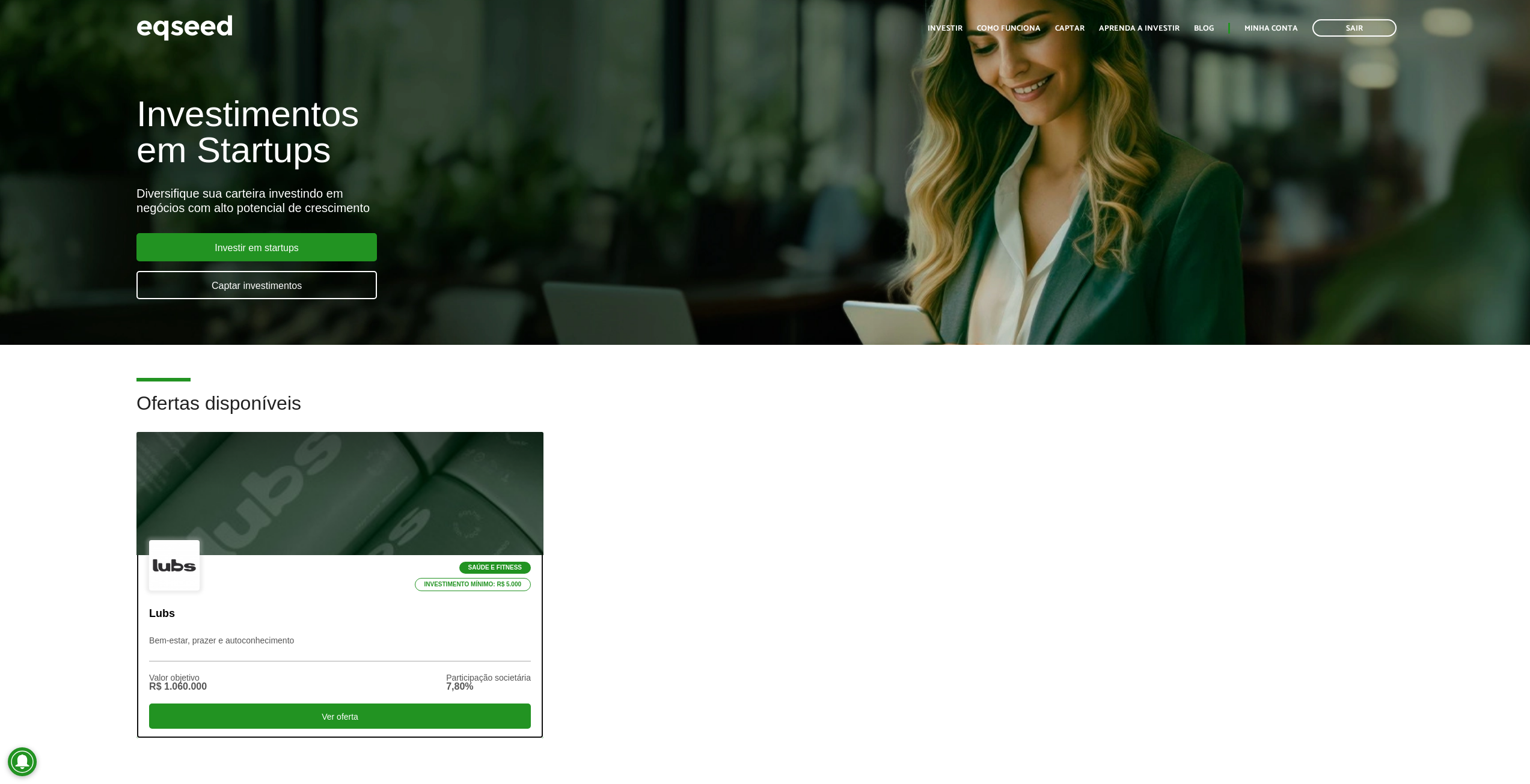
click at [294, 601] on div "Saúde e Fitness Investimento mínimo: R$ 5.000 Lubs Bem-estar, prazer e autoconh…" at bounding box center [339, 646] width 405 height 182
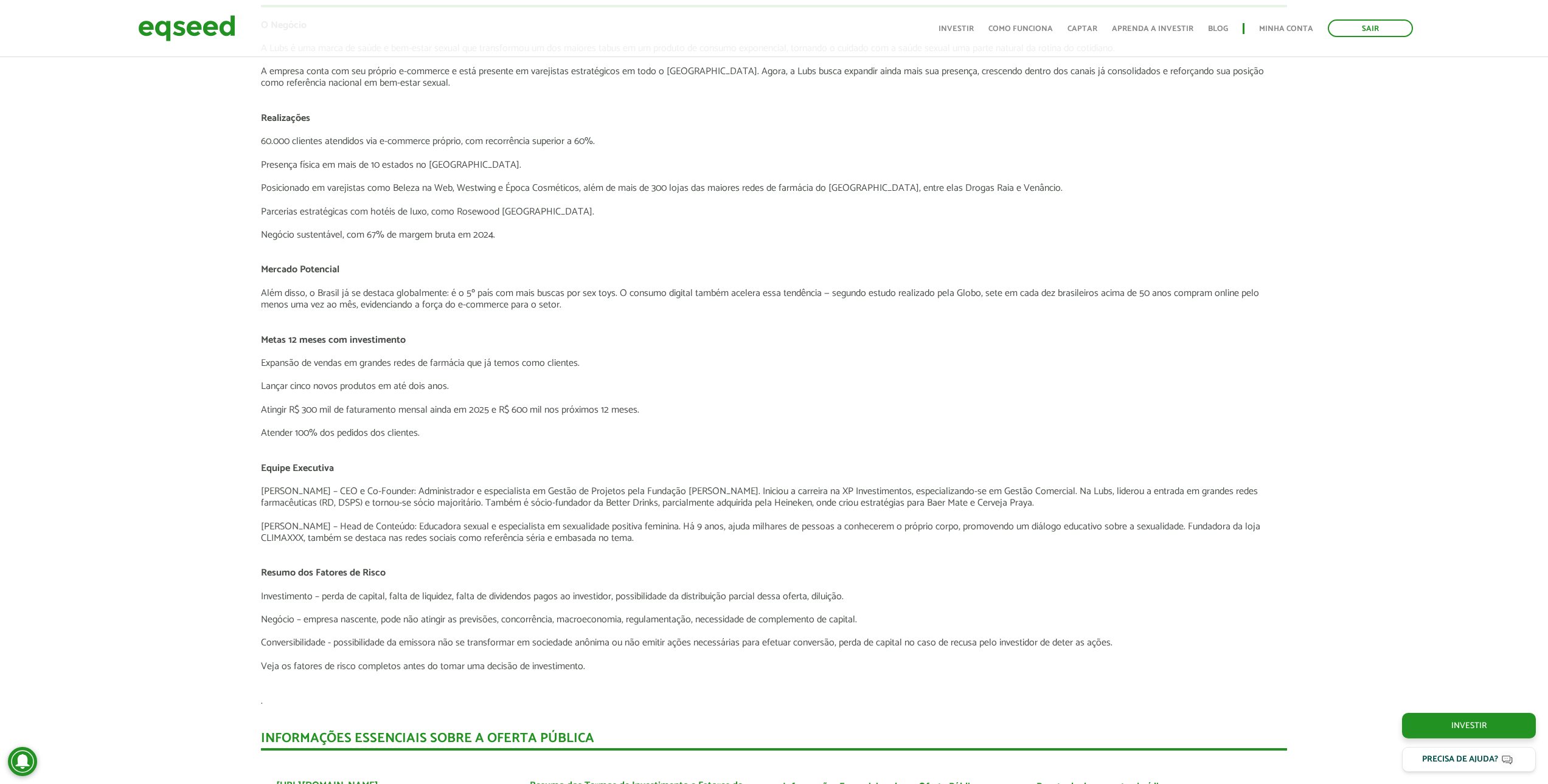
scroll to position [2189, 0]
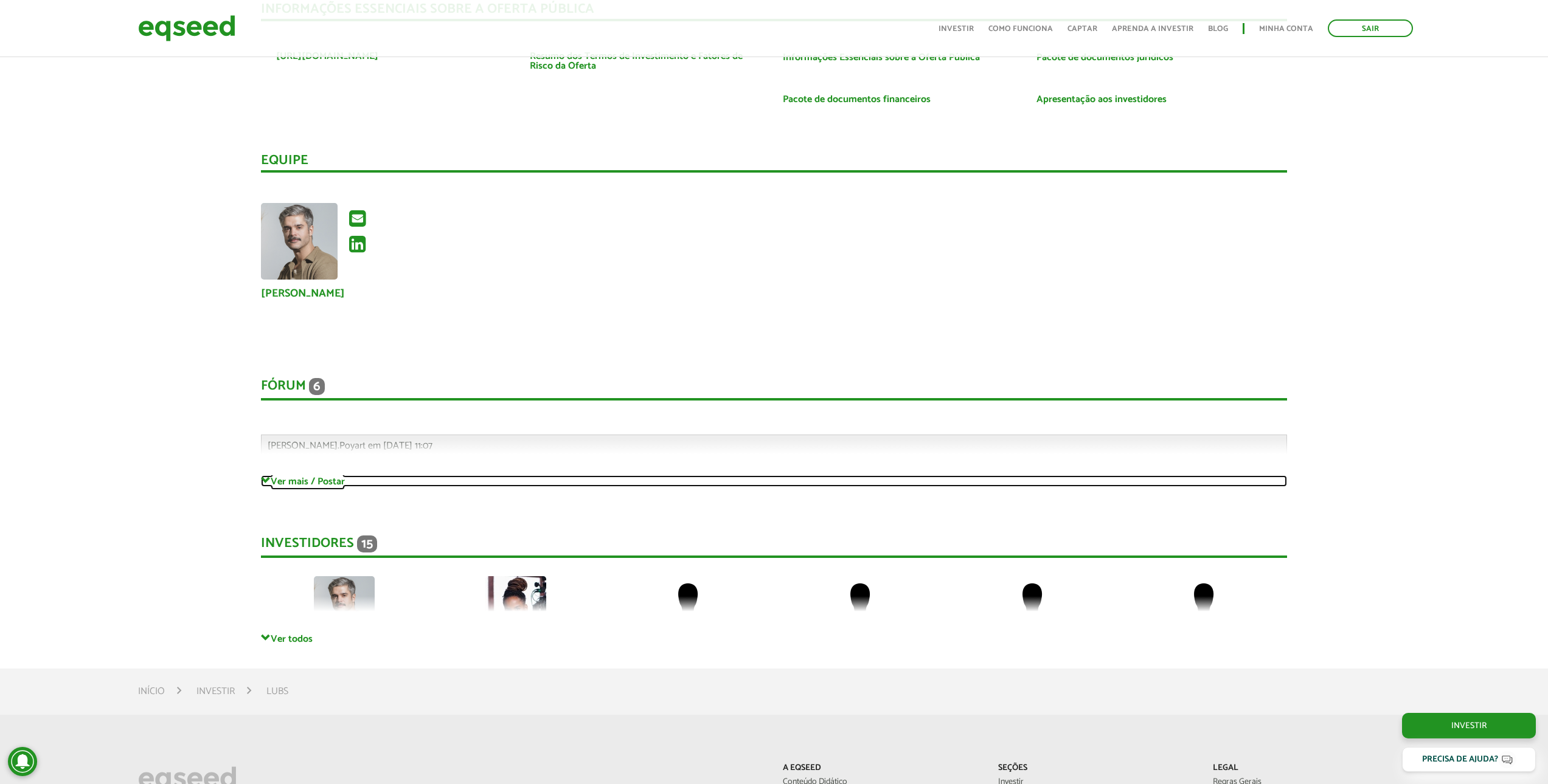
click at [293, 479] on link "Ver mais / Postar" at bounding box center [774, 482] width 1026 height 11
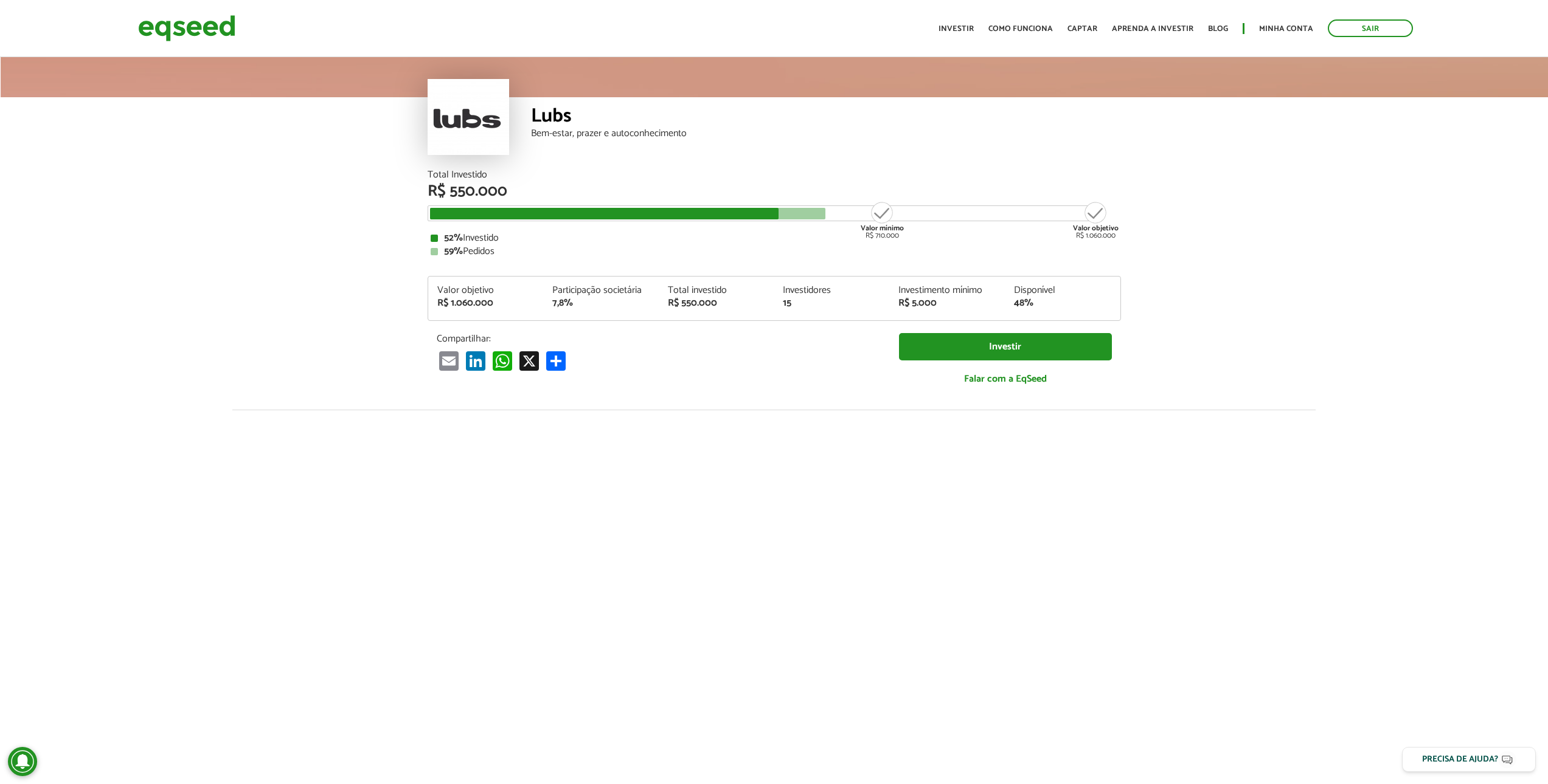
scroll to position [0, 0]
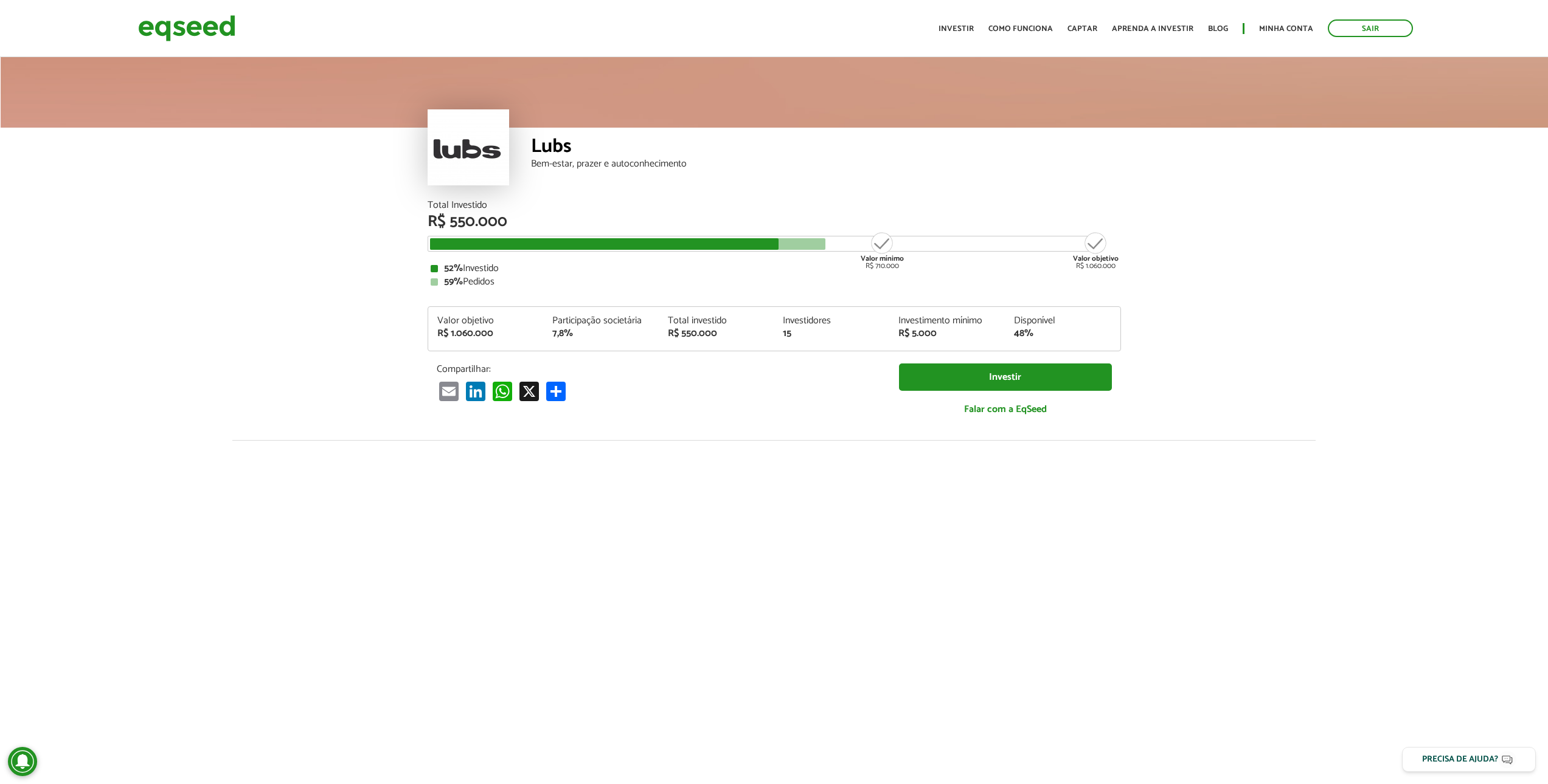
click at [883, 240] on div "Valor mínimo R$ 710.000" at bounding box center [882, 251] width 45 height 39
click at [883, 241] on div "Valor mínimo R$ 710.000" at bounding box center [882, 251] width 45 height 39
click at [890, 276] on div "52% Investido 59% Pedidos" at bounding box center [774, 275] width 688 height 23
